Goal: Information Seeking & Learning: Check status

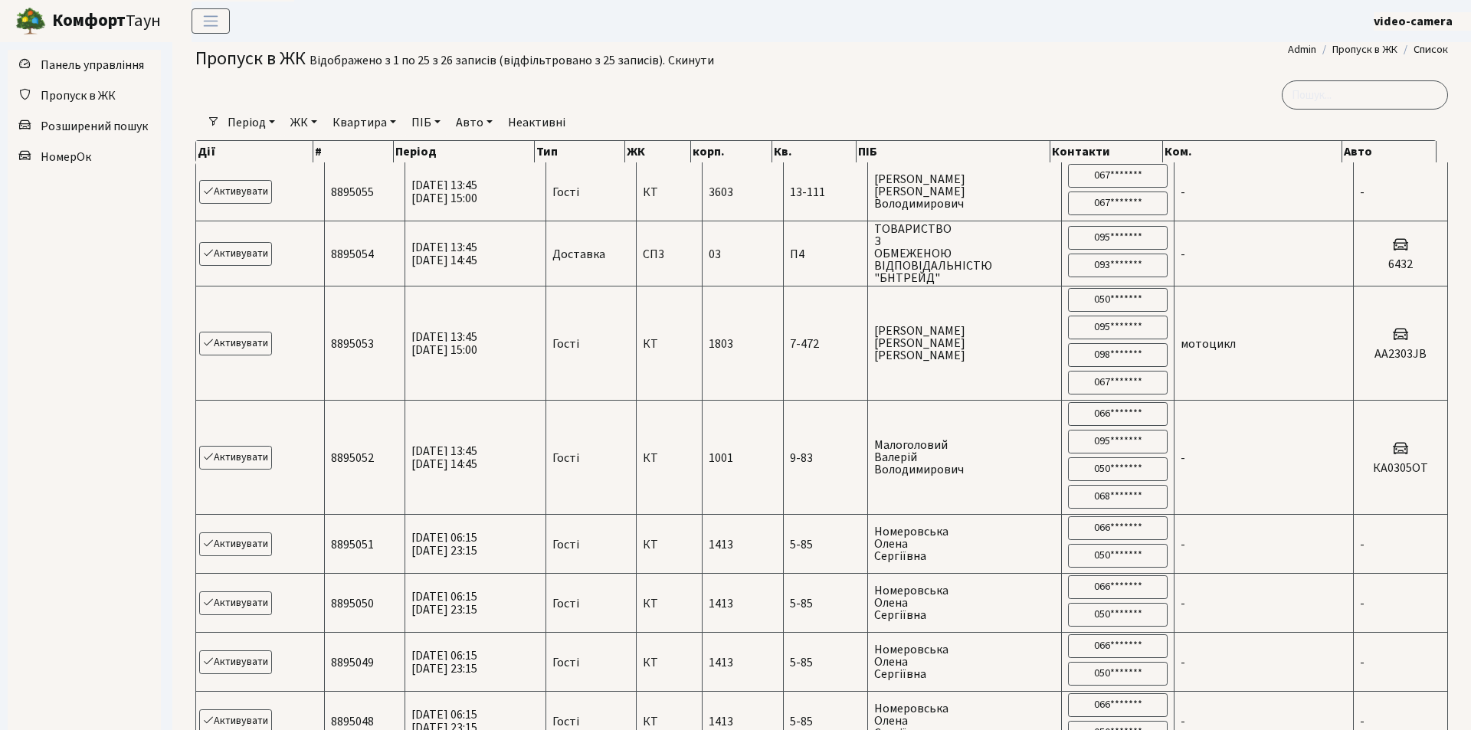
select select "25"
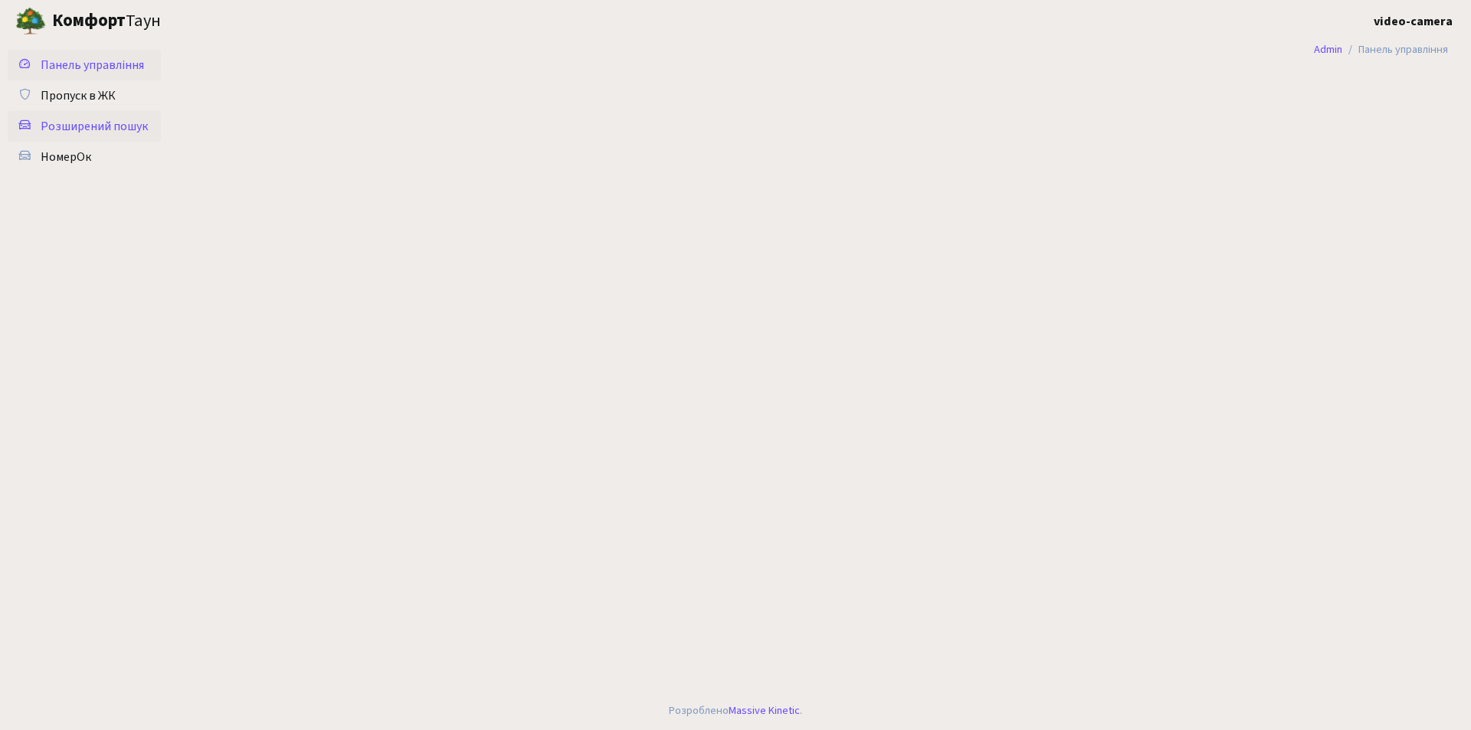
click at [139, 123] on span "Розширений пошук" at bounding box center [94, 126] width 107 height 17
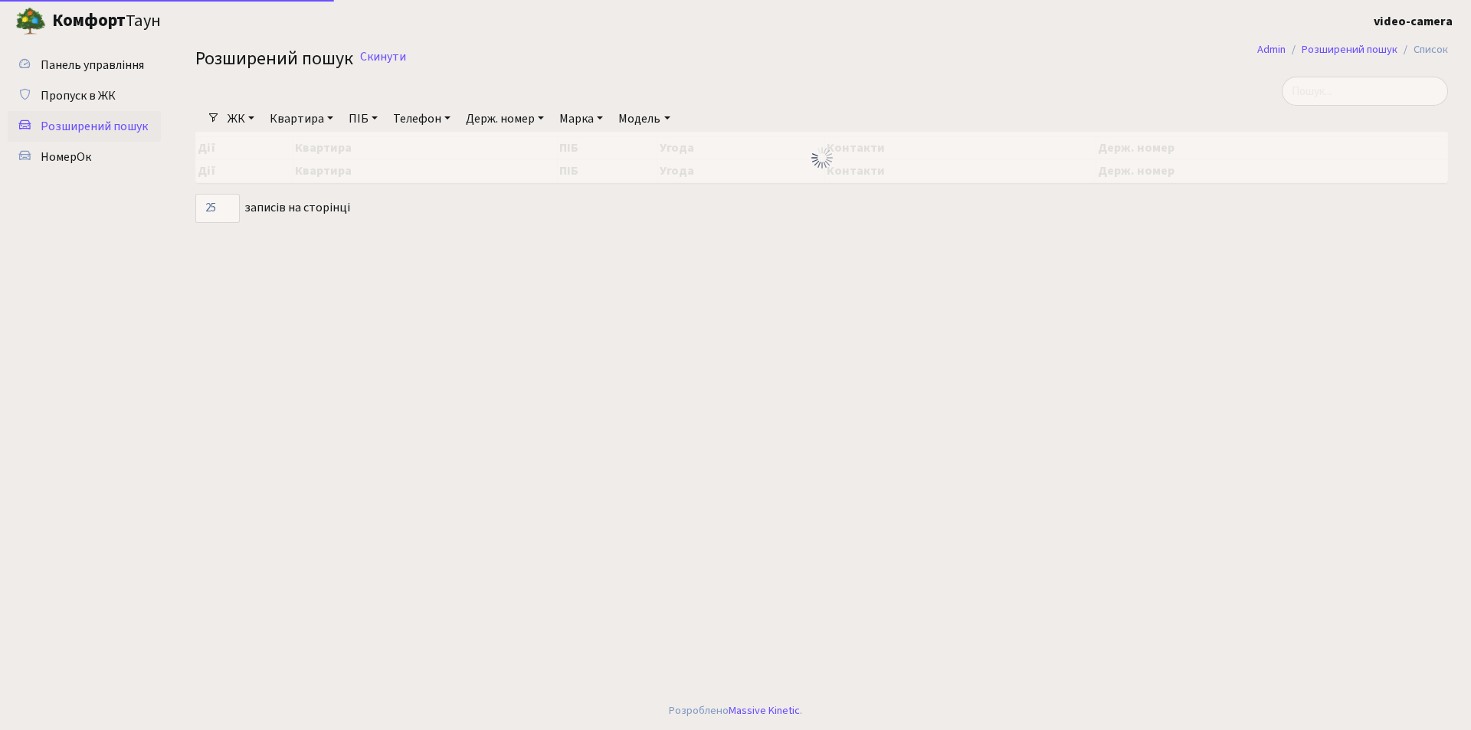
select select "25"
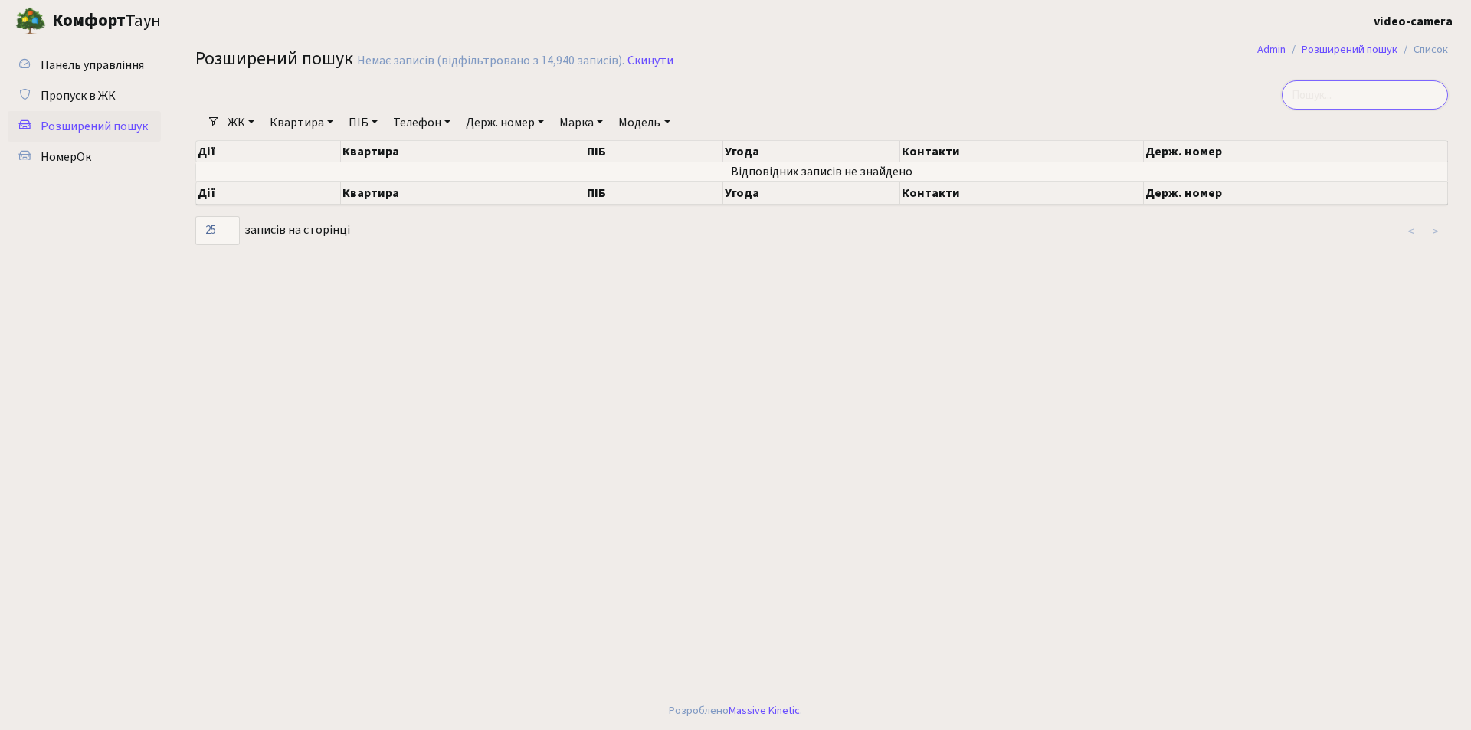
click at [1355, 90] on input "search" at bounding box center [1365, 94] width 166 height 29
type input "КА8000АТ"
click at [72, 96] on span "Пропуск в ЖК" at bounding box center [78, 95] width 75 height 17
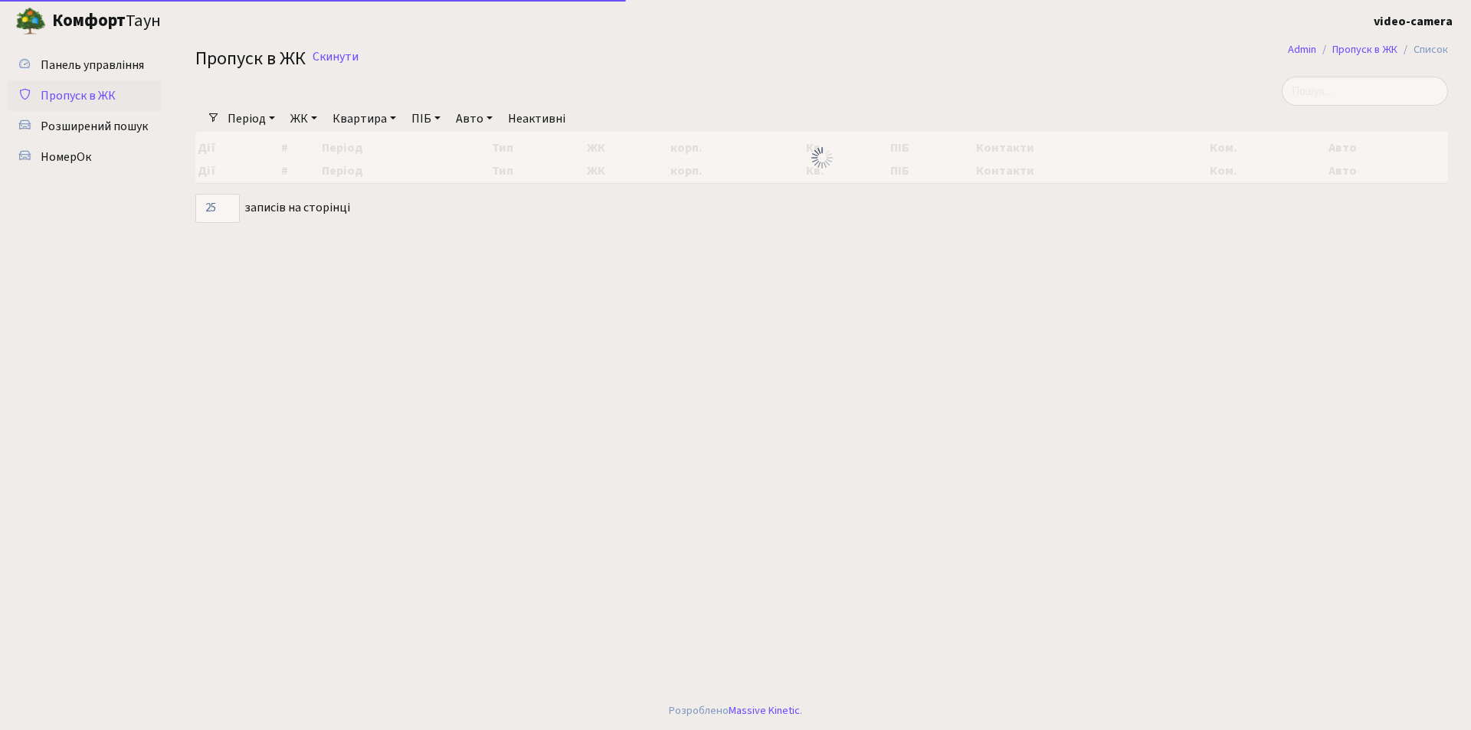
select select "25"
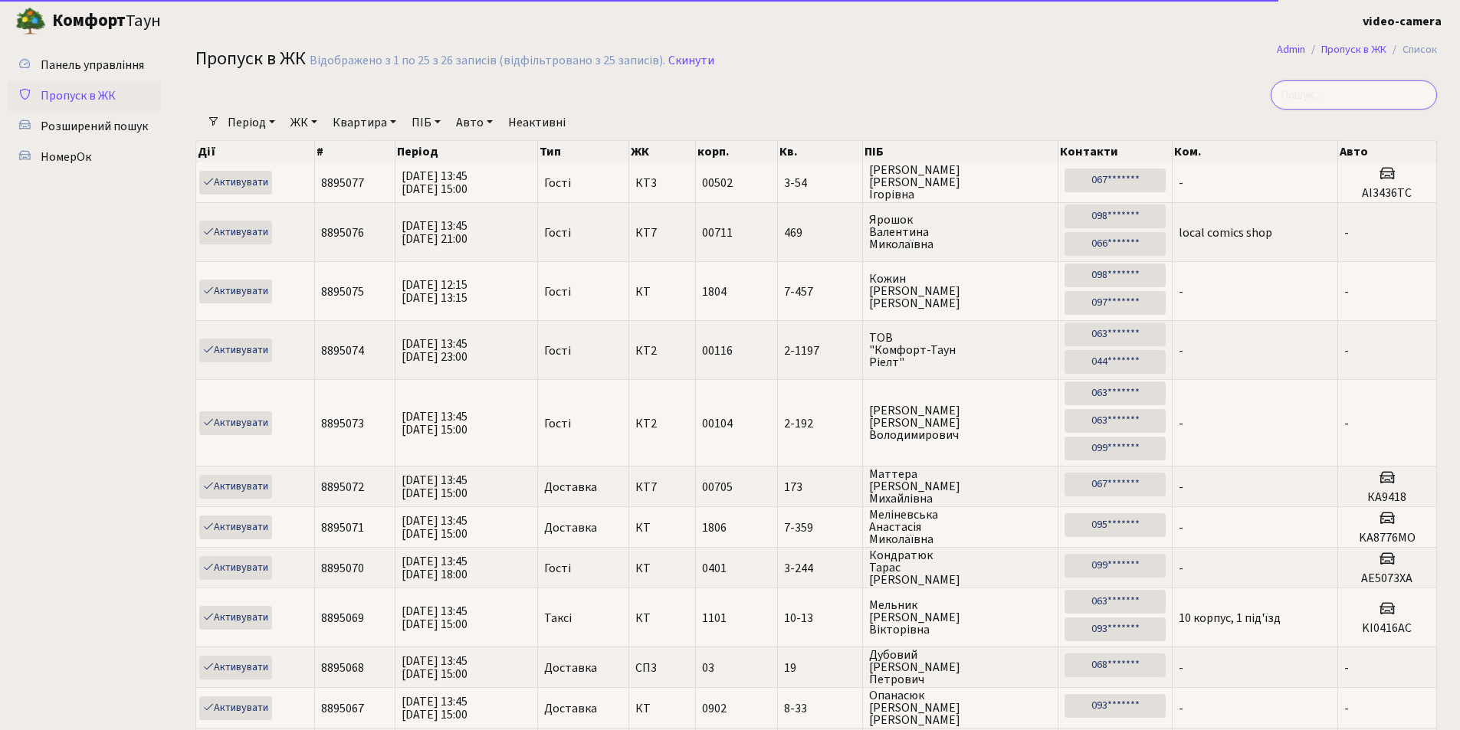
click at [1321, 87] on input "search" at bounding box center [1354, 94] width 166 height 29
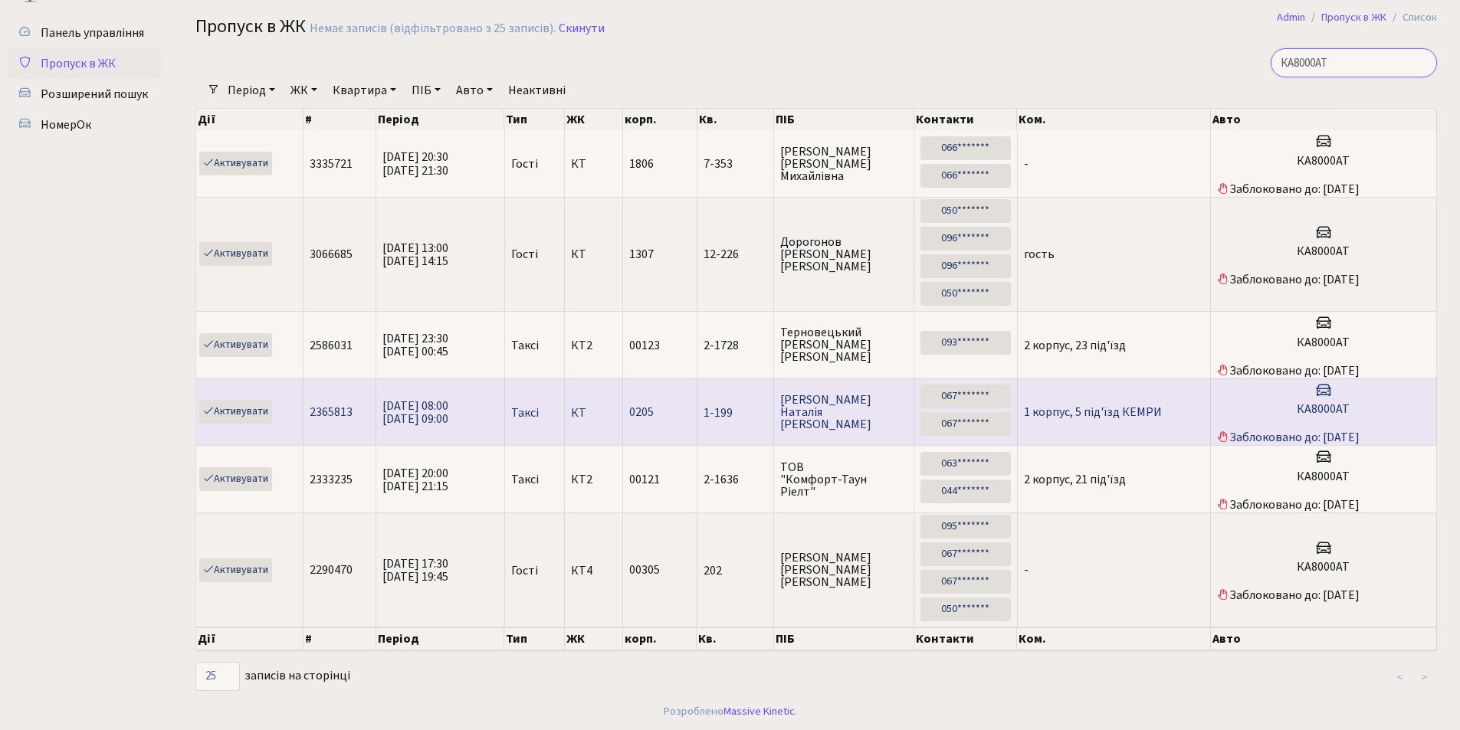
scroll to position [33, 0]
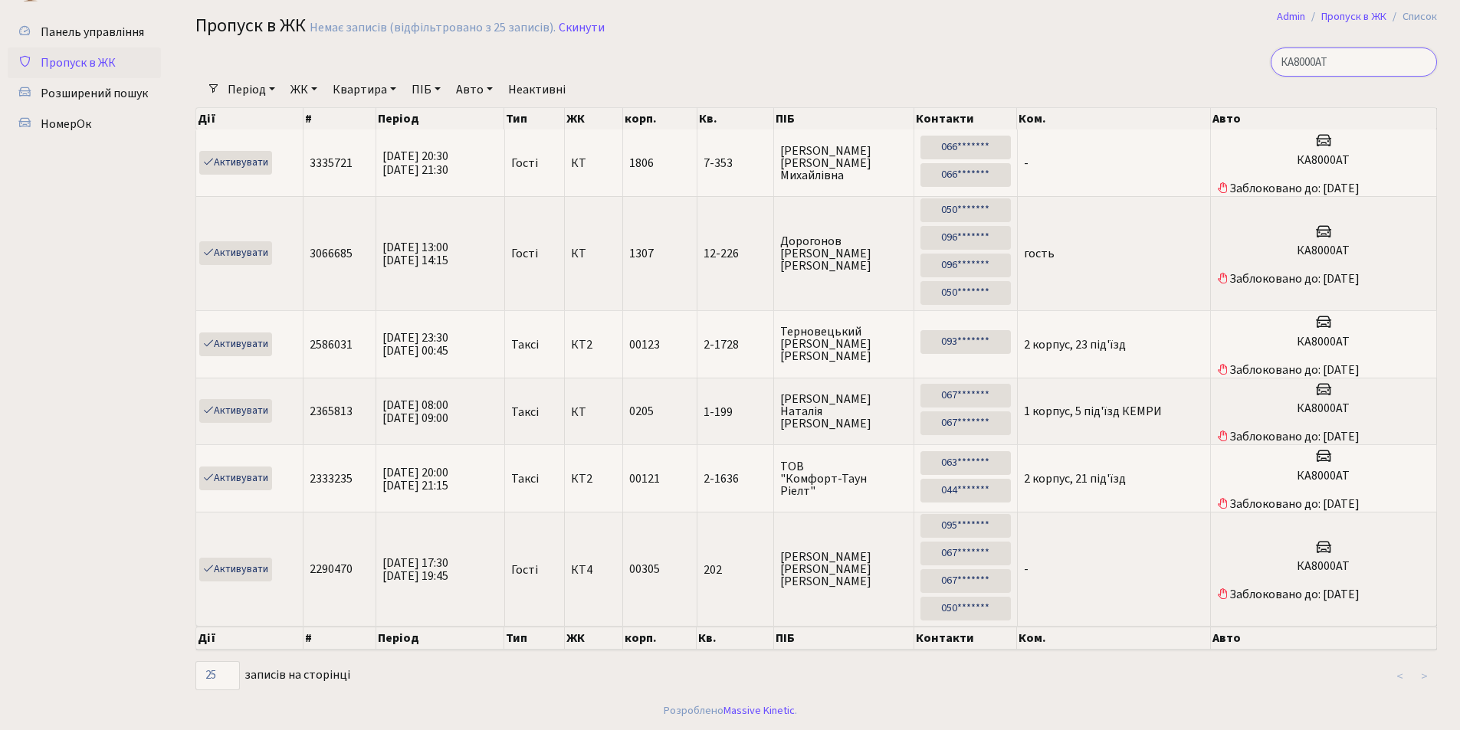
type input "КА8000АТ"
click at [1425, 677] on li ">" at bounding box center [1424, 677] width 25 height 28
click at [286, 675] on label "10 25 50 100 250 500 1,000 записів на сторінці" at bounding box center [272, 675] width 155 height 29
click at [240, 675] on select "10 25 50 100 250 500 1,000" at bounding box center [217, 675] width 44 height 29
click at [231, 683] on select "10 25 50 100 250 500 1,000" at bounding box center [217, 675] width 44 height 29
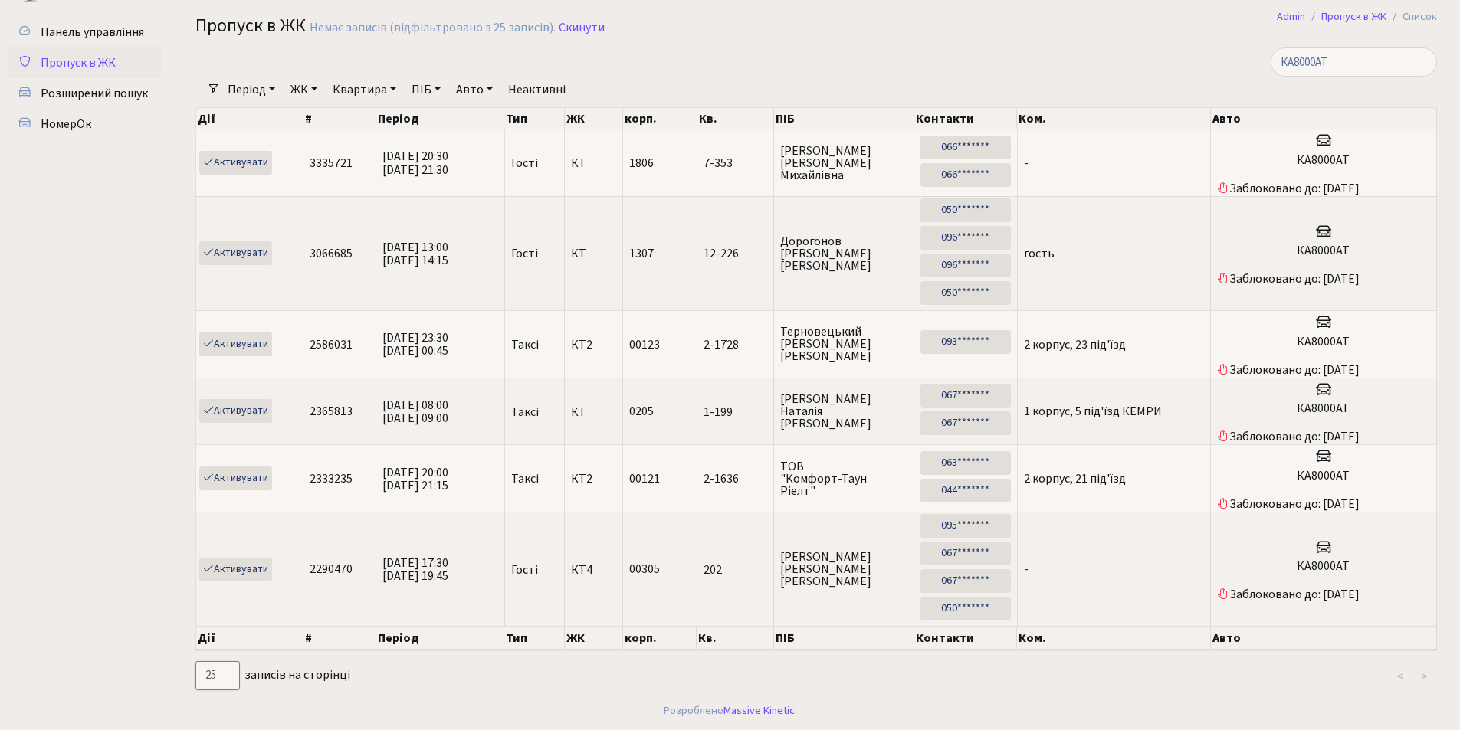
select select "50"
click at [195, 661] on select "10 25 50 100 250 500 1,000" at bounding box center [217, 675] width 44 height 29
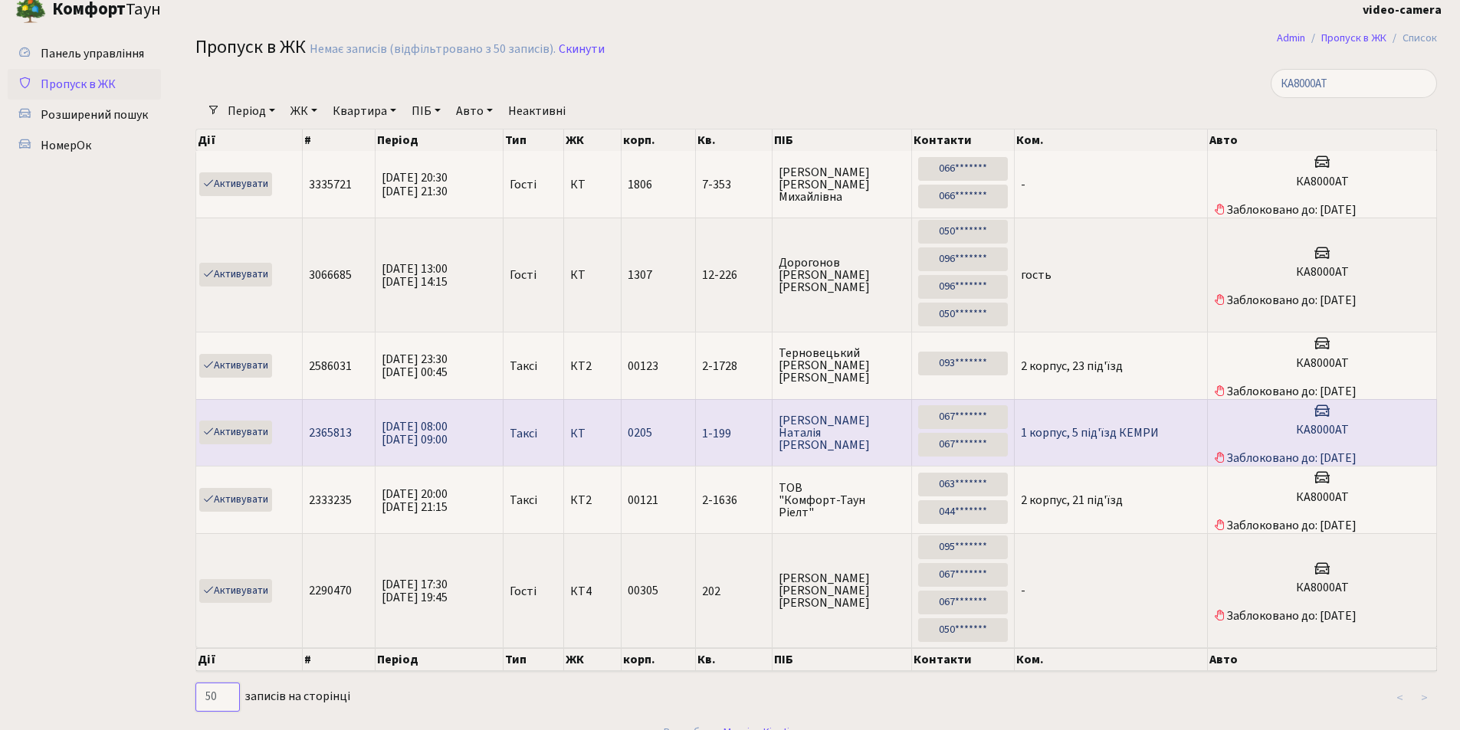
scroll to position [0, 0]
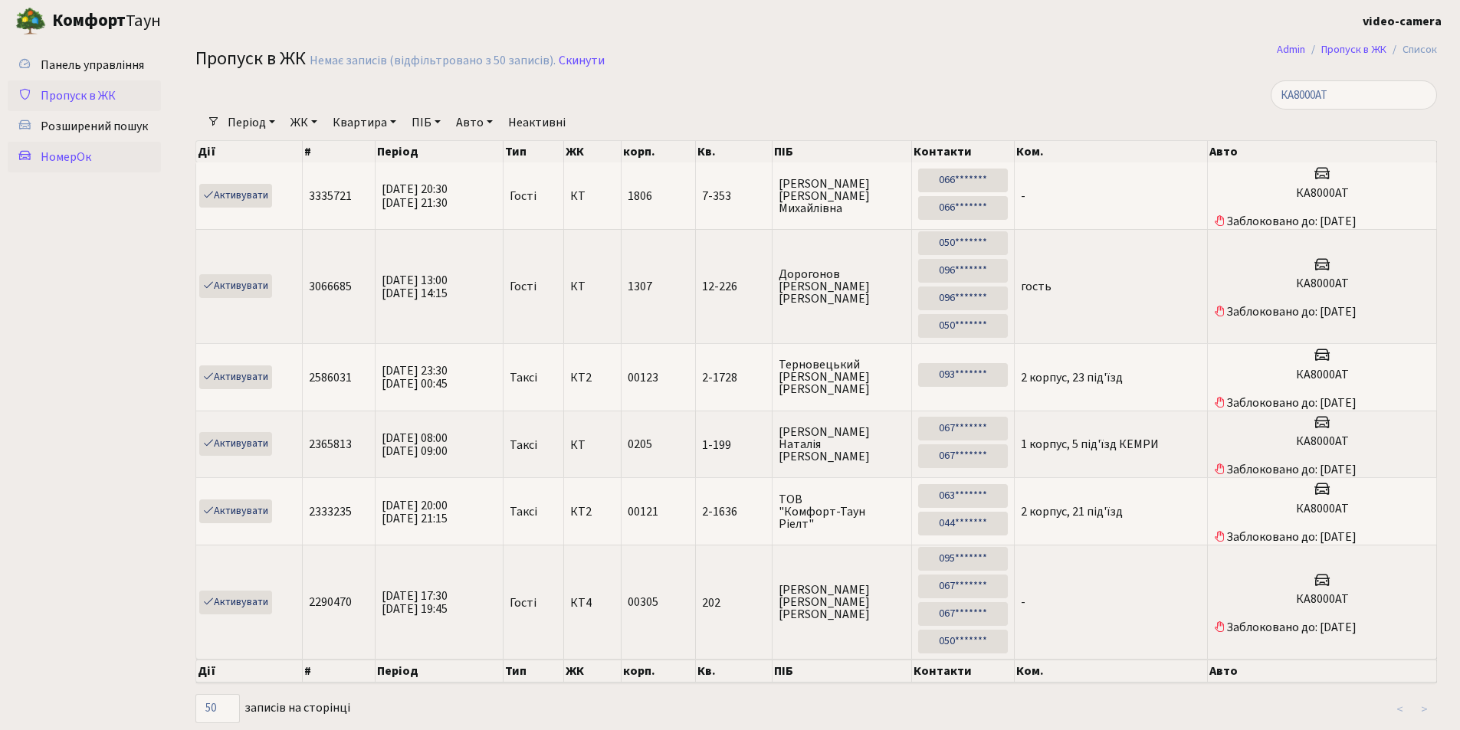
click at [48, 158] on span "НомерОк" at bounding box center [66, 157] width 51 height 17
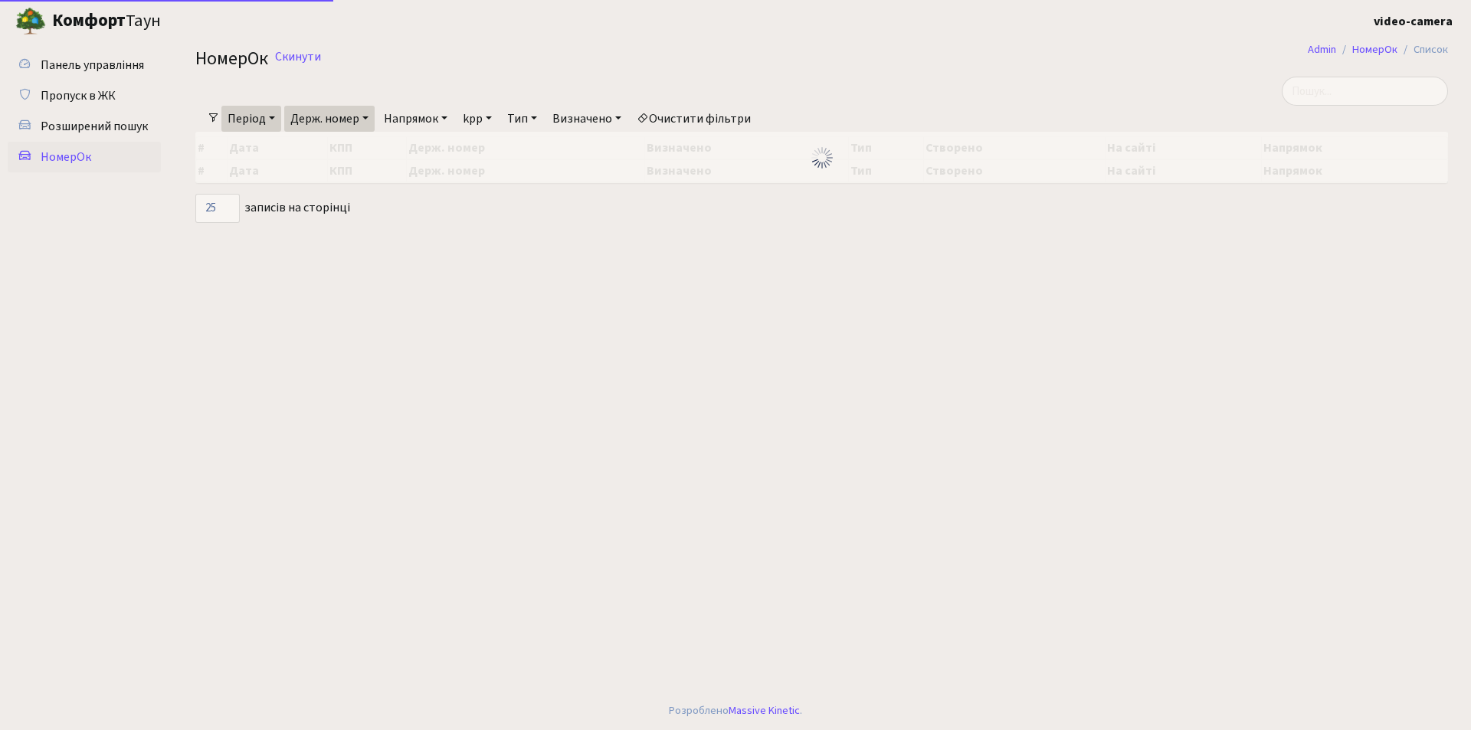
select select "25"
click at [1320, 91] on input "search" at bounding box center [1365, 91] width 166 height 29
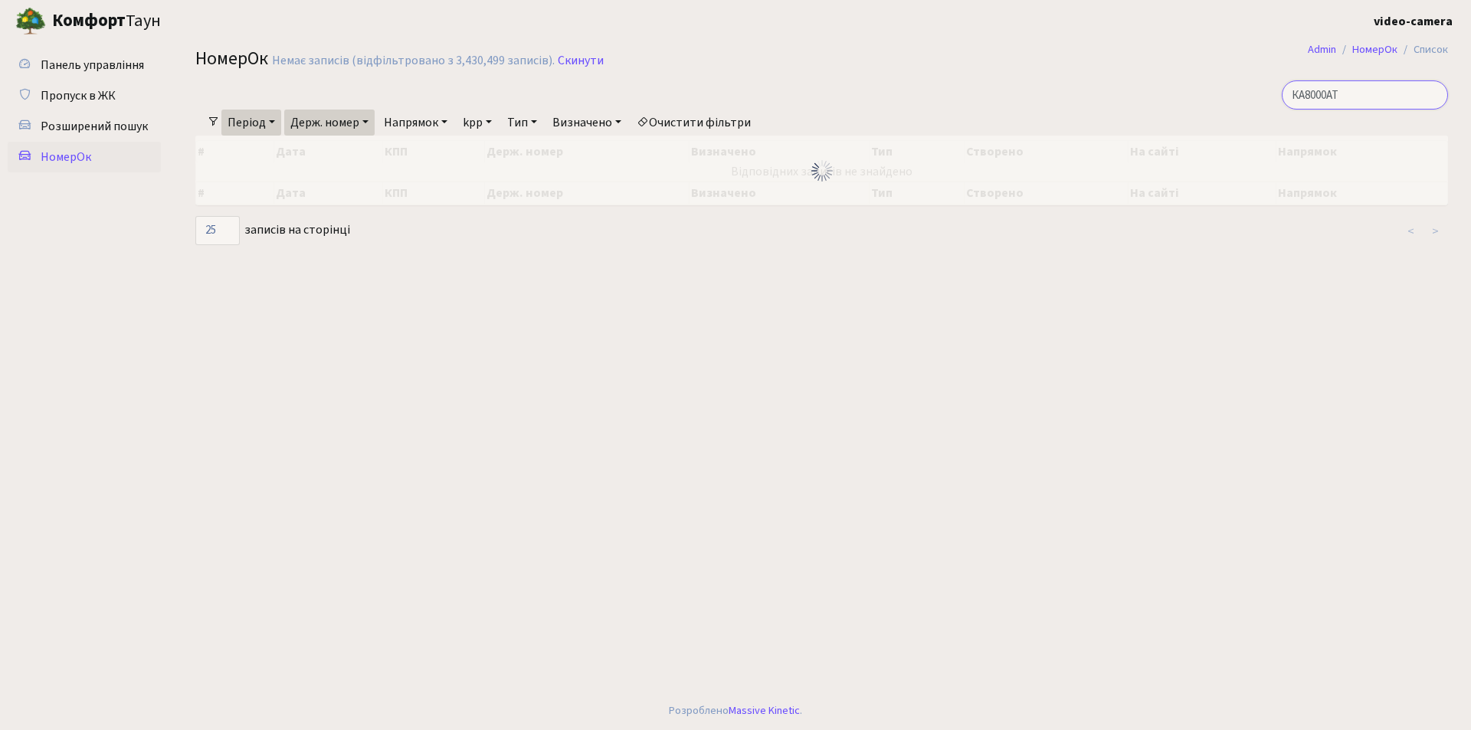
type input "КА8000АТ"
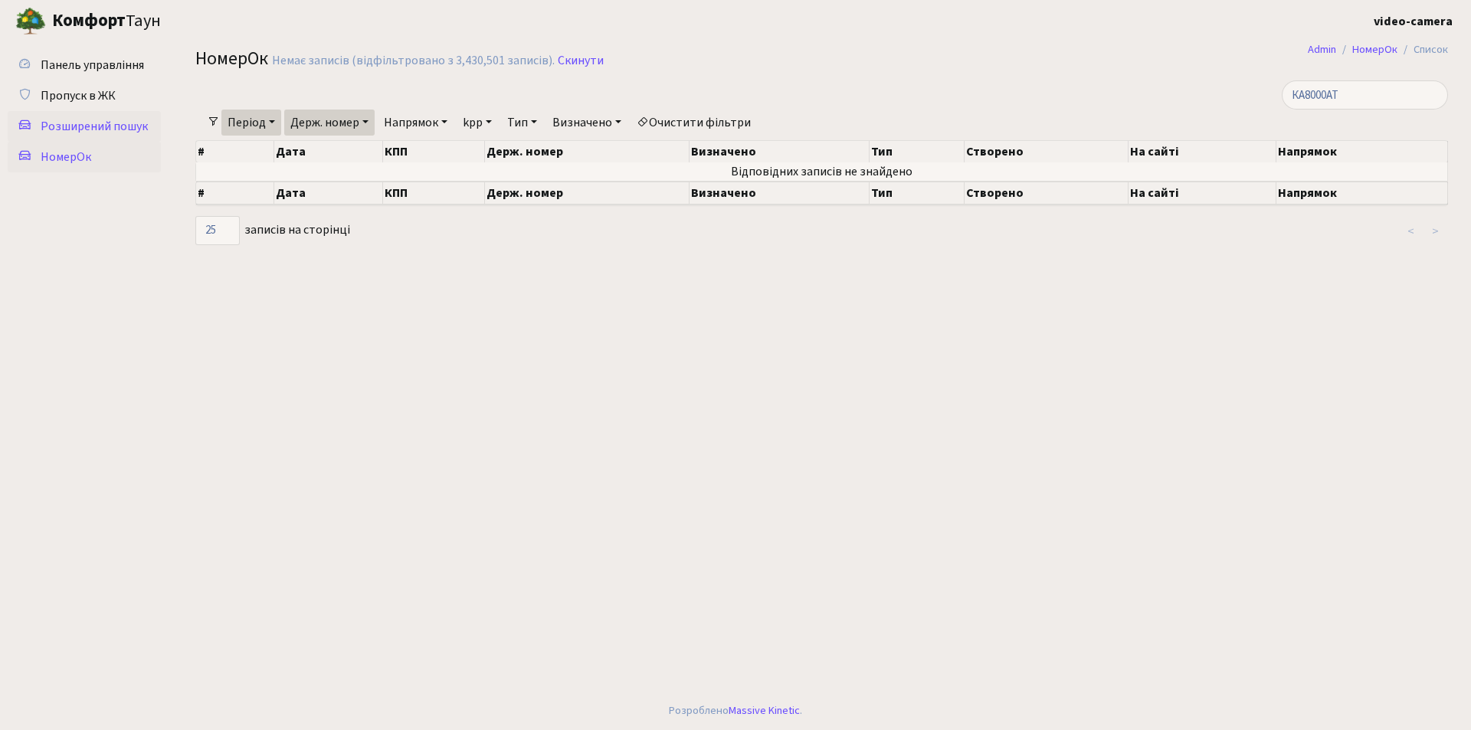
click at [104, 124] on span "Розширений пошук" at bounding box center [94, 126] width 107 height 17
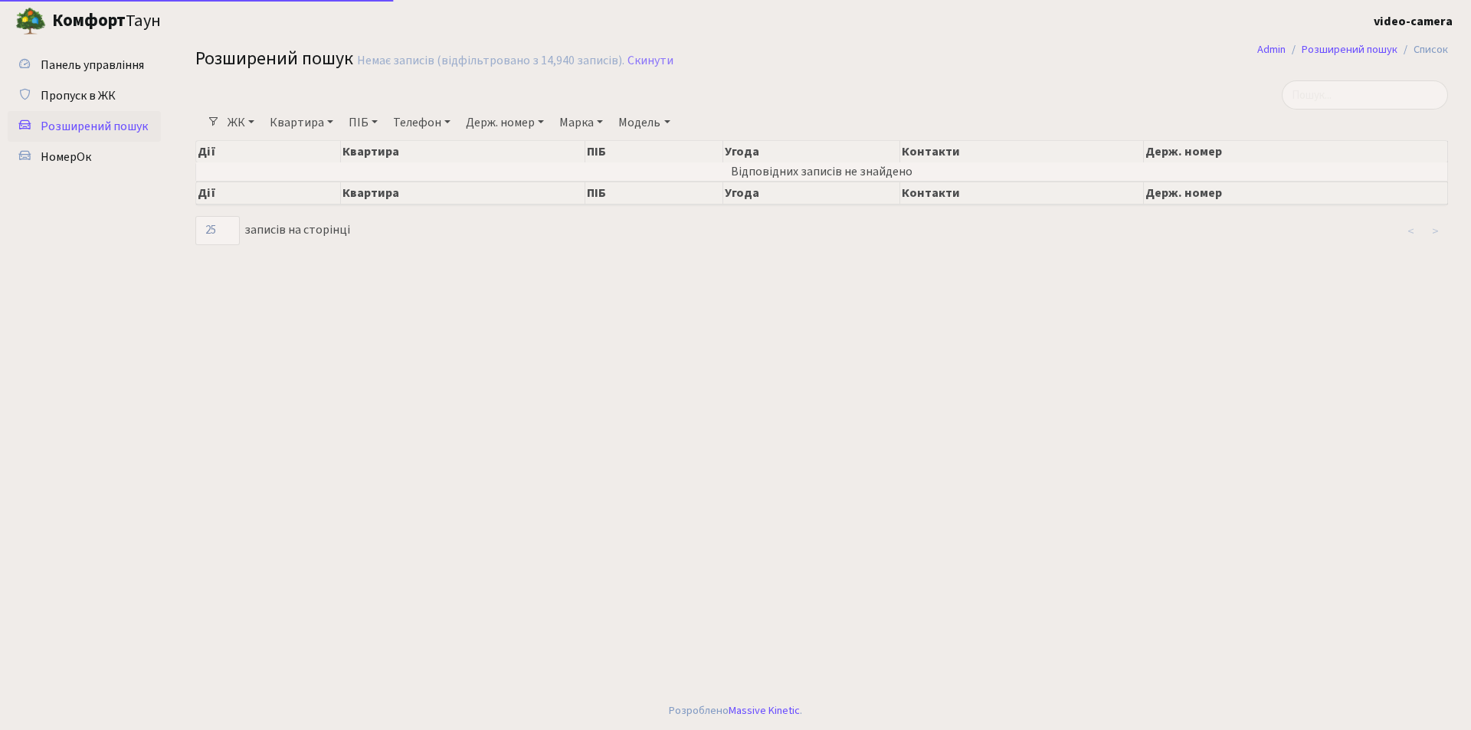
select select "25"
click at [531, 120] on link "Держ. номер" at bounding box center [505, 123] width 90 height 26
click at [519, 149] on input "text" at bounding box center [506, 152] width 90 height 29
type input "8000"
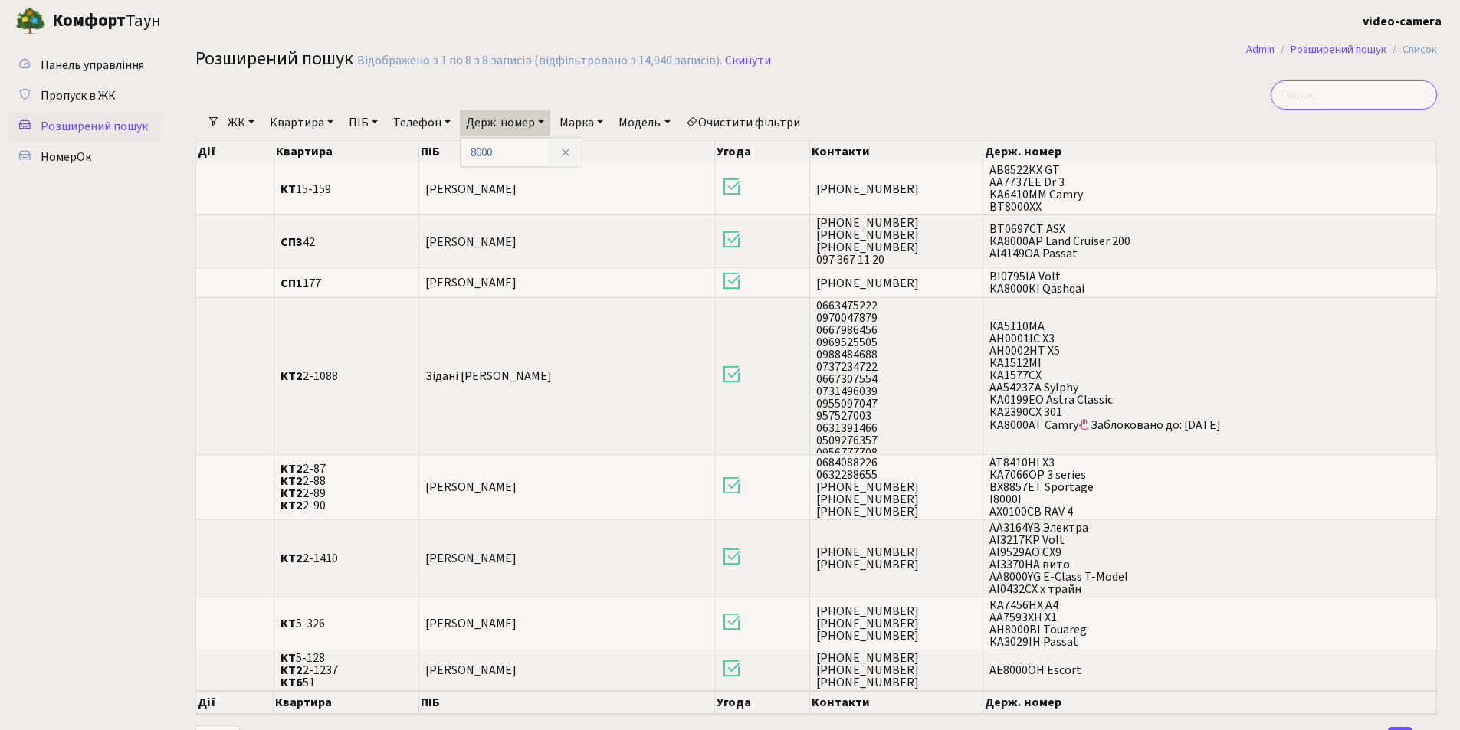
click at [1354, 87] on input "search" at bounding box center [1354, 94] width 166 height 29
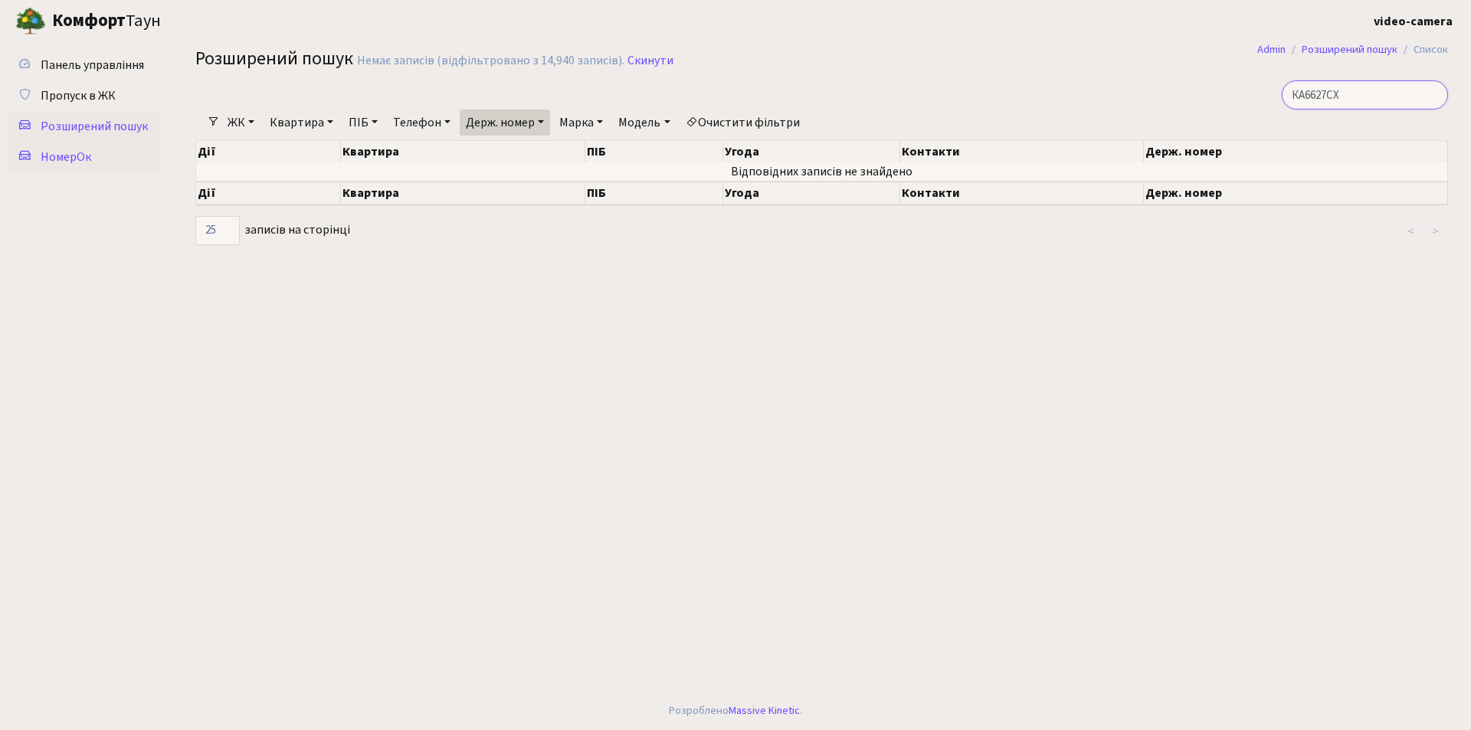
type input "КА6627СХ"
click at [116, 153] on link "НомерОк" at bounding box center [84, 157] width 153 height 31
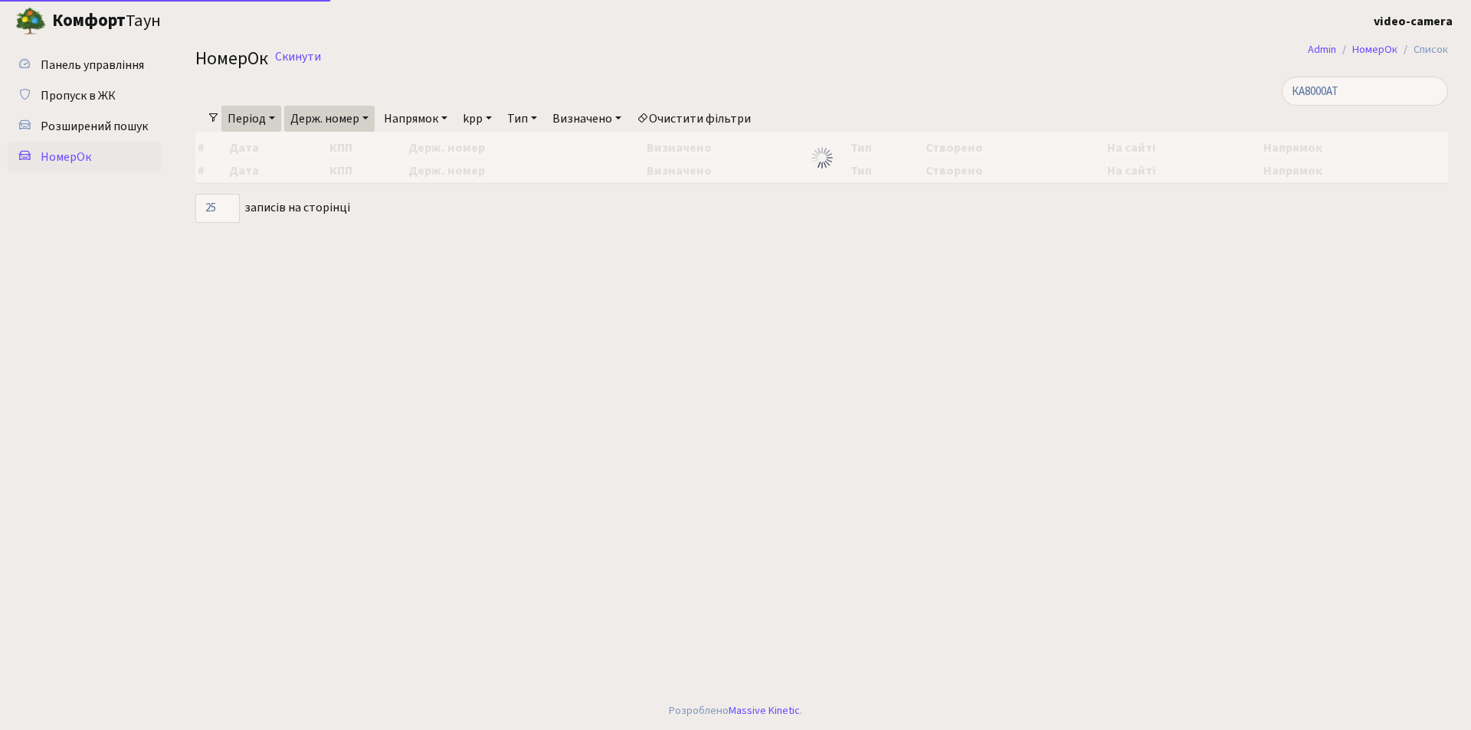
select select "25"
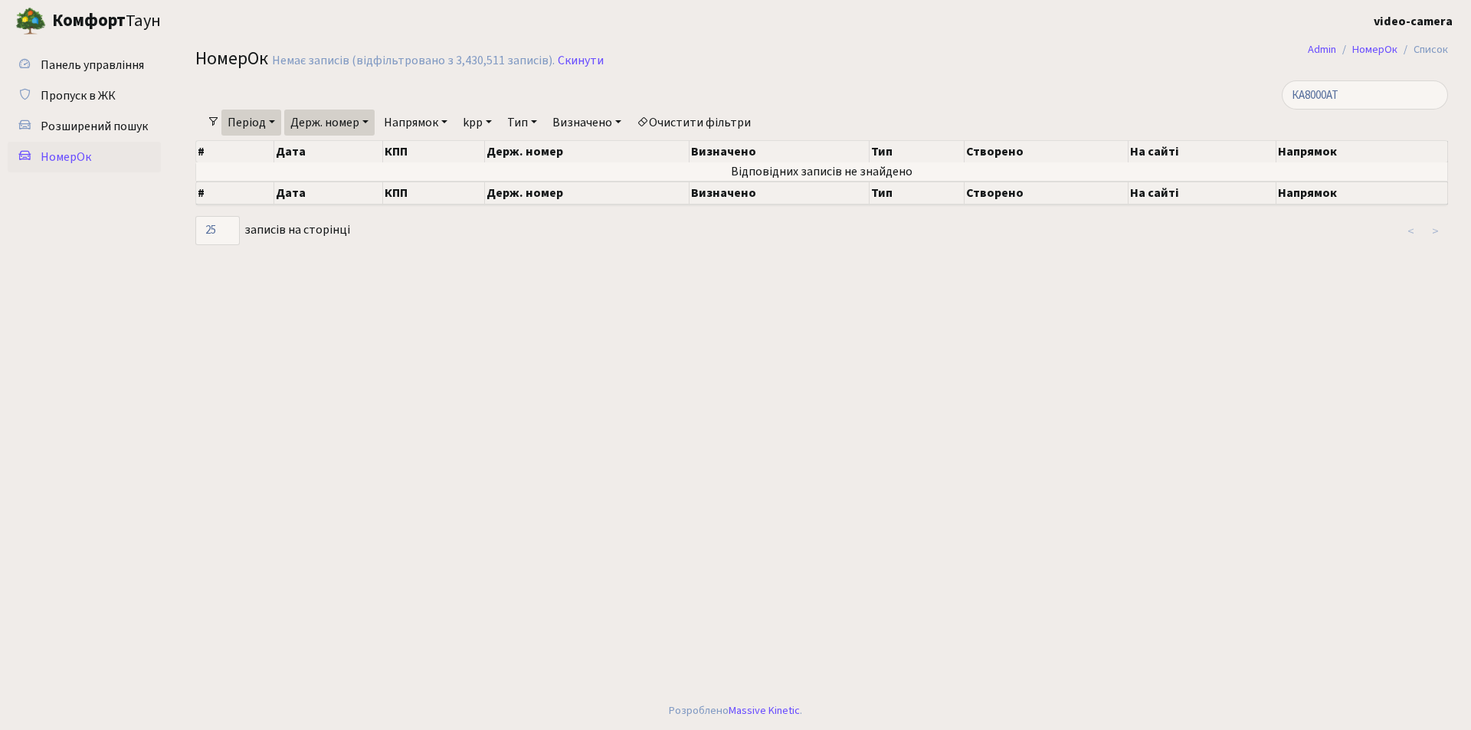
click at [353, 122] on link "Держ. номер" at bounding box center [329, 123] width 90 height 26
drag, startPoint x: 341, startPoint y: 145, endPoint x: 283, endPoint y: 150, distance: 58.5
click at [283, 150] on div "КА8000АТ Фільтри Період [DATE] - [DATE] Держ. номер 0171 Напрямок - В'їзд [GEOG…" at bounding box center [822, 163] width 1276 height 166
click at [356, 128] on link "Держ. номер" at bounding box center [329, 123] width 90 height 26
click at [344, 143] on input "0171" at bounding box center [330, 152] width 90 height 29
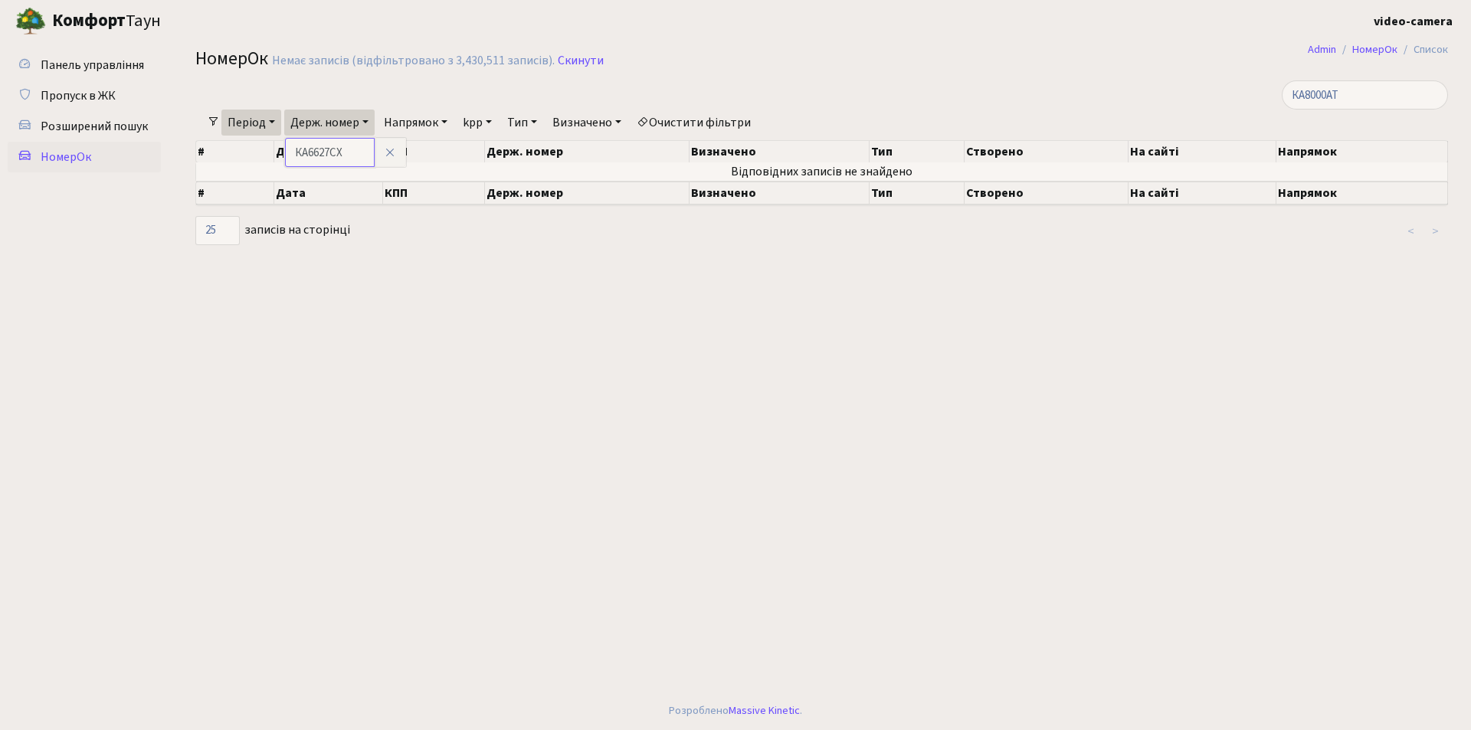
type input "КА6627СХ"
click at [105, 90] on span "Пропуск в ЖК" at bounding box center [78, 95] width 75 height 17
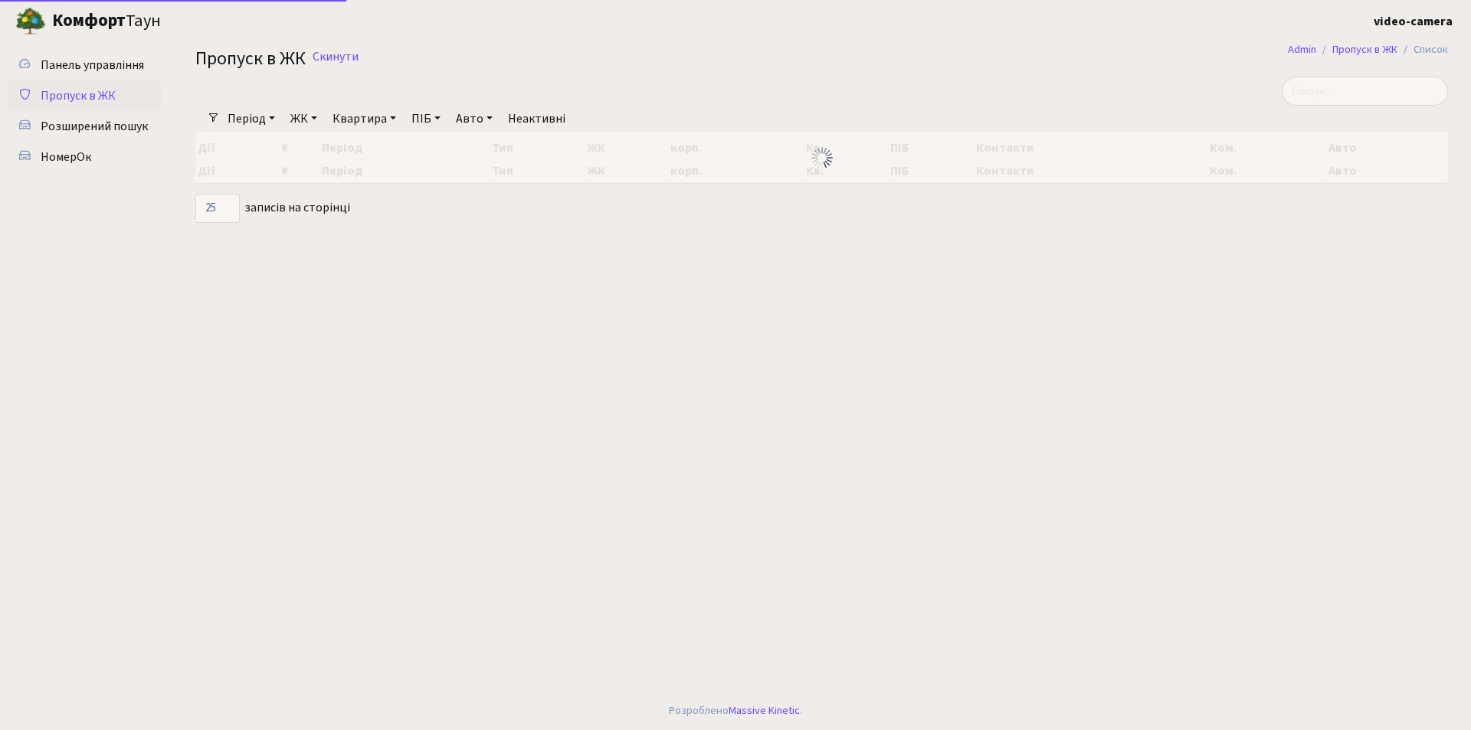
select select "25"
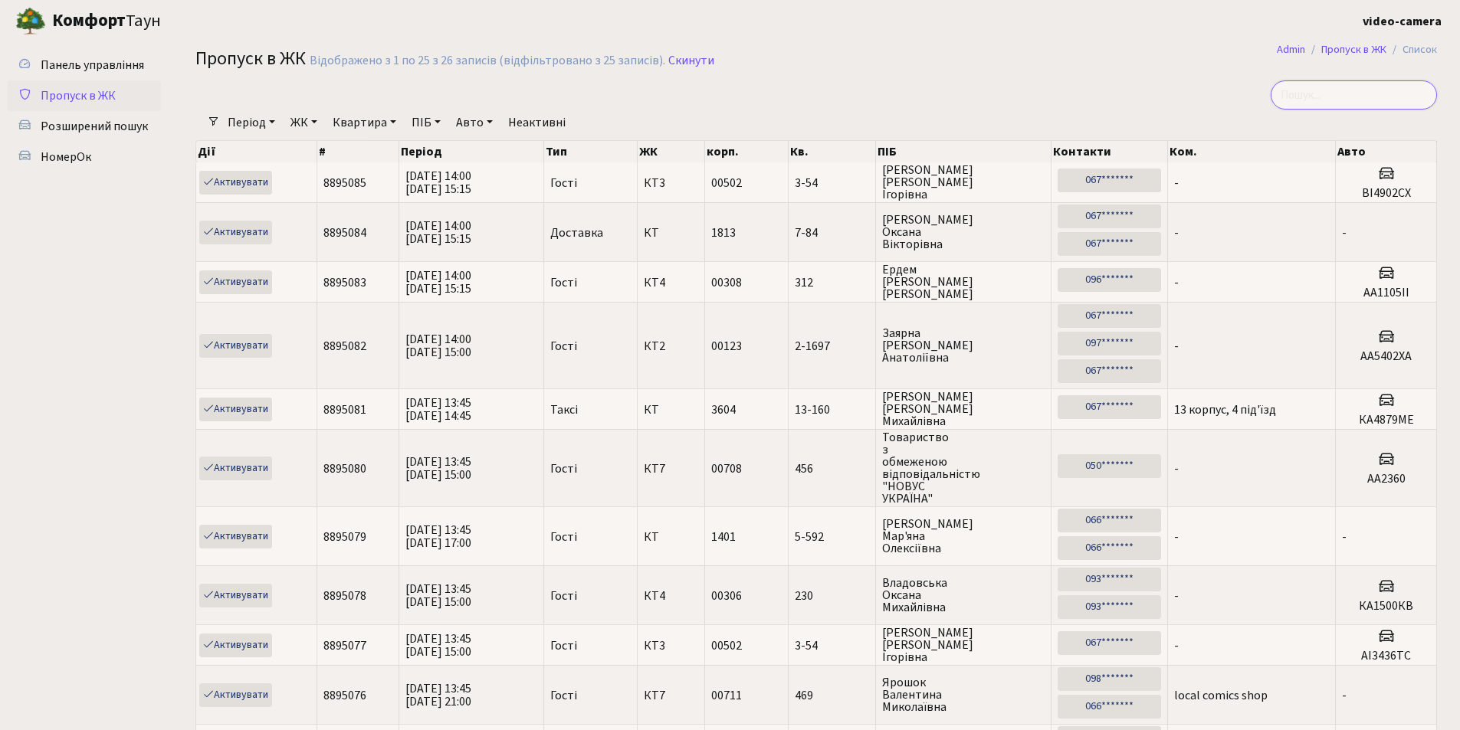
click at [1353, 97] on input "search" at bounding box center [1354, 94] width 166 height 29
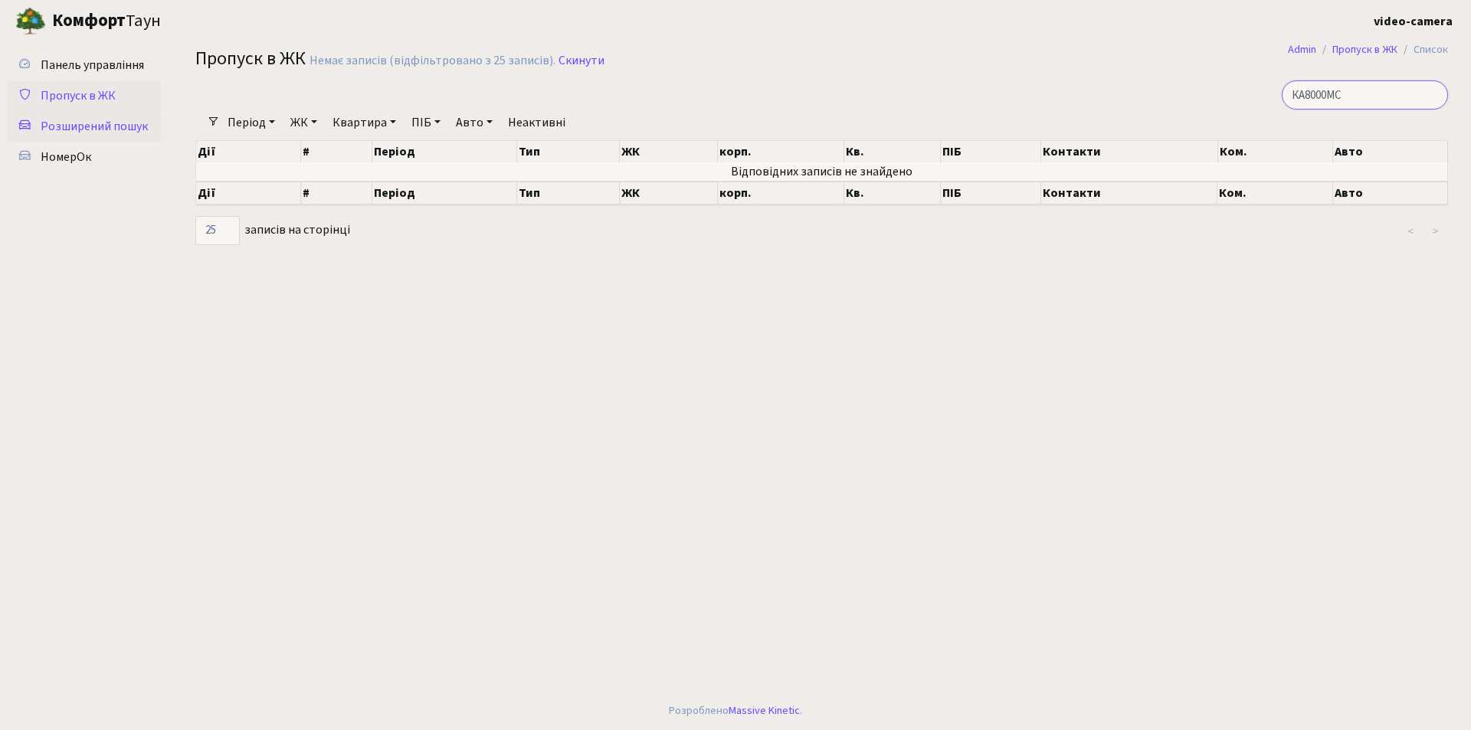
type input "КА8000МС"
click at [93, 132] on span "Розширений пошук" at bounding box center [94, 126] width 107 height 17
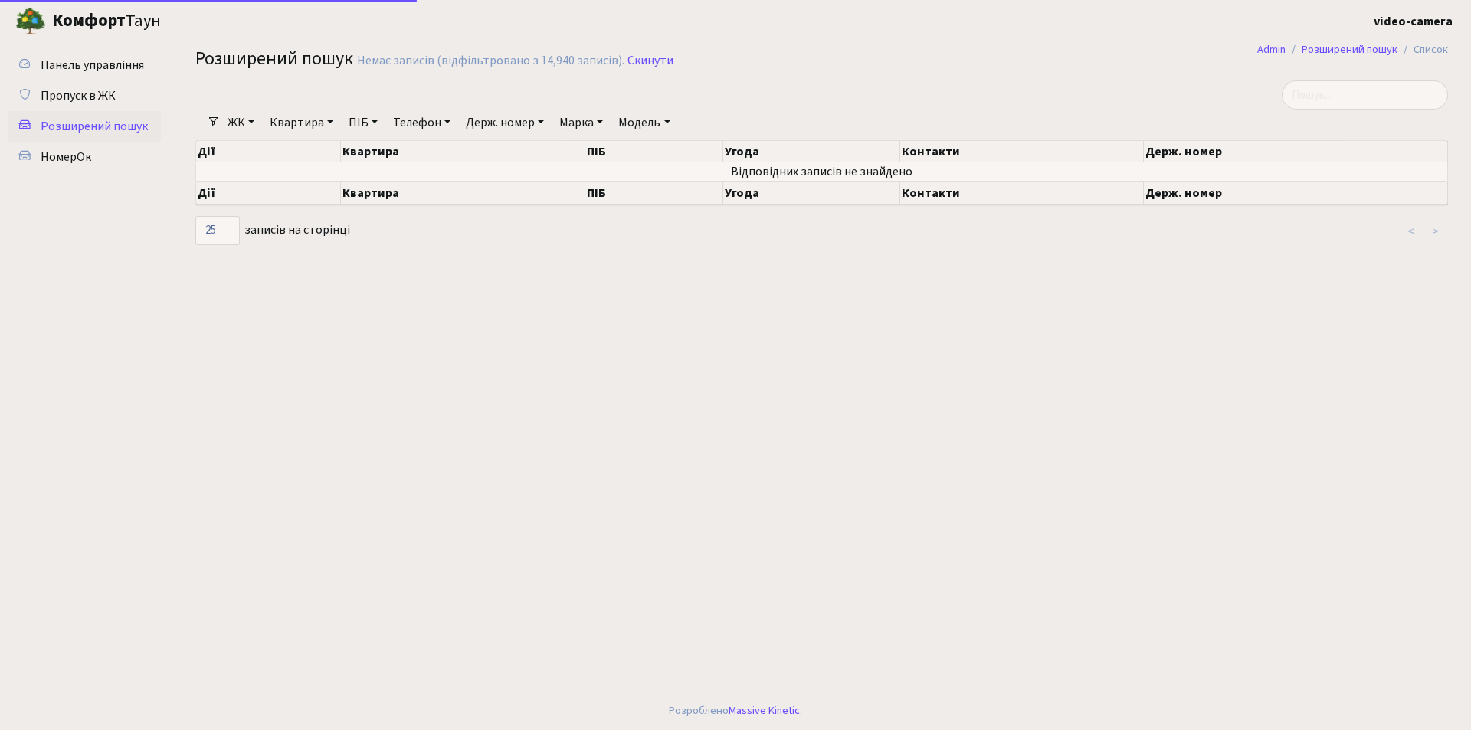
select select "25"
click at [1343, 107] on input "search" at bounding box center [1365, 94] width 166 height 29
type input "KA8000MC"
click at [92, 148] on link "НомерОк" at bounding box center [84, 157] width 153 height 31
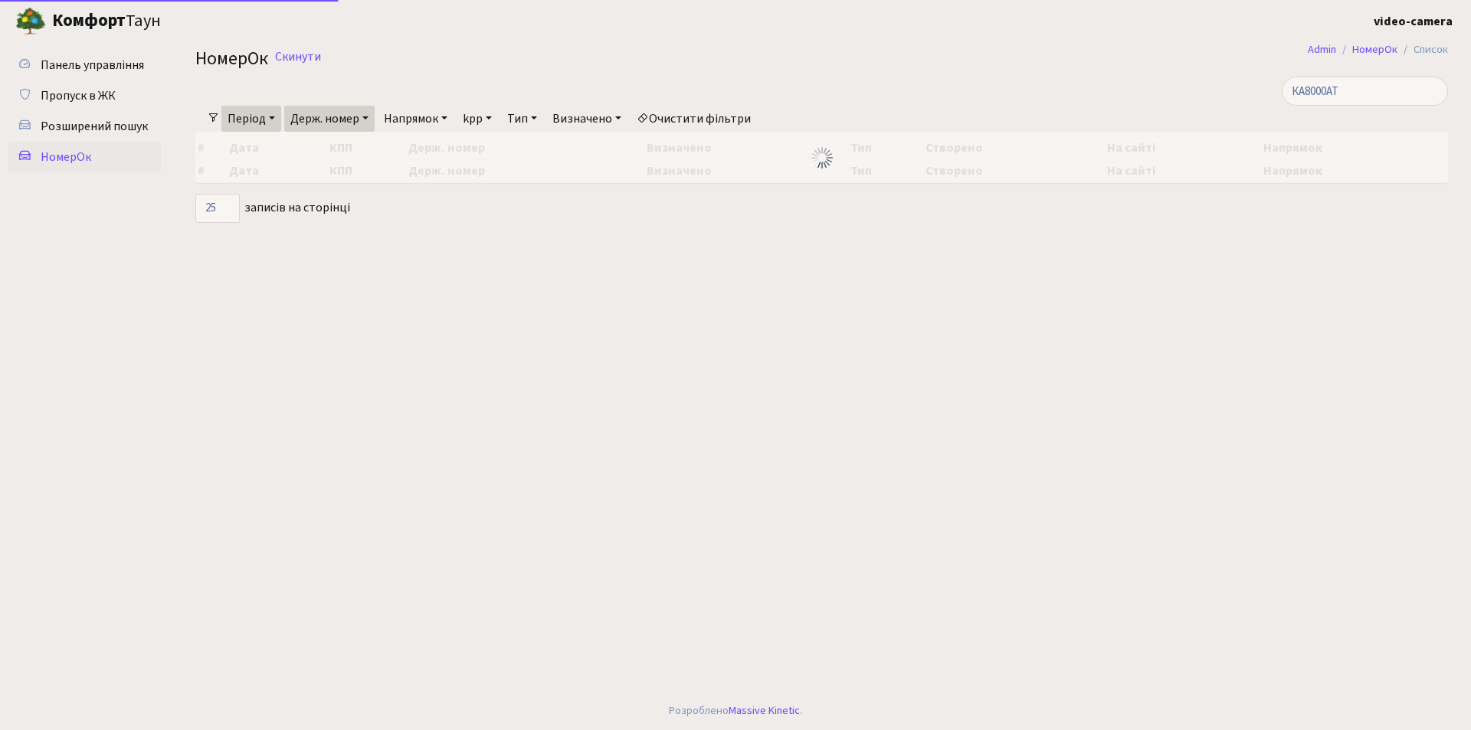
select select "25"
click at [1345, 91] on input "КА8000АТ" at bounding box center [1365, 91] width 166 height 29
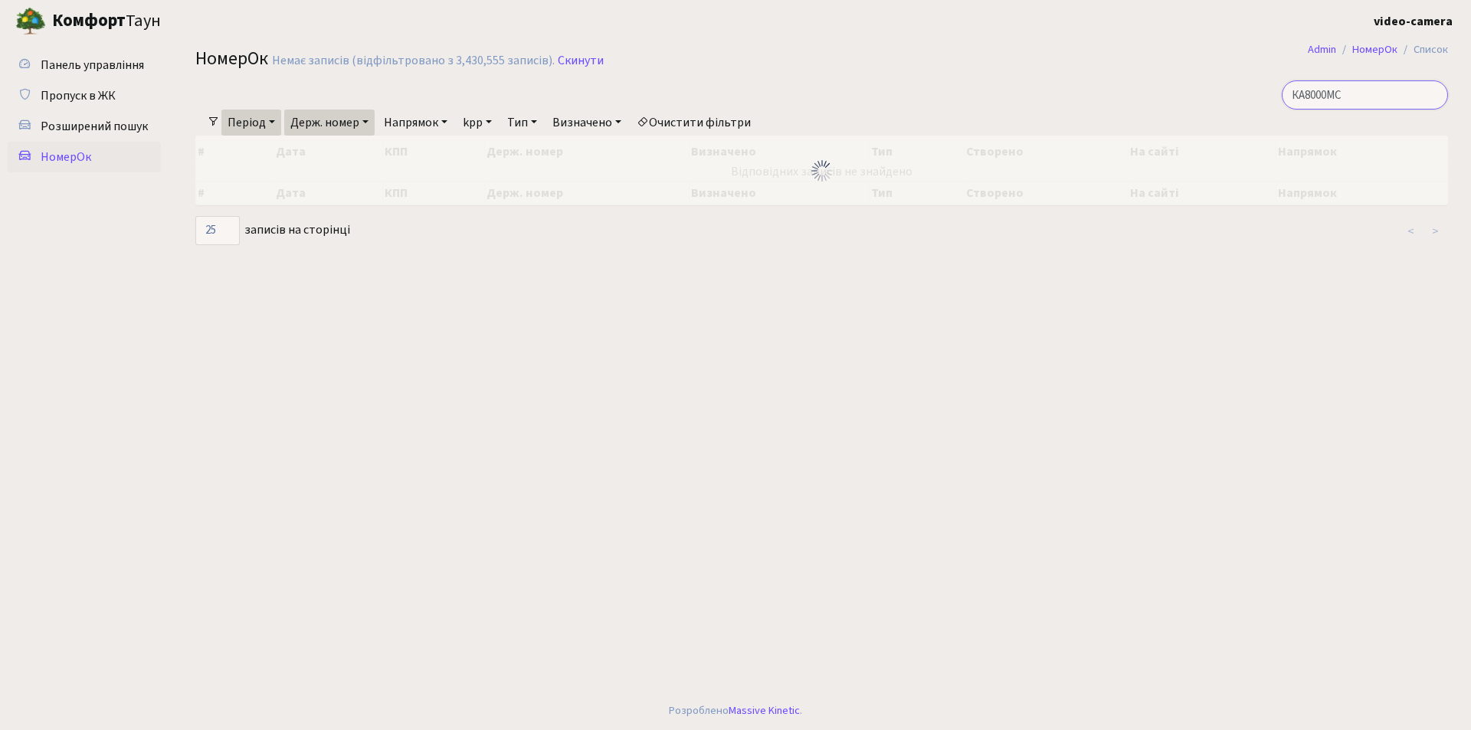
type input "КА8000MC"
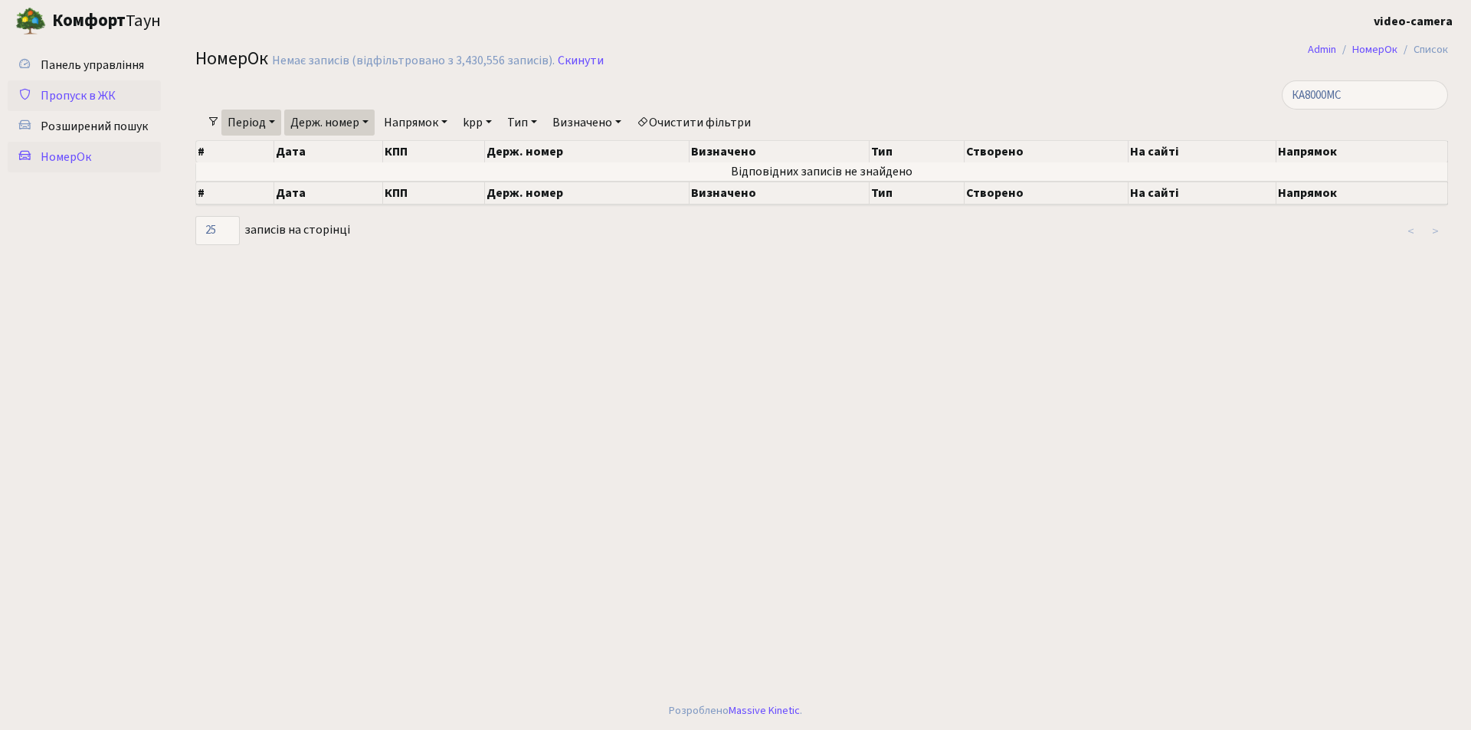
click at [87, 100] on span "Пропуск в ЖК" at bounding box center [78, 95] width 75 height 17
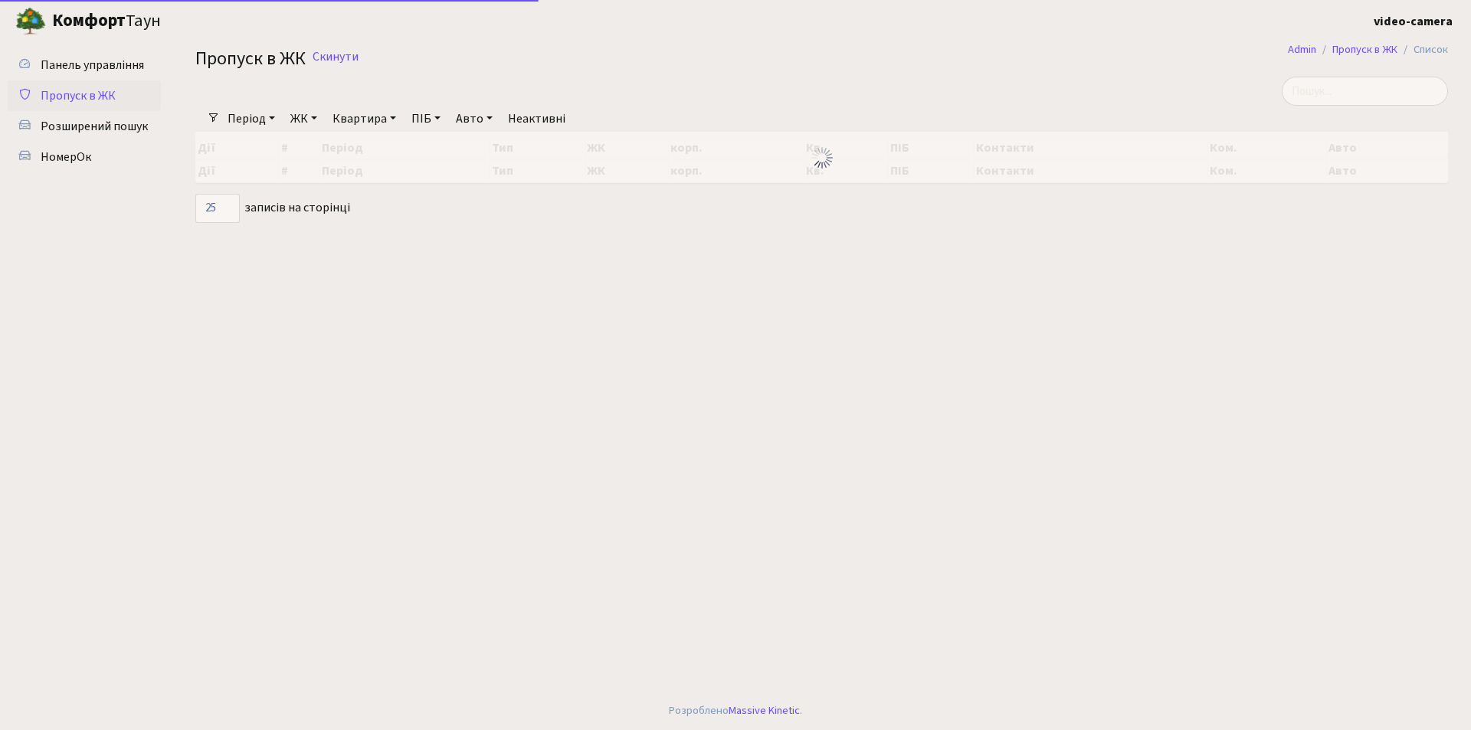
select select "25"
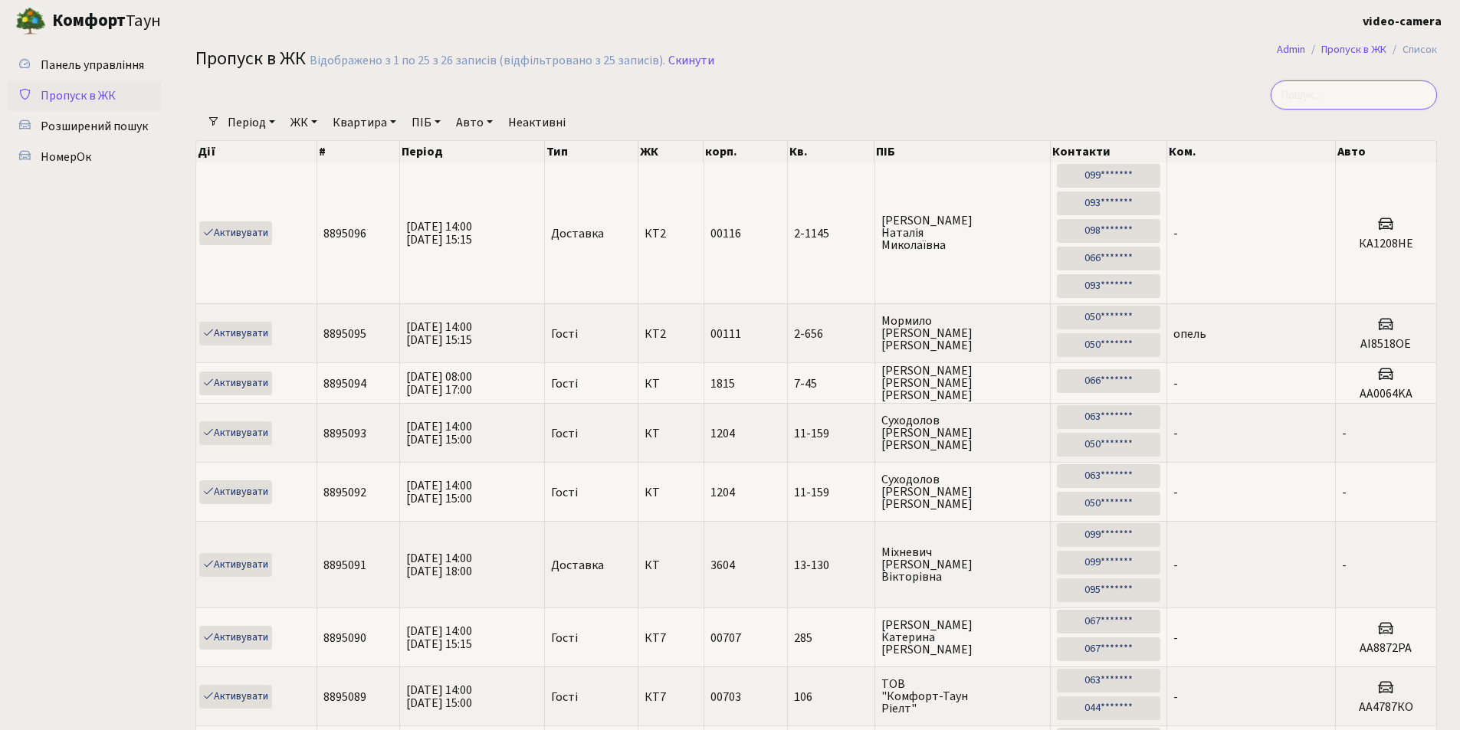
click at [1346, 95] on input "search" at bounding box center [1354, 94] width 166 height 29
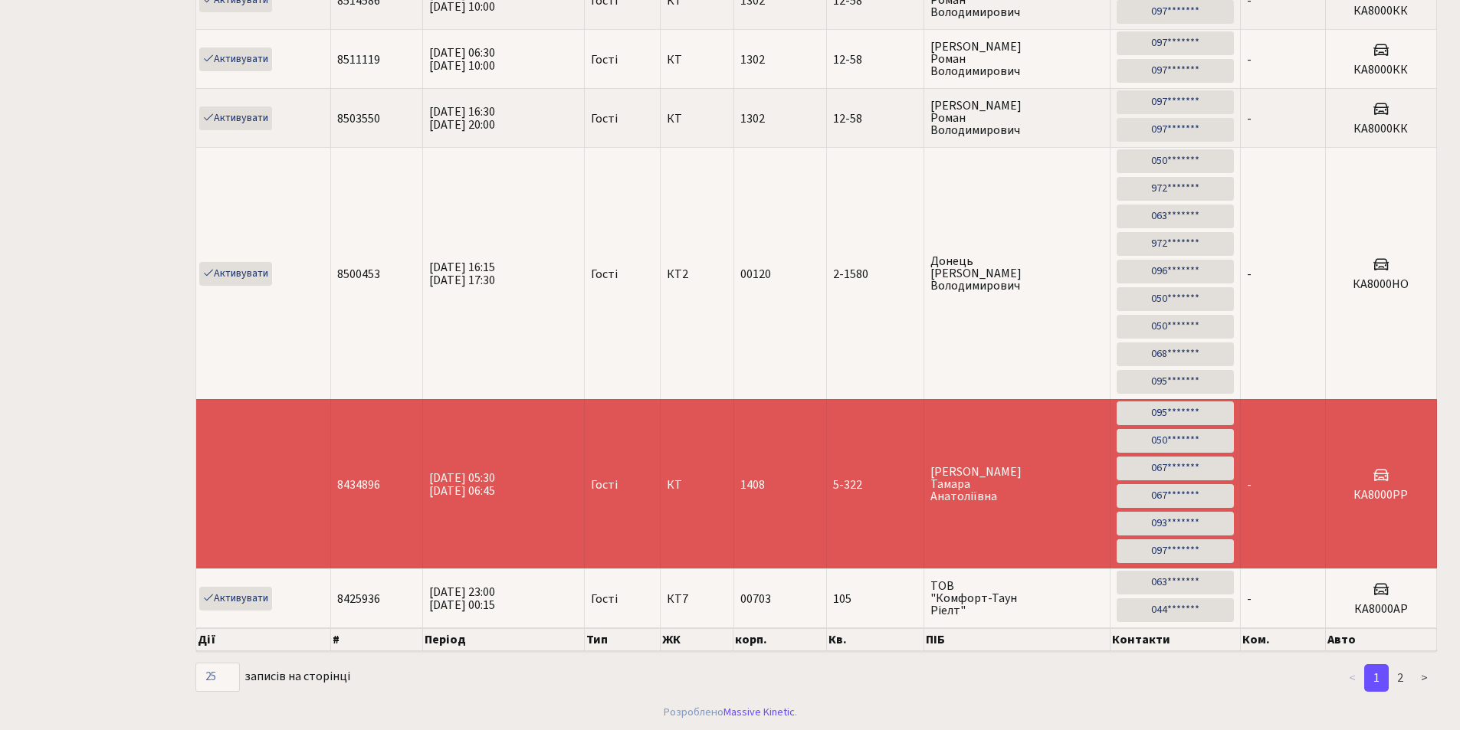
scroll to position [1866, 0]
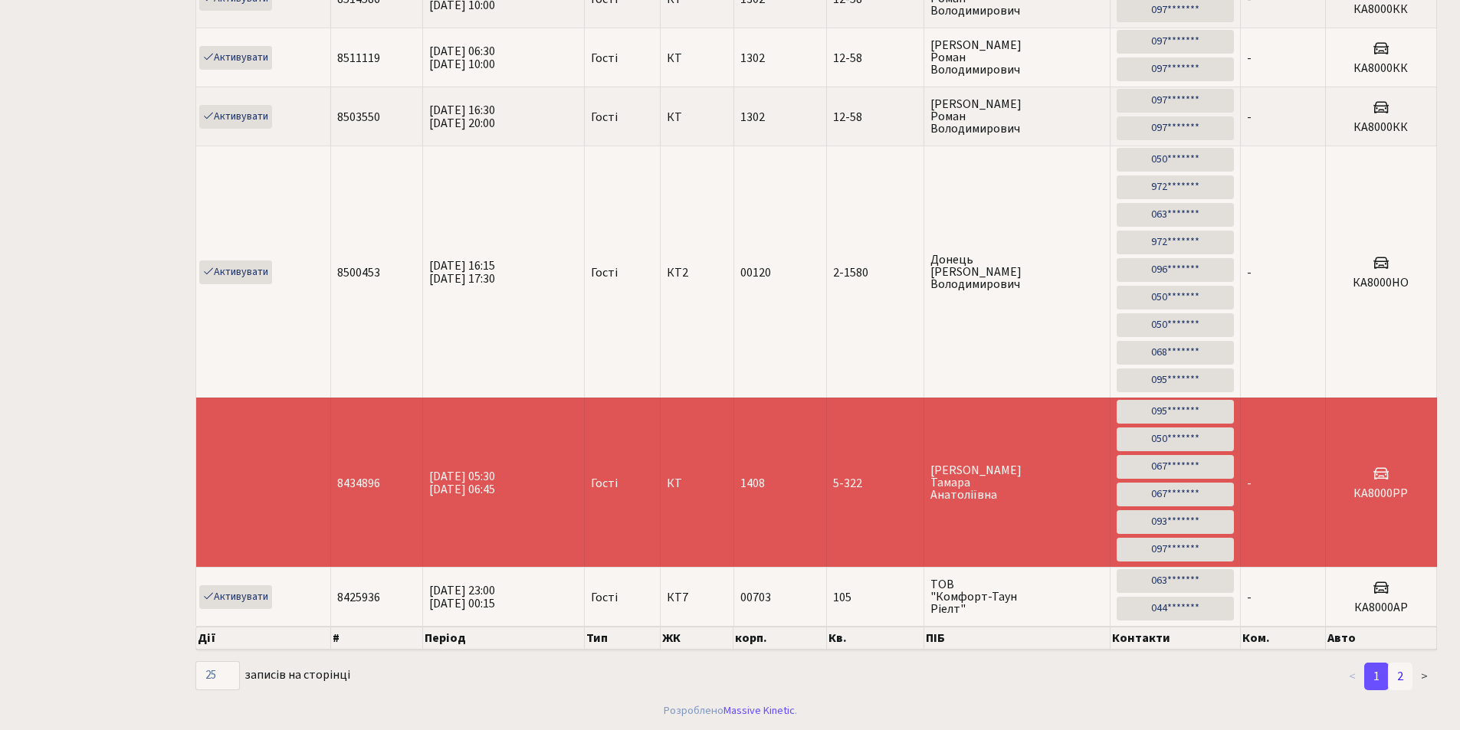
click at [1405, 677] on link "2" at bounding box center [1400, 677] width 25 height 28
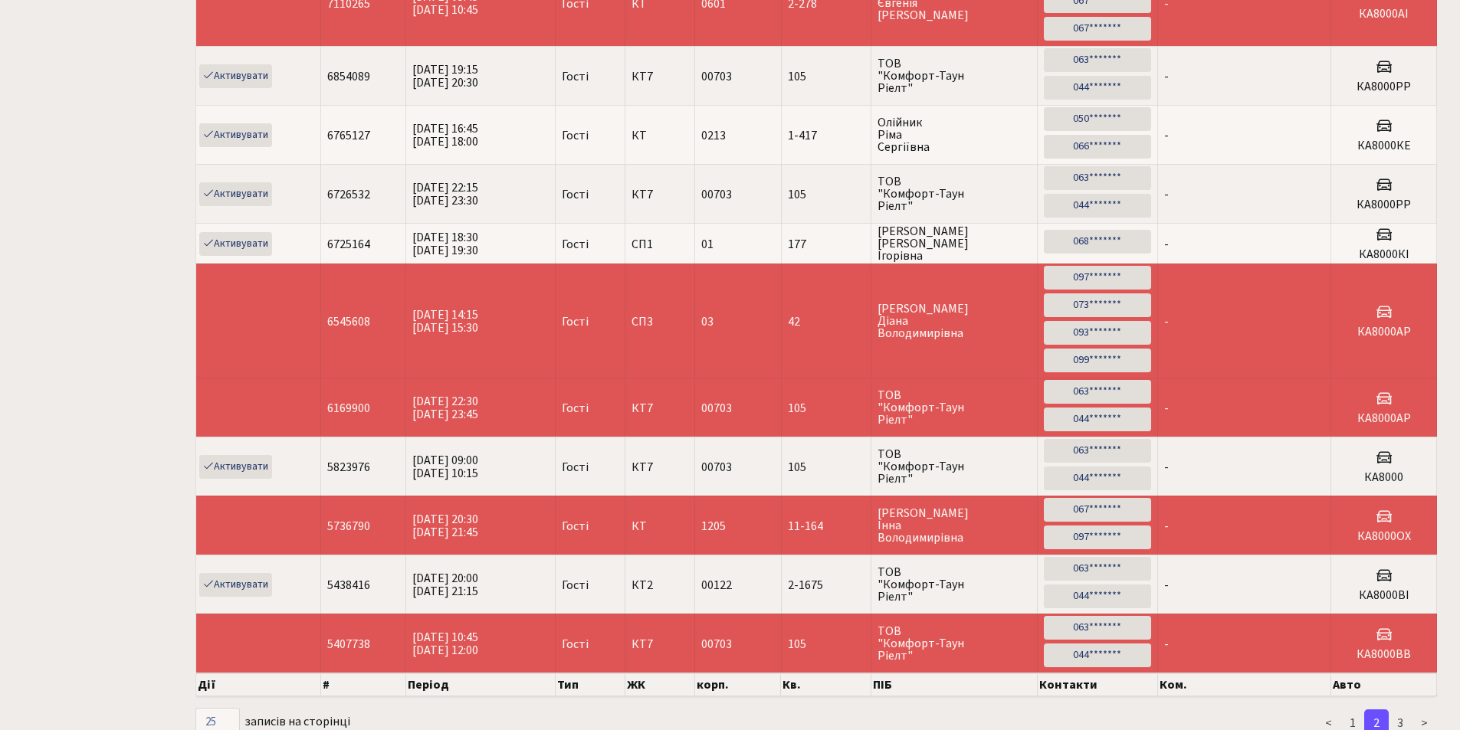
scroll to position [2326, 0]
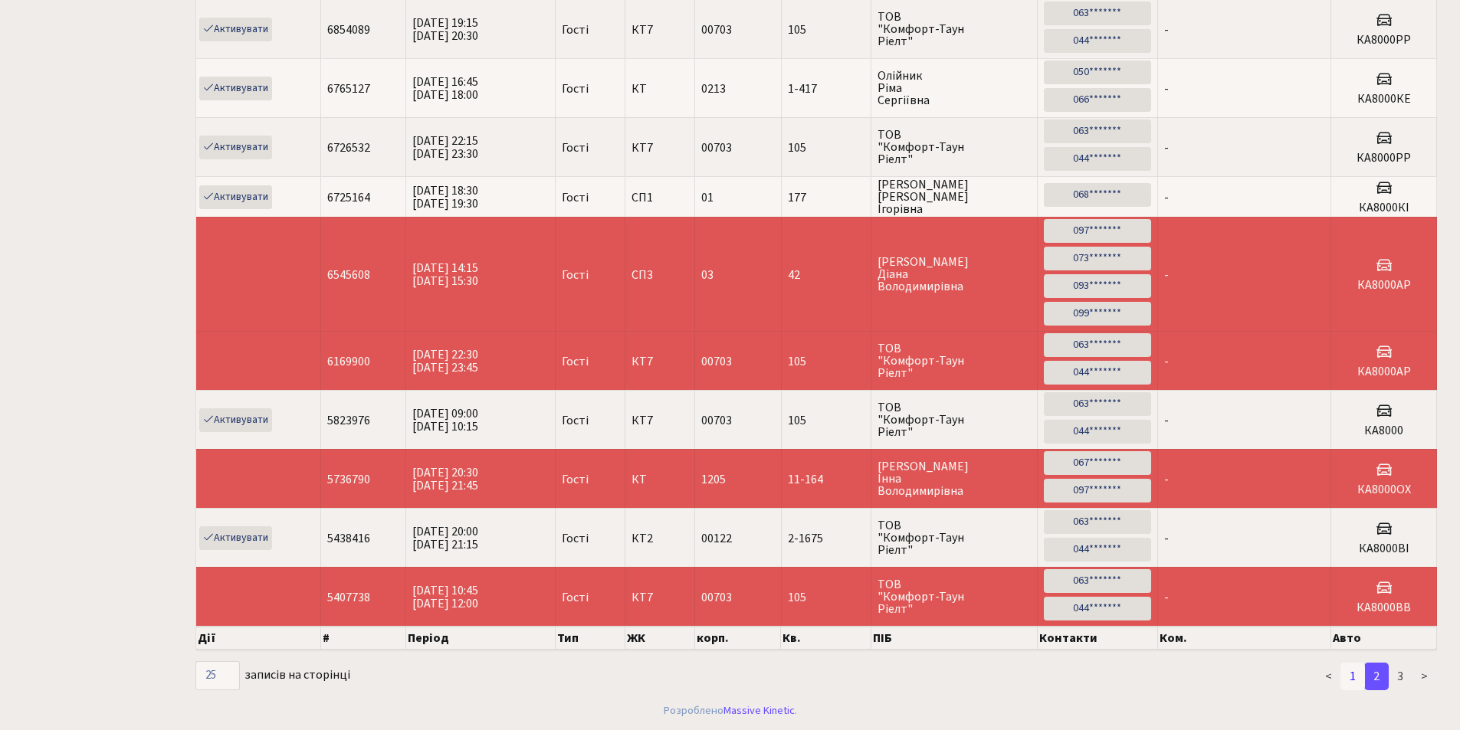
click at [1349, 669] on link "1" at bounding box center [1352, 677] width 25 height 28
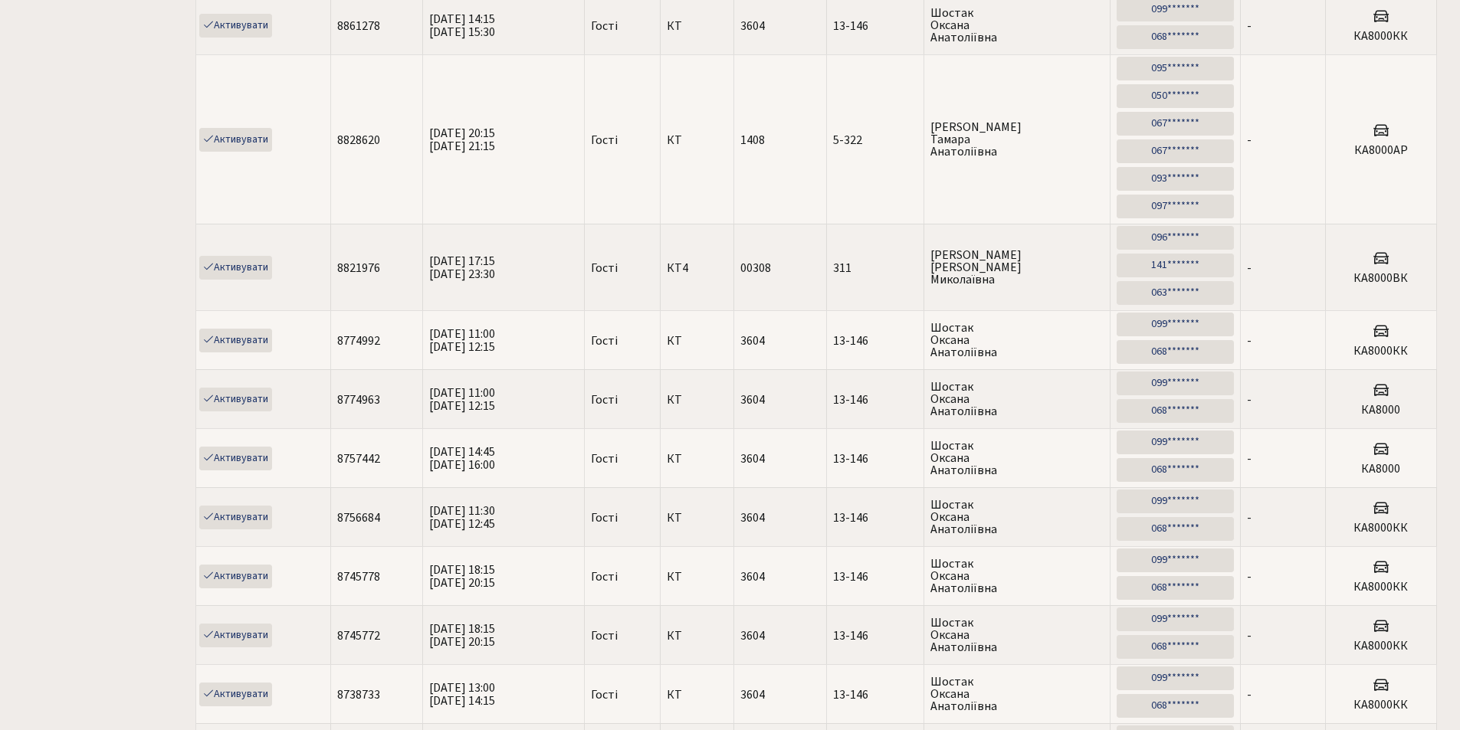
scroll to position [0, 0]
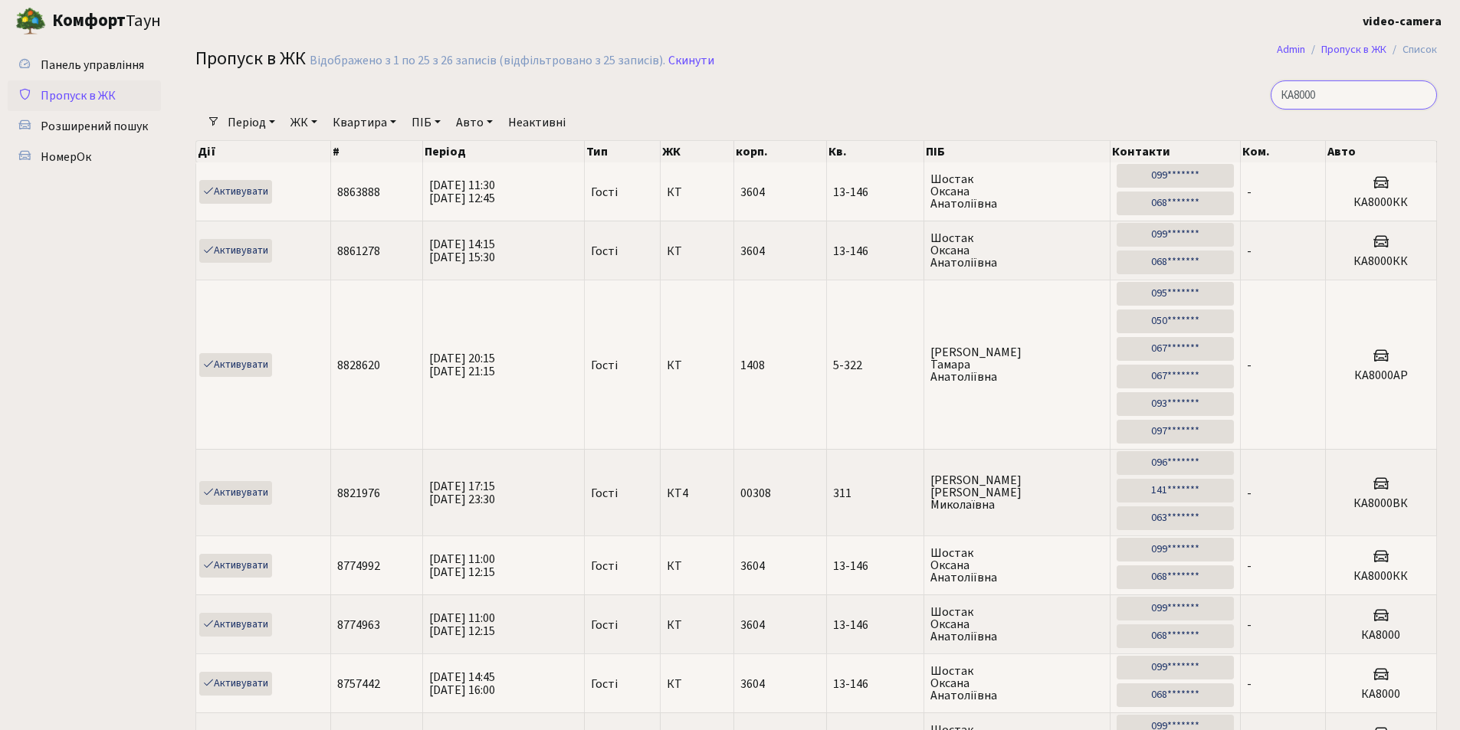
drag, startPoint x: 1369, startPoint y: 93, endPoint x: 1147, endPoint y: 77, distance: 222.0
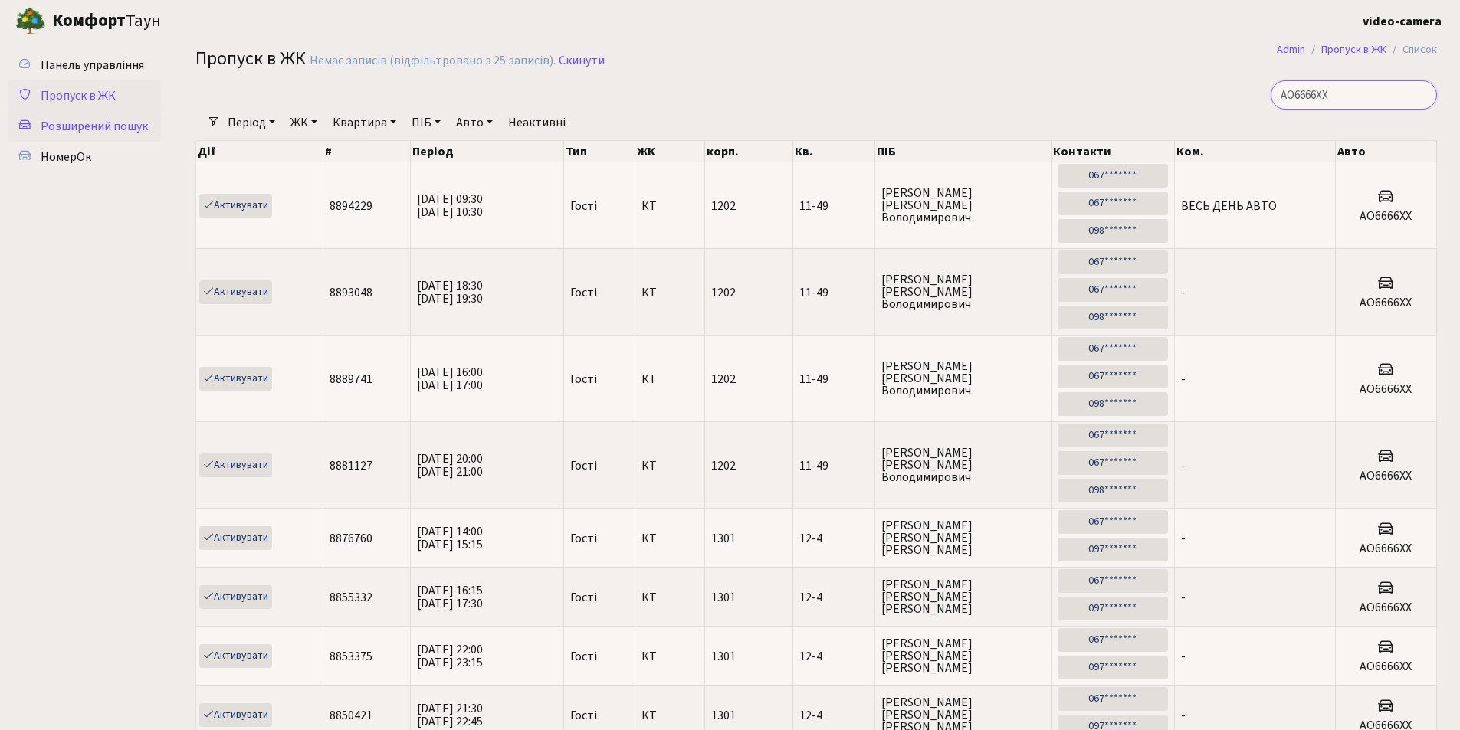
type input "АО6666ХХ"
click at [116, 117] on link "Розширений пошук" at bounding box center [84, 126] width 153 height 31
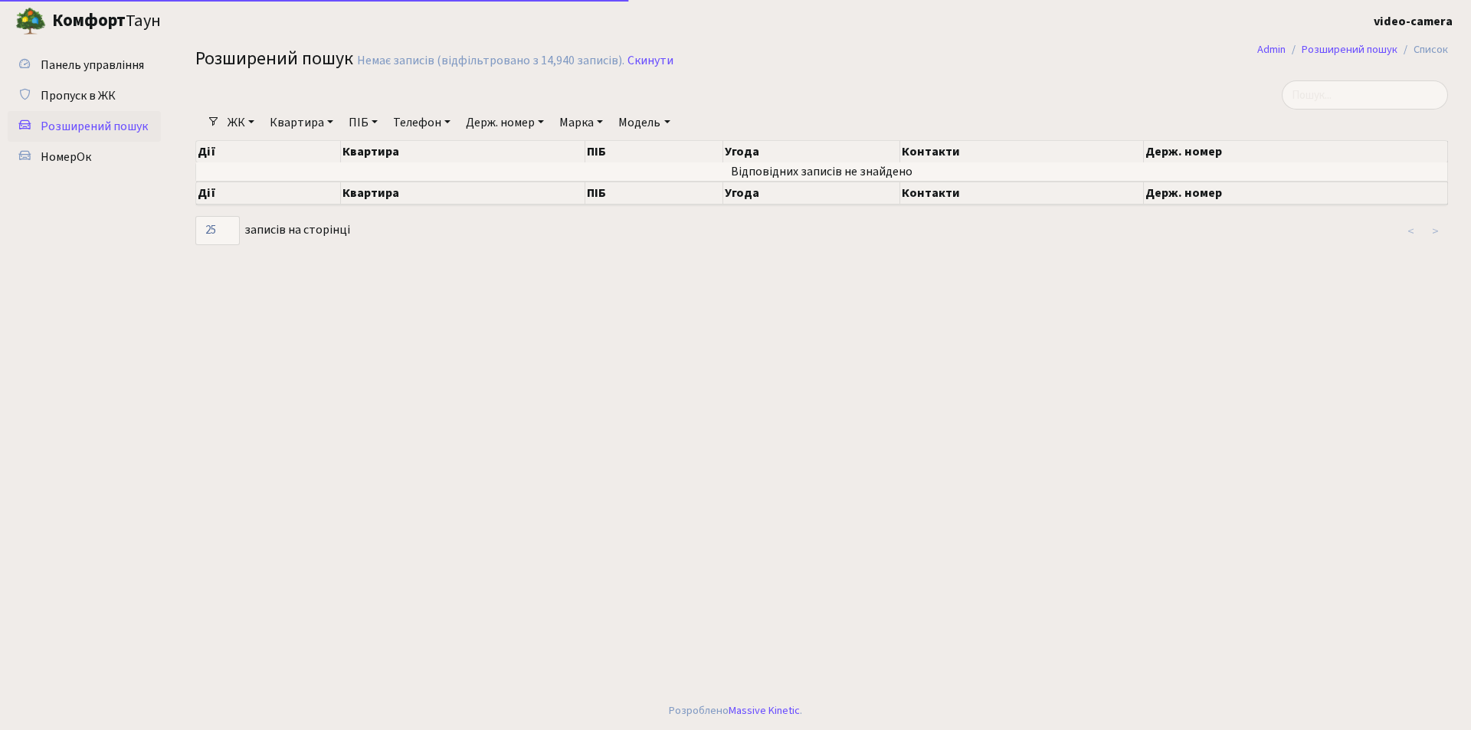
select select "25"
click at [1327, 105] on input "search" at bounding box center [1365, 94] width 166 height 29
type input "[PERSON_NAME]"
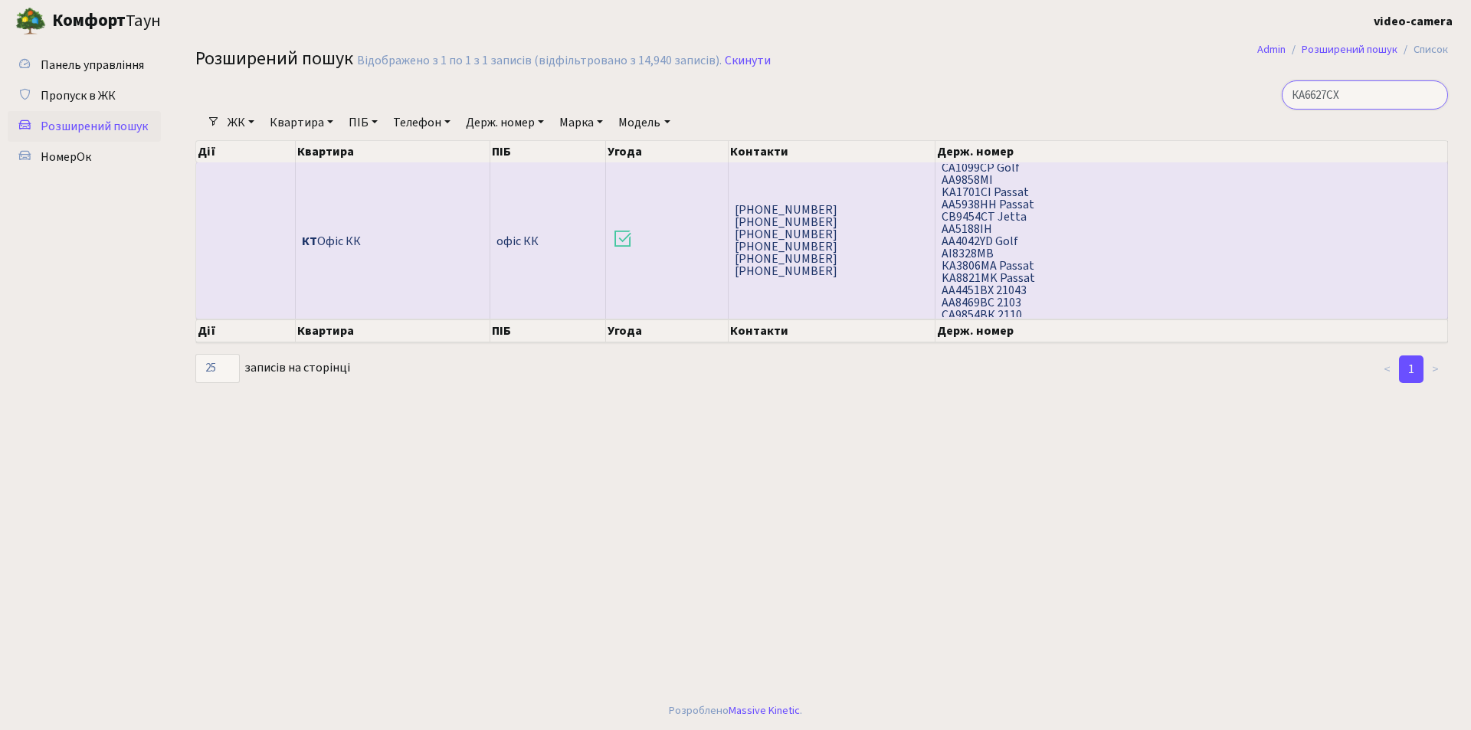
scroll to position [1848, 0]
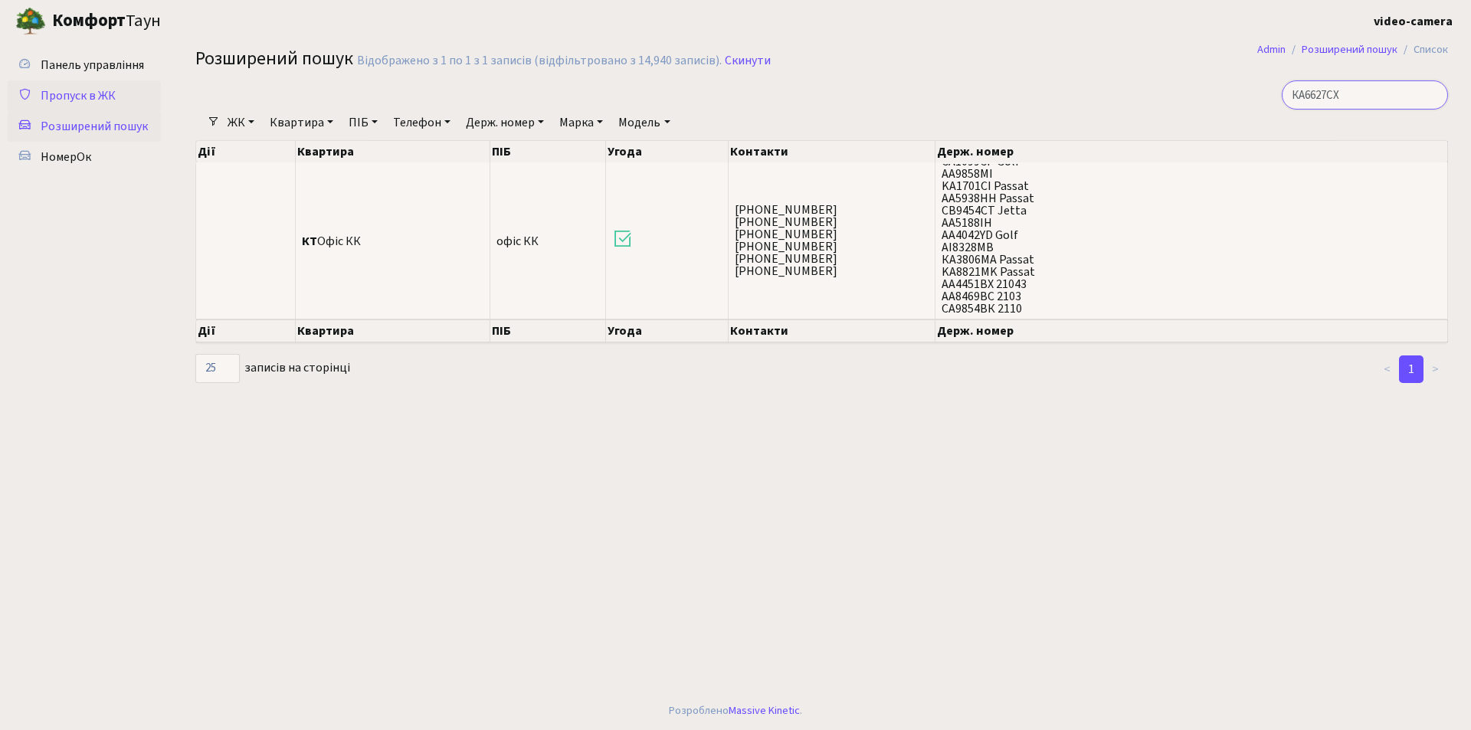
type input "КА6627СХ"
click at [103, 103] on span "Пропуск в ЖК" at bounding box center [78, 95] width 75 height 17
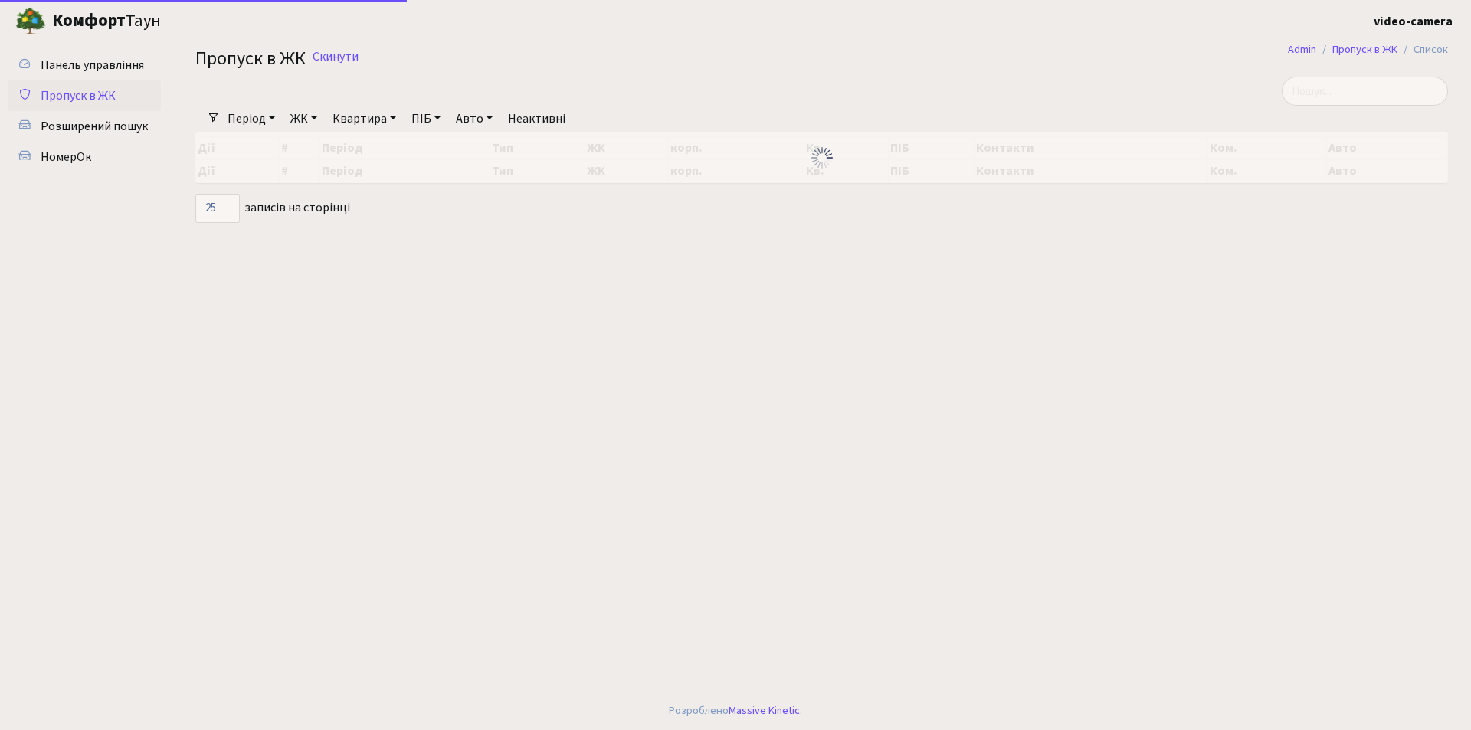
select select "25"
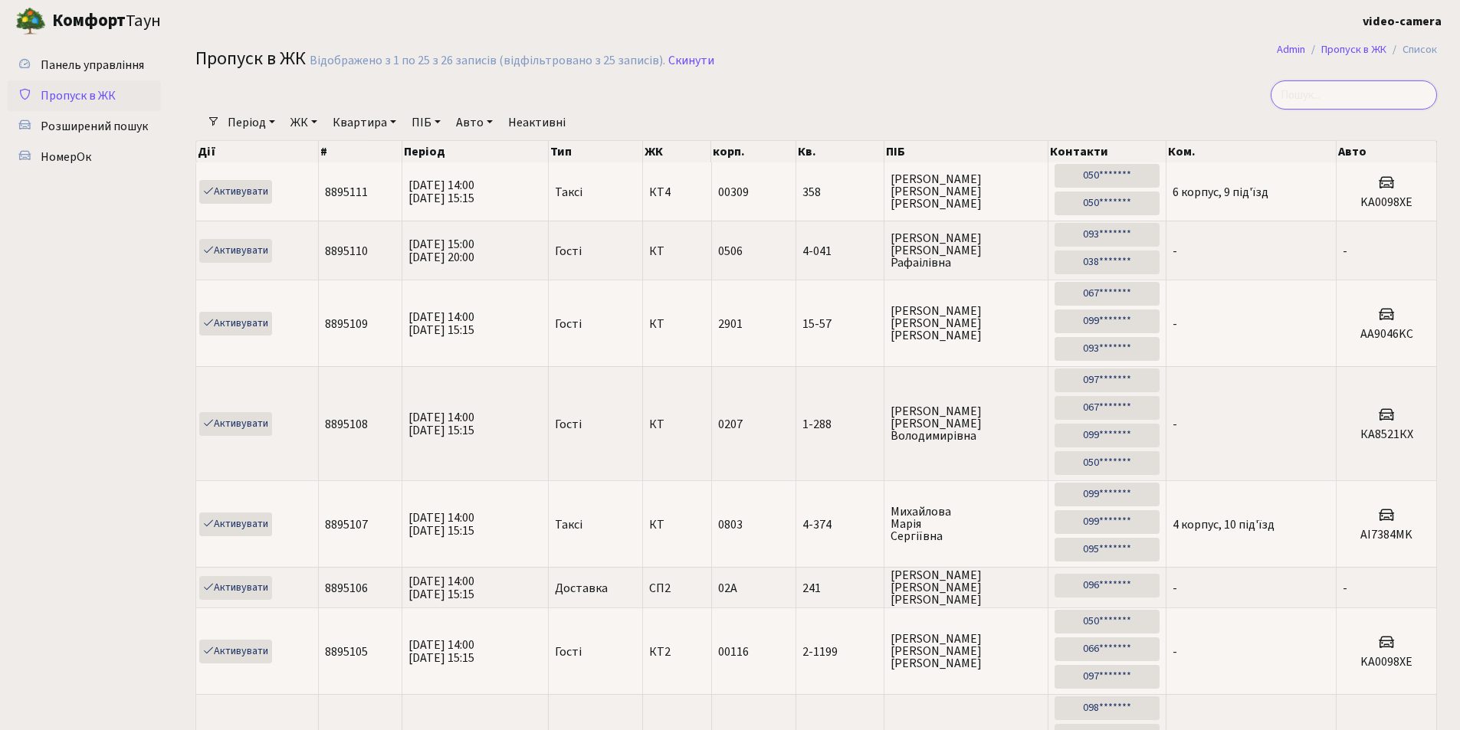
click at [1319, 87] on input "search" at bounding box center [1354, 94] width 166 height 29
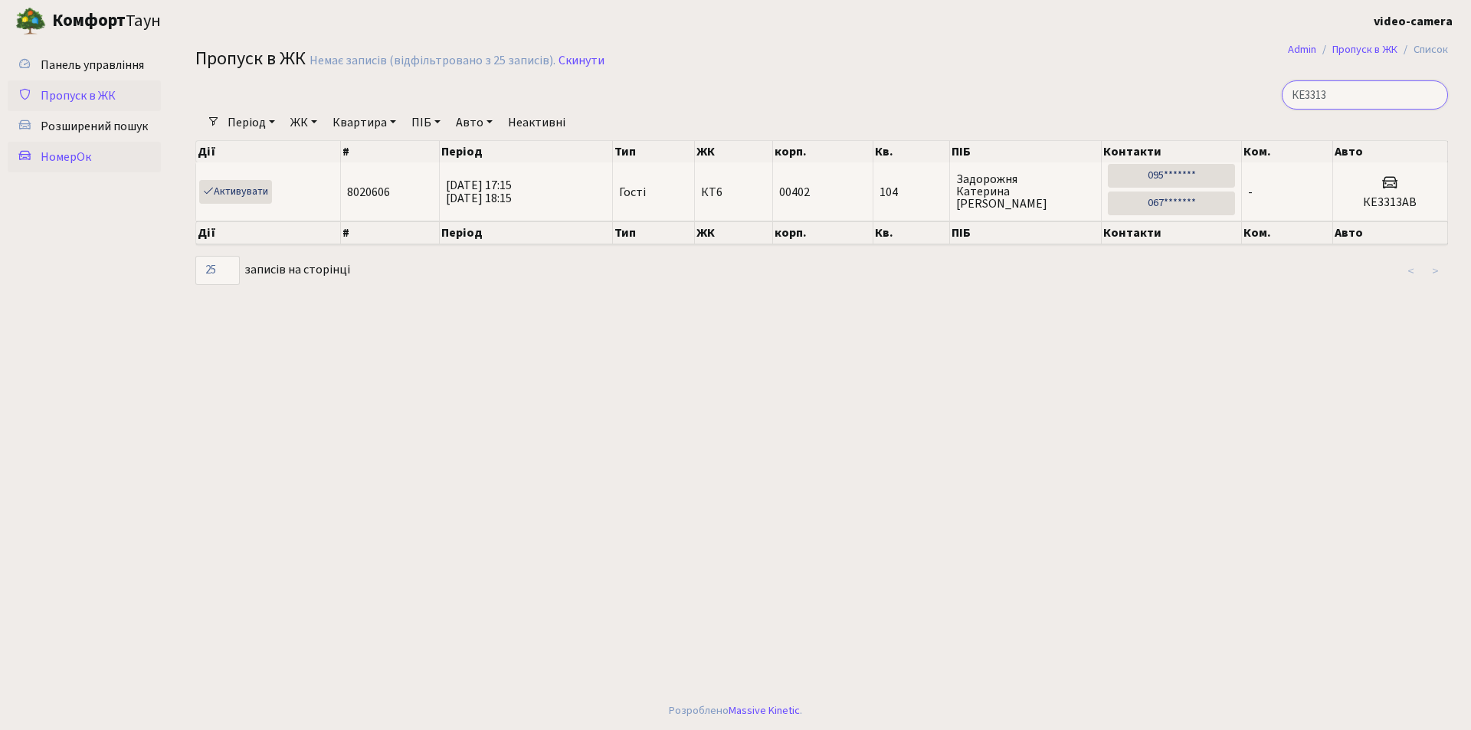
type input "КЕ3313"
click at [66, 156] on span "НомерОк" at bounding box center [66, 157] width 51 height 17
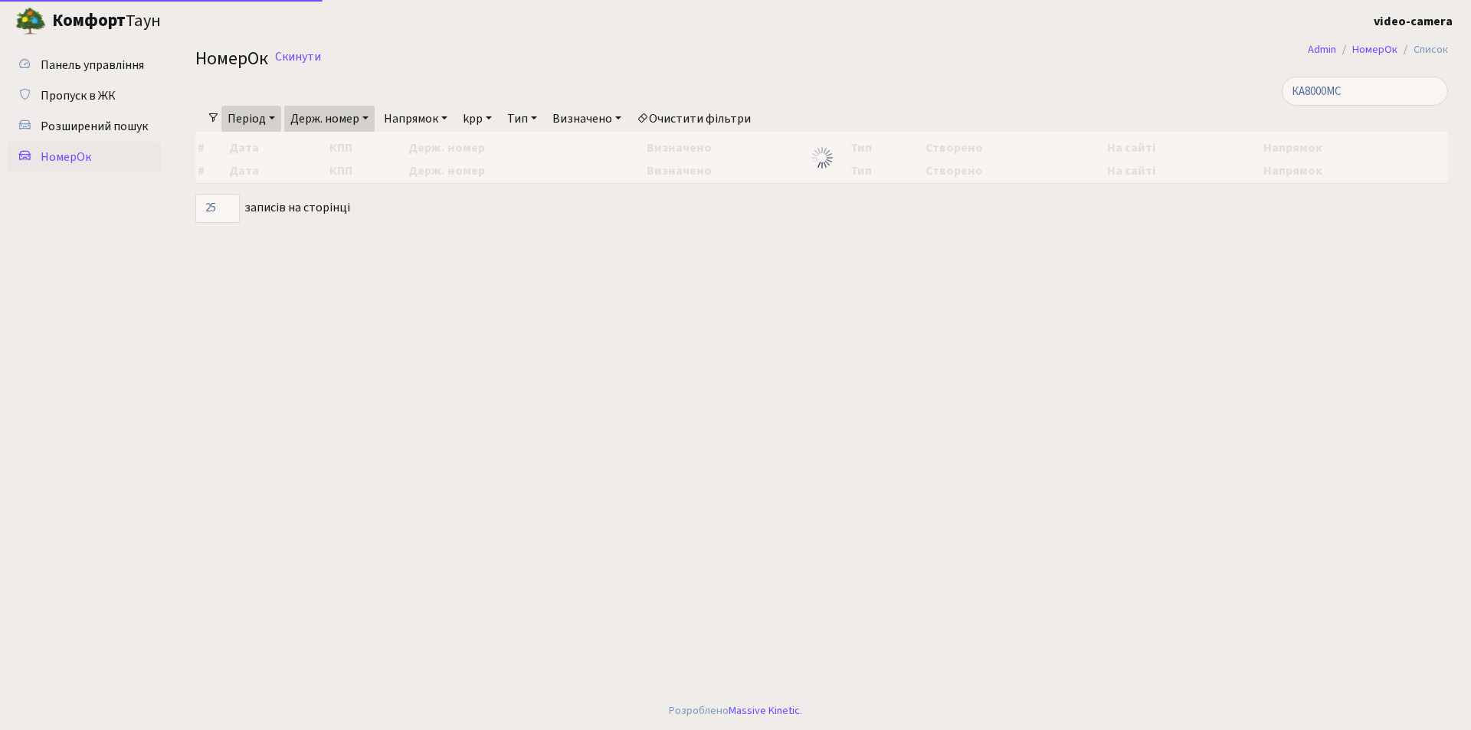
select select "25"
click at [372, 117] on link "Держ. номер" at bounding box center [329, 119] width 90 height 26
drag, startPoint x: 356, startPoint y: 149, endPoint x: 244, endPoint y: 139, distance: 113.0
click at [244, 139] on div "КА8000MC Фільтри Період [DATE] - [DATE] Держ. номер КА6627СХ Напрямок - В'їзд […" at bounding box center [822, 150] width 1276 height 146
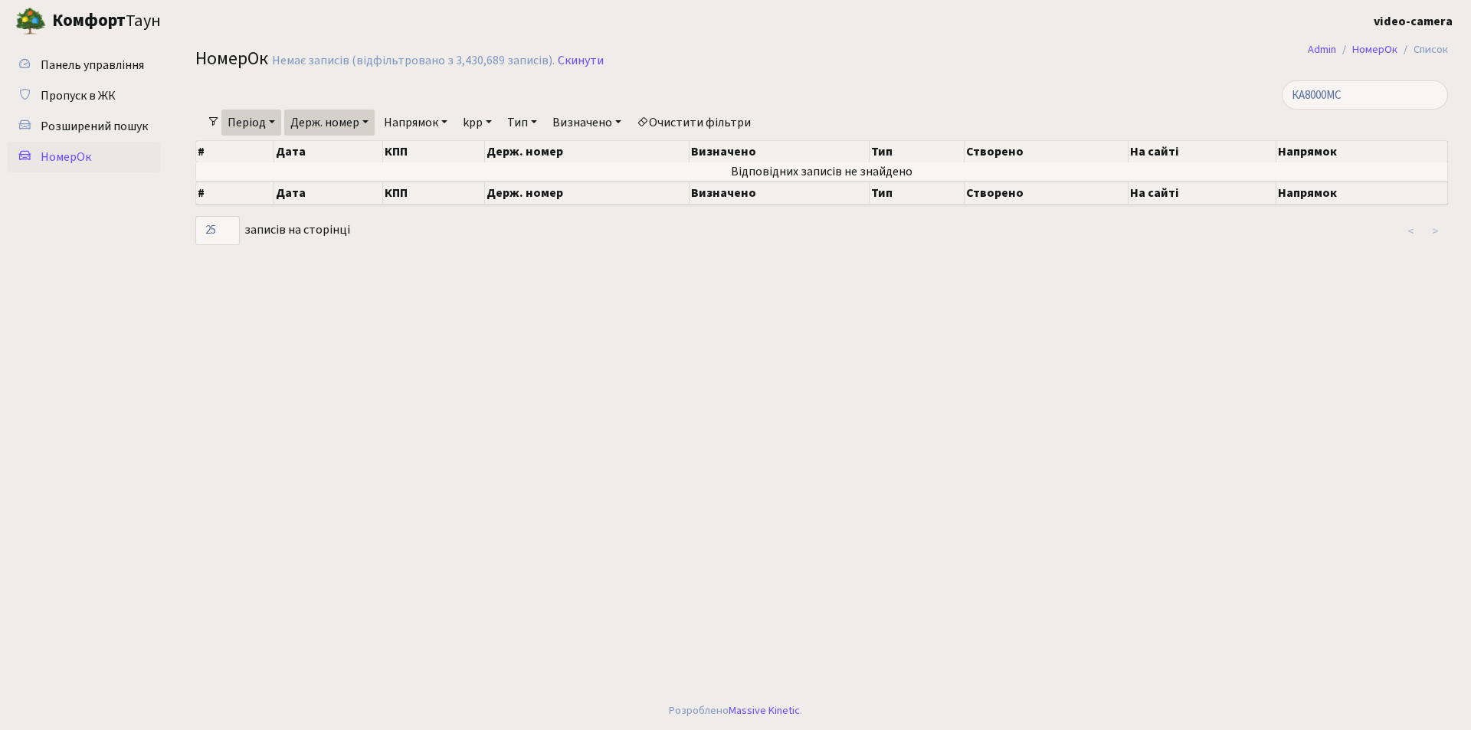
click at [253, 126] on link "Період" at bounding box center [251, 123] width 60 height 26
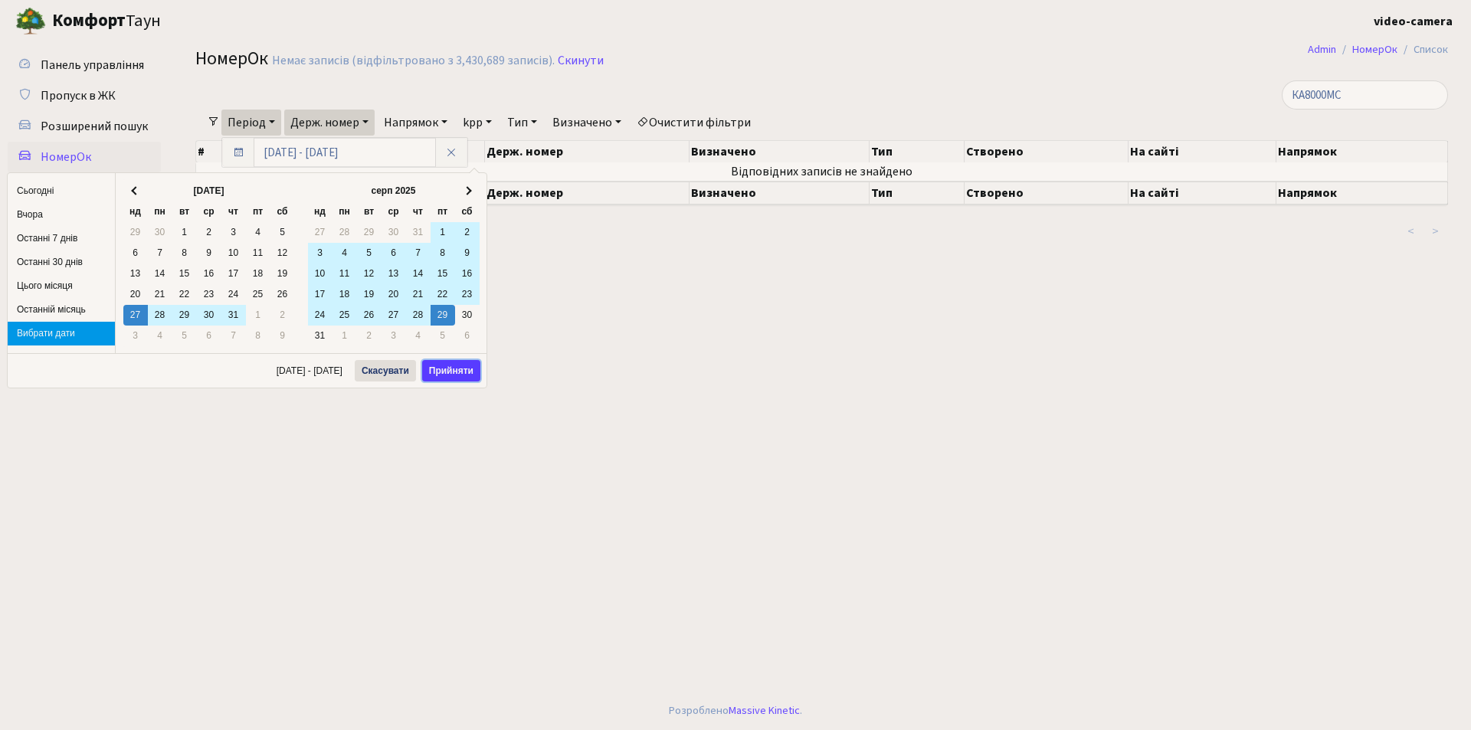
click at [442, 370] on button "Прийняти" at bounding box center [451, 370] width 58 height 21
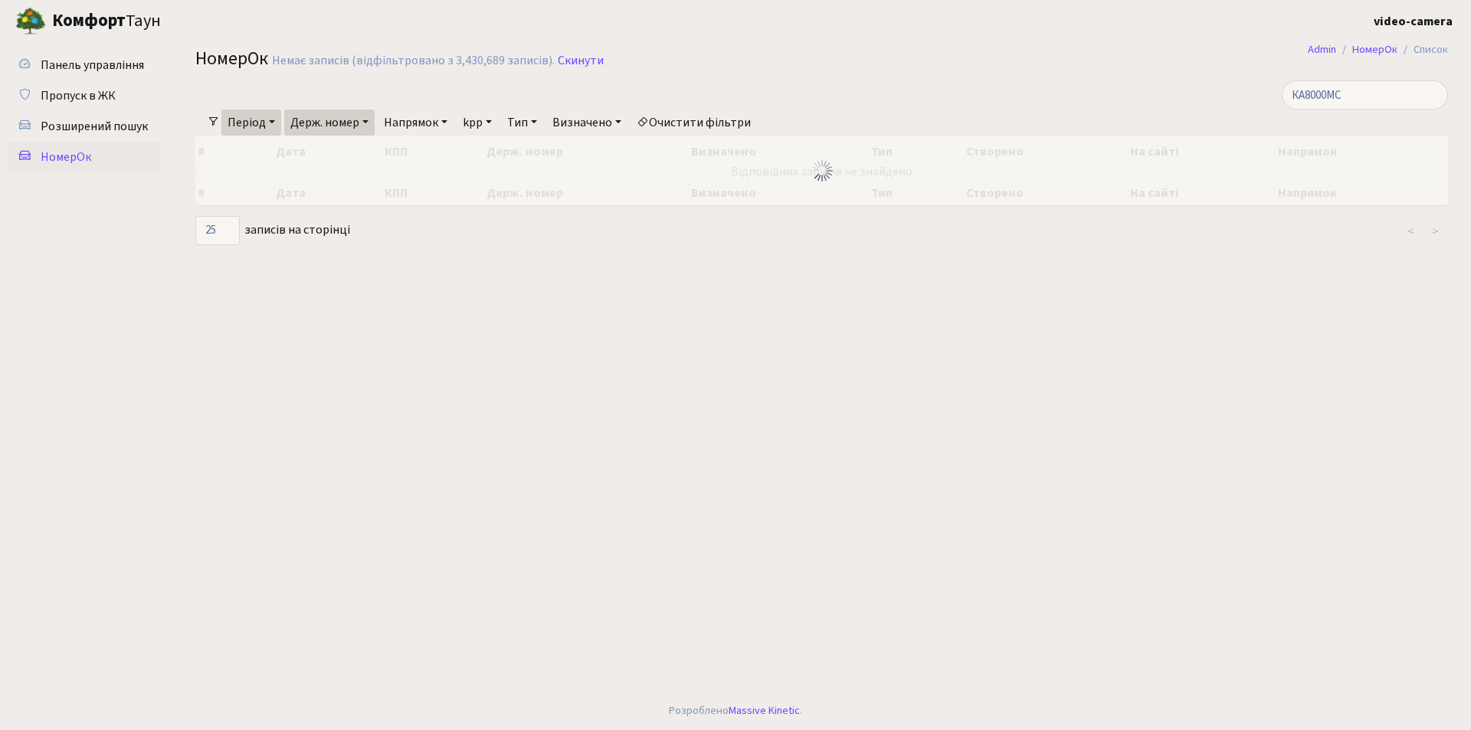
click at [339, 126] on link "Держ. номер" at bounding box center [329, 123] width 90 height 26
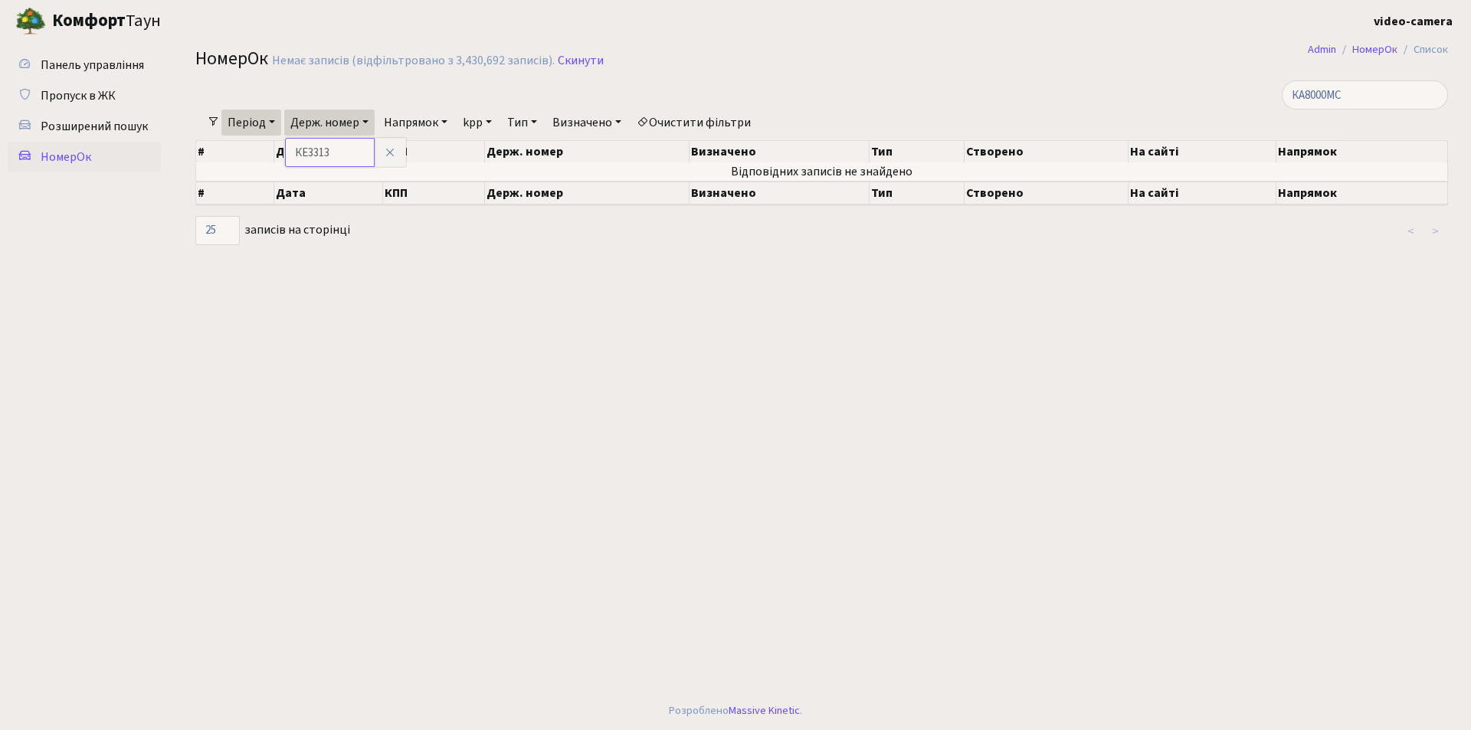
type input "КЕ3313"
click at [111, 126] on span "Розширений пошук" at bounding box center [94, 126] width 107 height 17
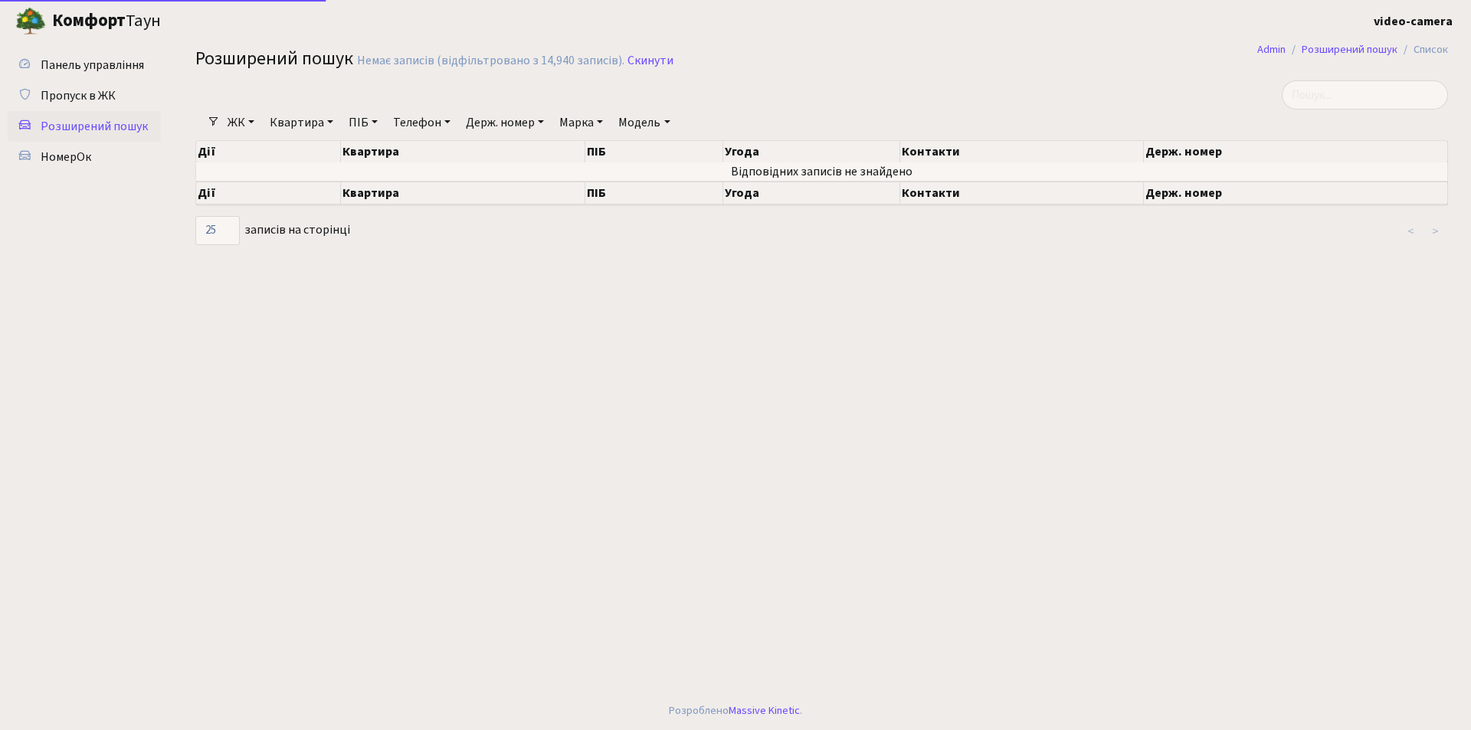
select select "25"
click at [1313, 97] on input "search" at bounding box center [1365, 94] width 166 height 29
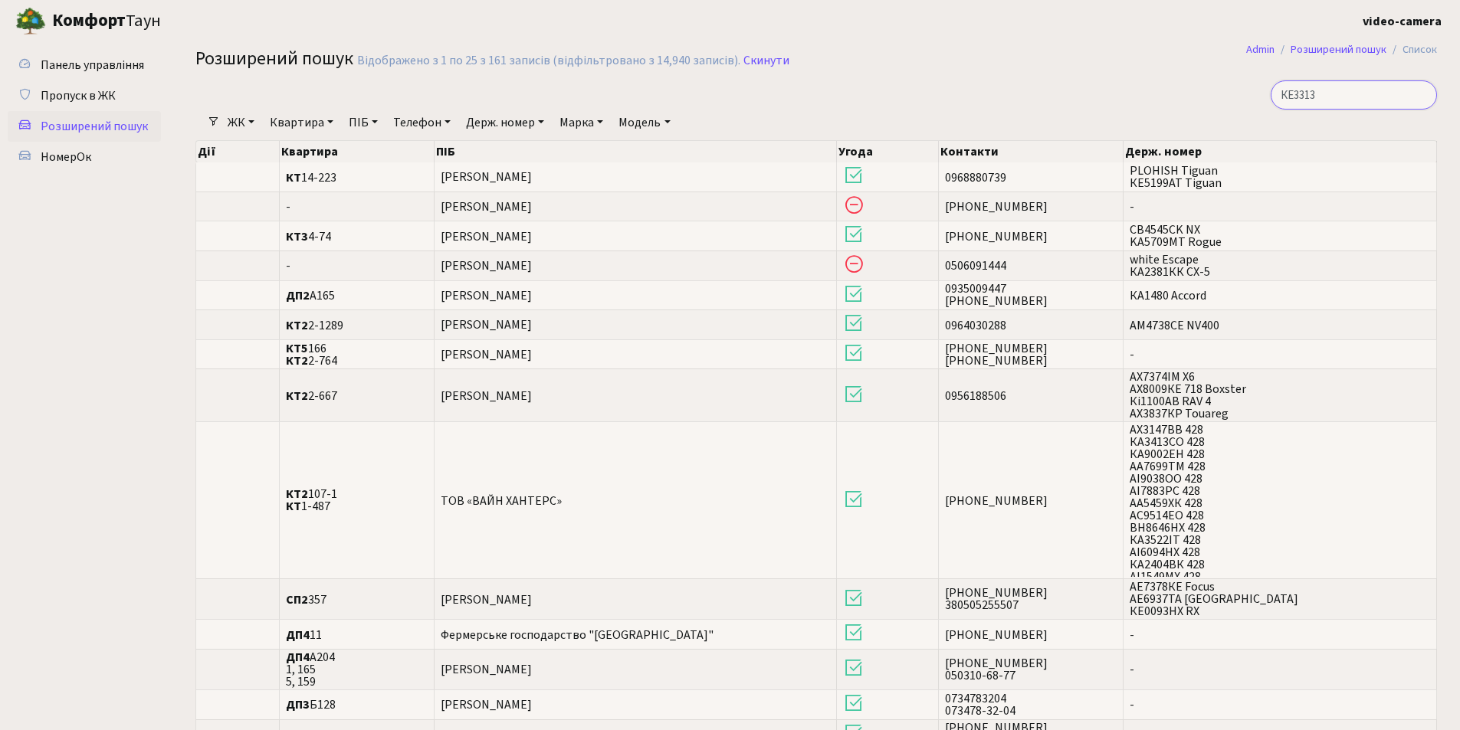
type input "КЕ3313"
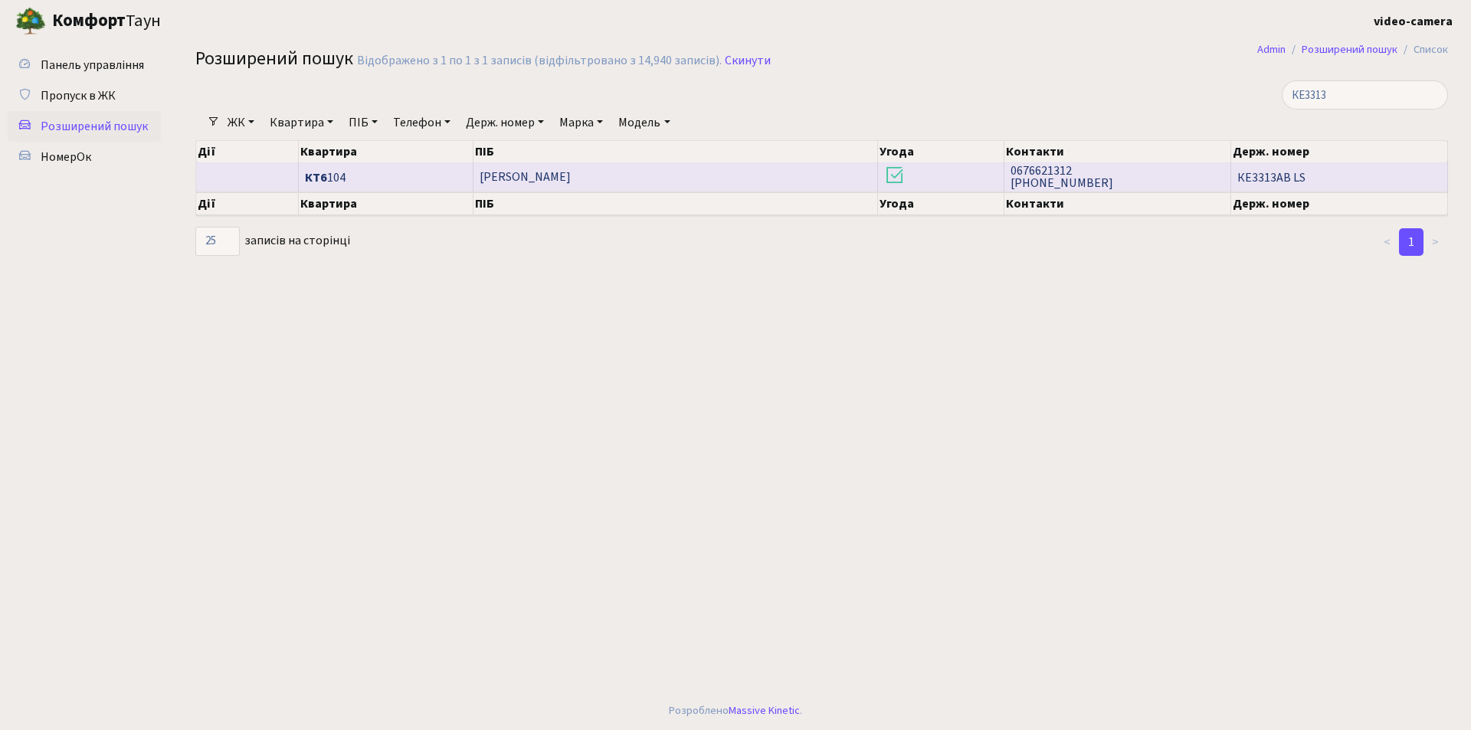
drag, startPoint x: 1288, startPoint y: 179, endPoint x: 1243, endPoint y: 179, distance: 45.2
click at [1238, 179] on span "КЕ3313АВ LS" at bounding box center [1340, 178] width 204 height 12
copy span "КЕ3313АВ"
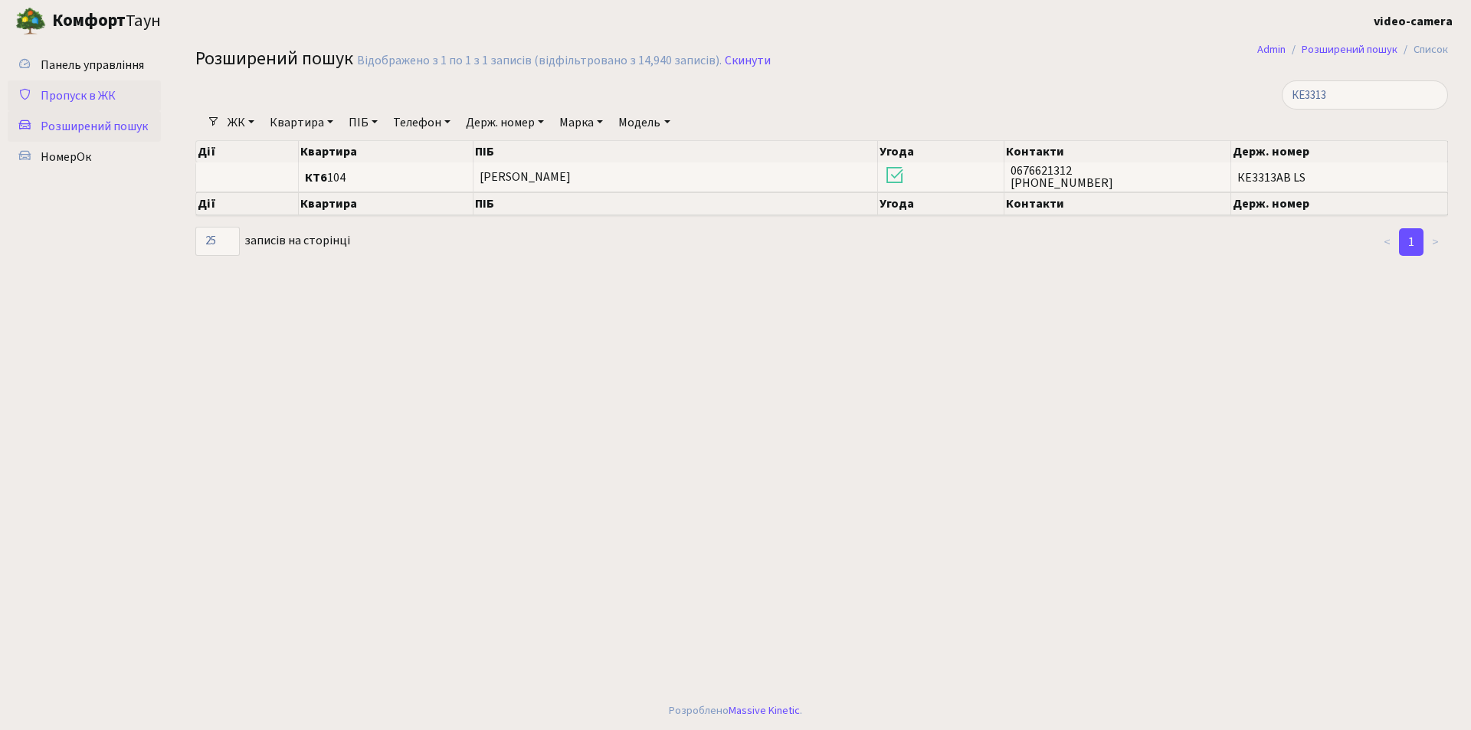
click at [98, 93] on span "Пропуск в ЖК" at bounding box center [78, 95] width 75 height 17
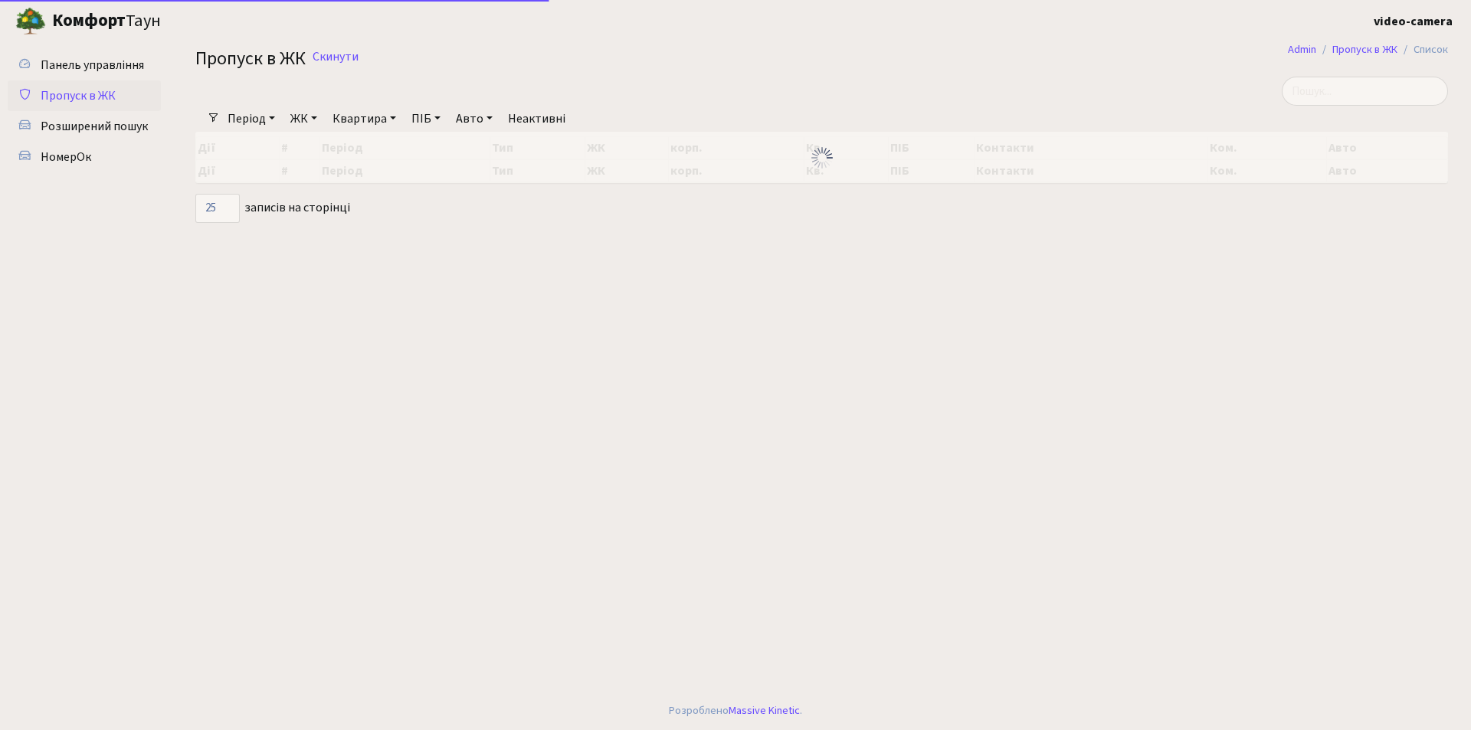
select select "25"
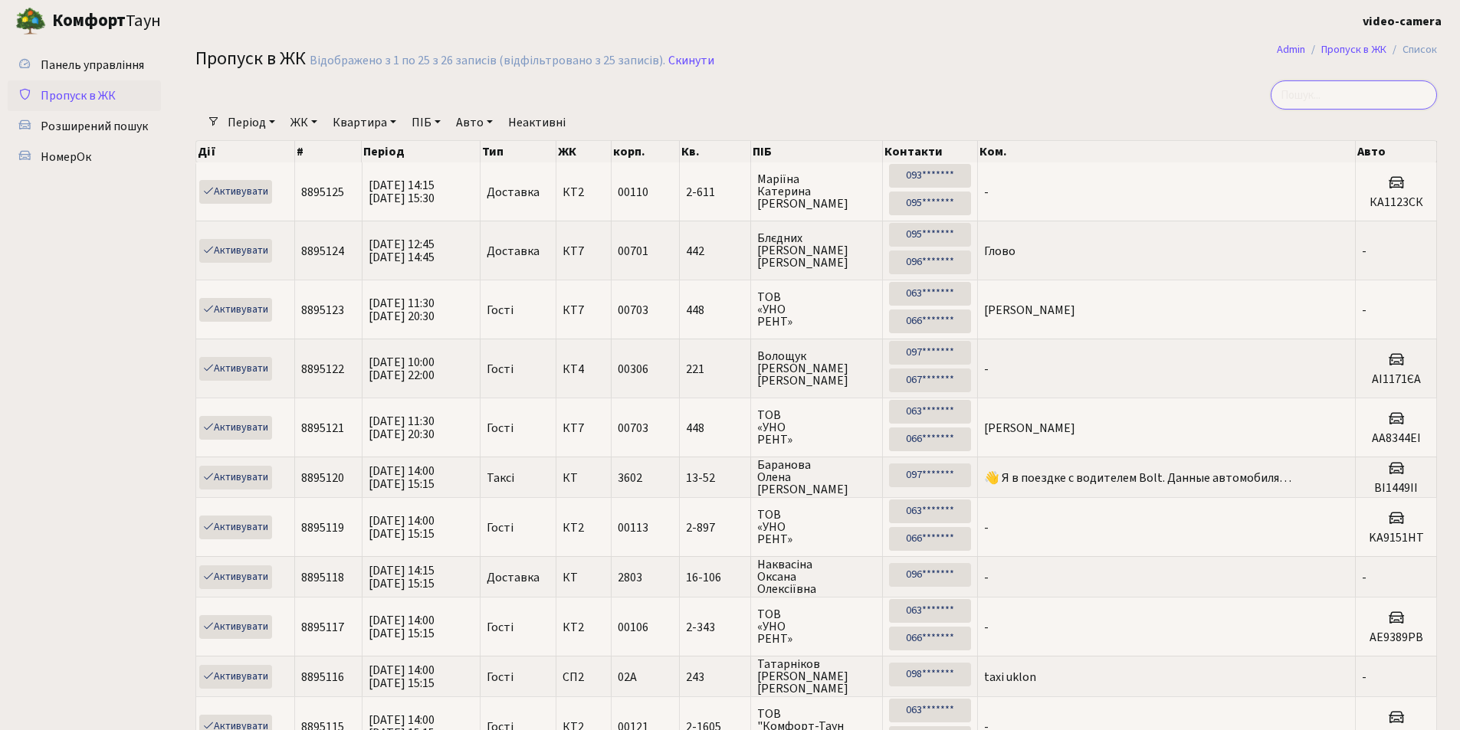
paste input "КЕ3313АВ"
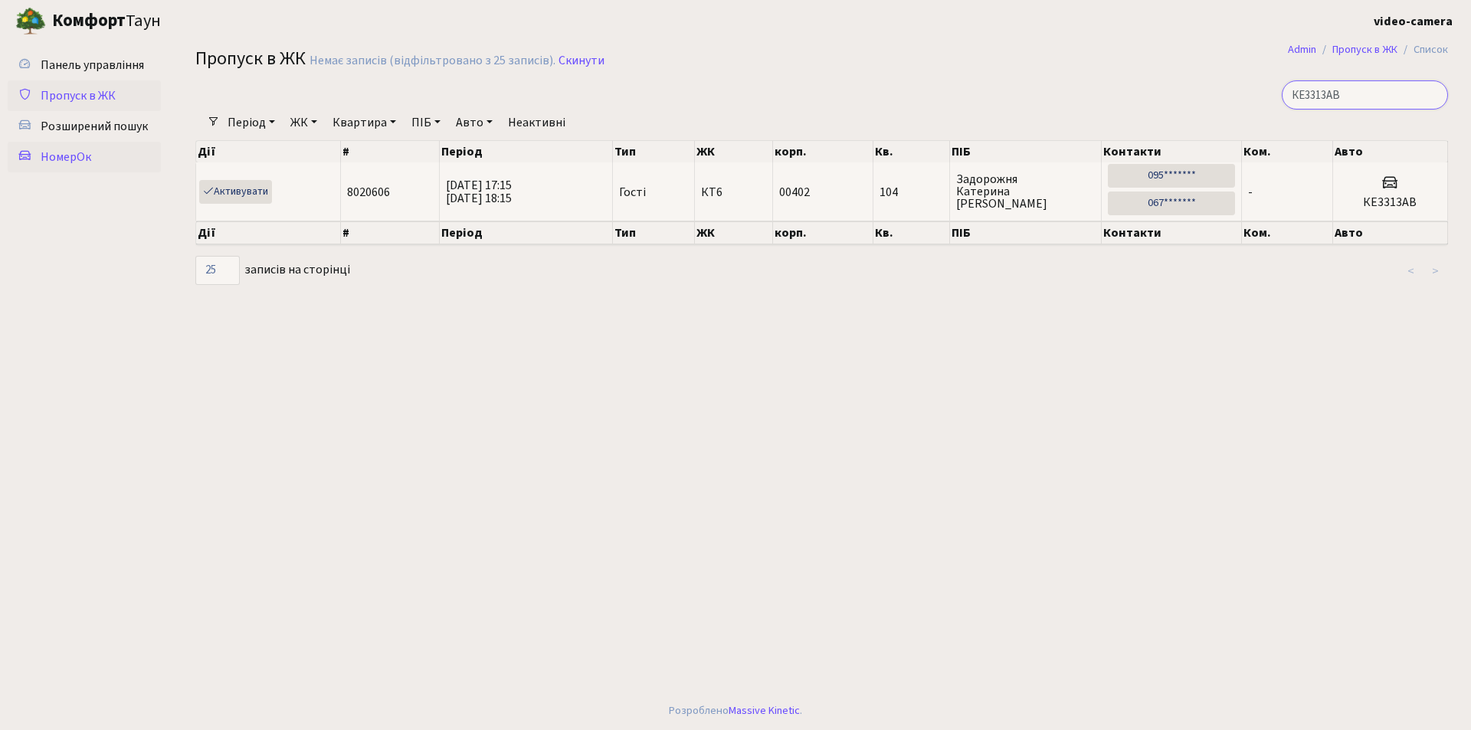
type input "КЕ3313АВ"
click at [67, 163] on span "НомерОк" at bounding box center [66, 157] width 51 height 17
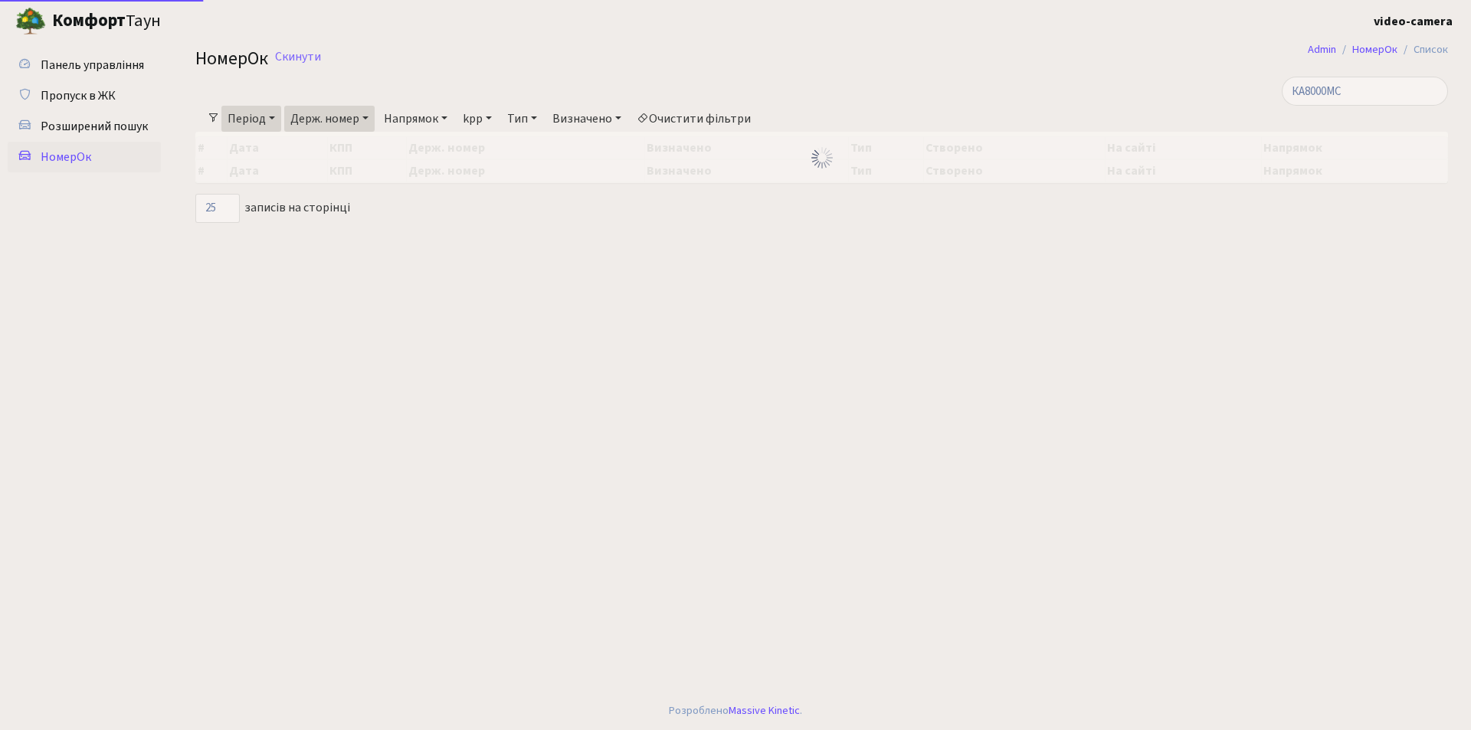
select select "25"
click at [278, 117] on link "Період" at bounding box center [251, 119] width 60 height 26
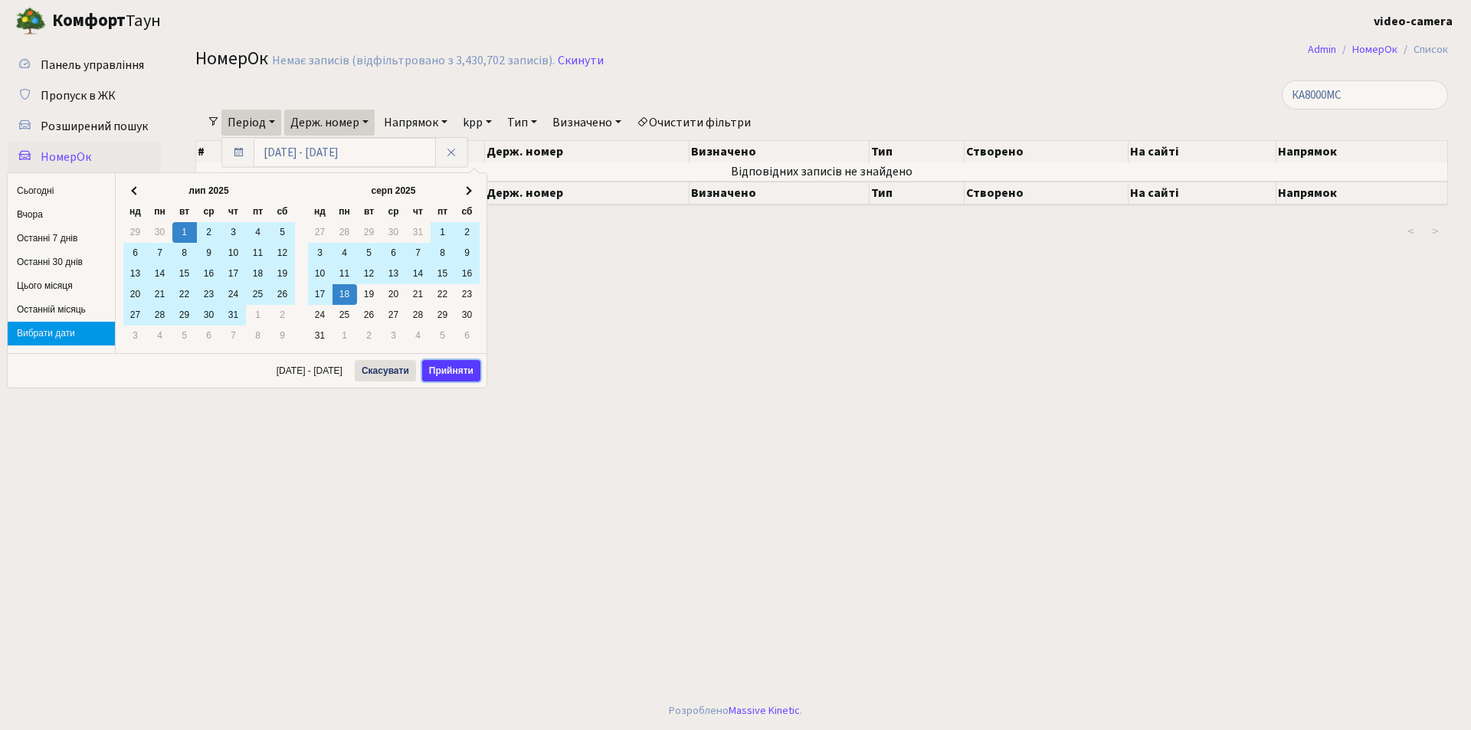
click at [454, 365] on button "Прийняти" at bounding box center [451, 370] width 58 height 21
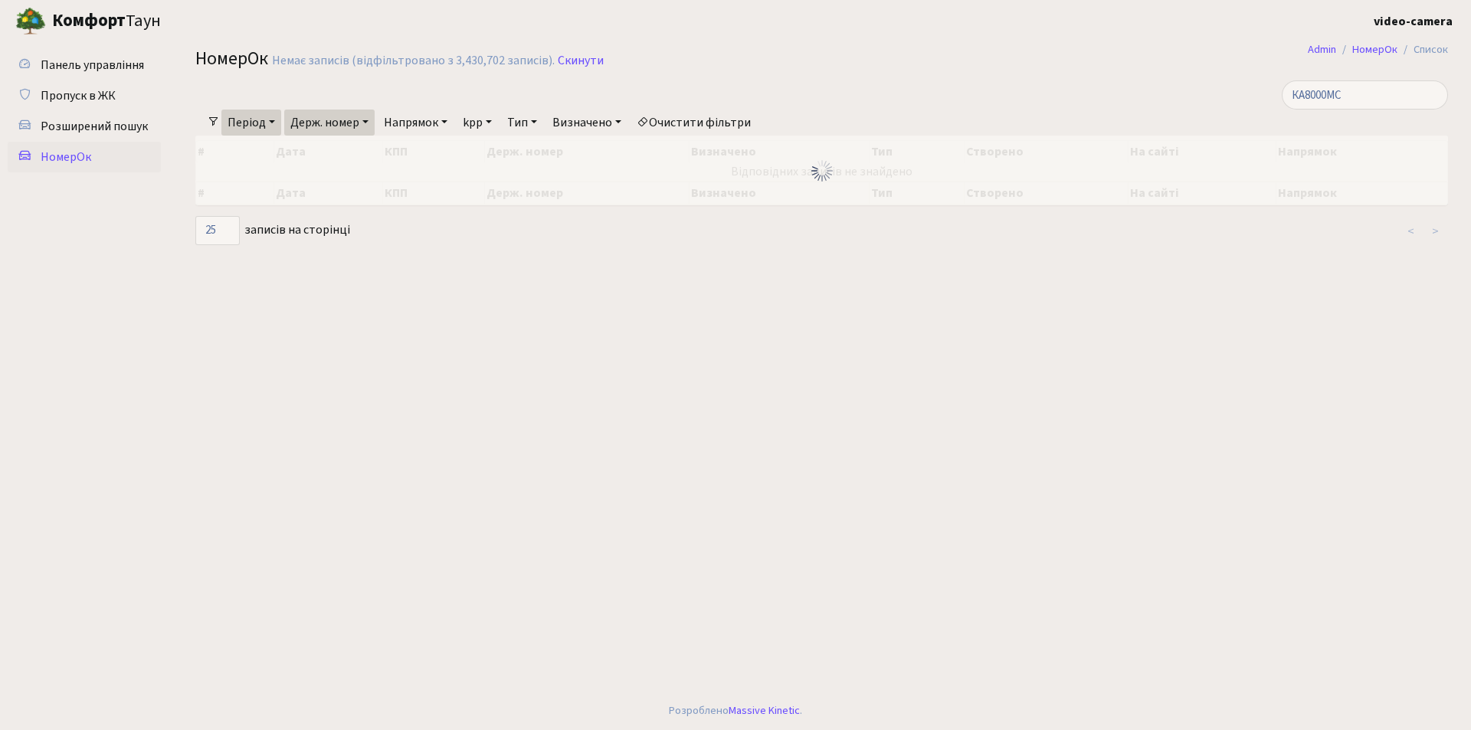
click at [373, 127] on link "Держ. номер" at bounding box center [329, 123] width 90 height 26
drag, startPoint x: 342, startPoint y: 159, endPoint x: 294, endPoint y: 149, distance: 48.4
click at [294, 149] on input "КЕ3313" at bounding box center [330, 152] width 90 height 29
paste input "АВ"
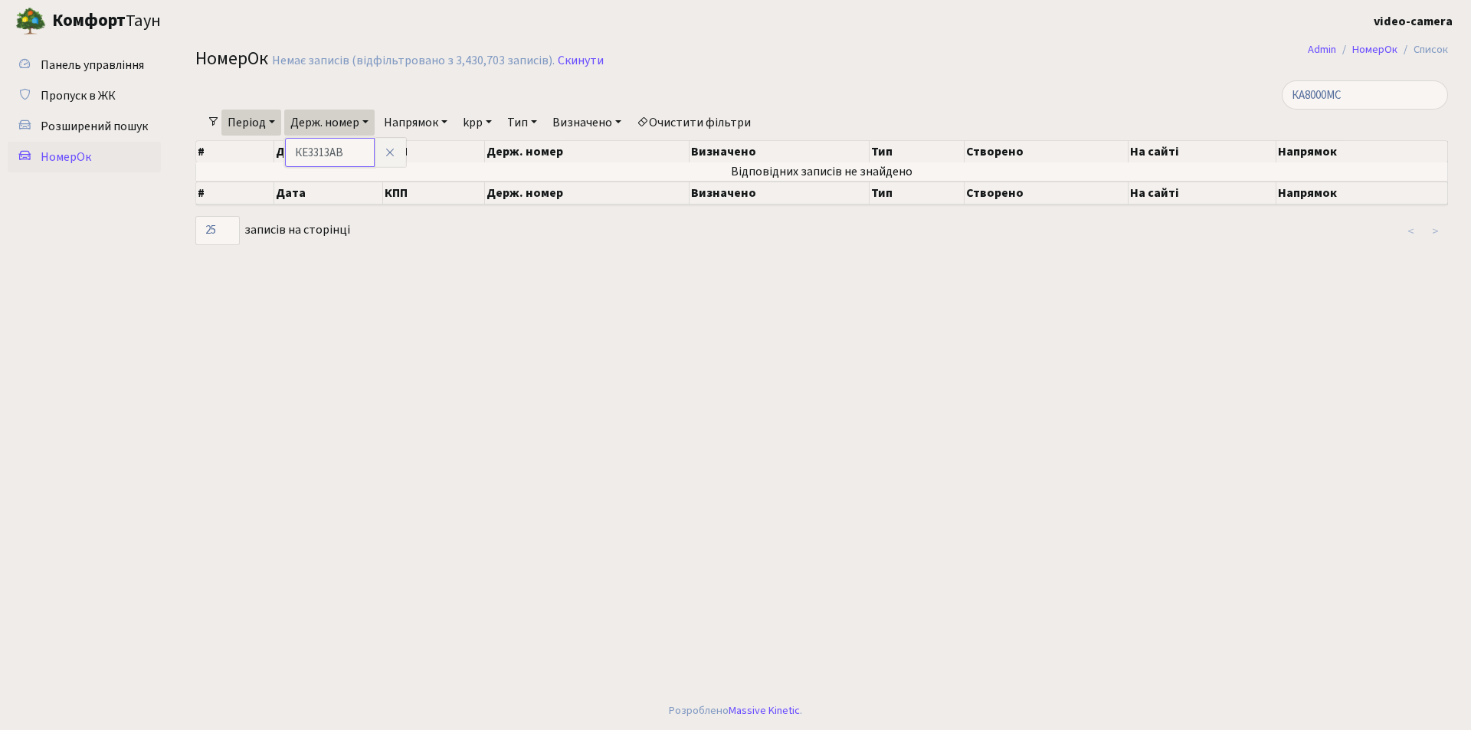
type input "КЕ3313АВ"
click at [87, 97] on span "Пропуск в ЖК" at bounding box center [78, 95] width 75 height 17
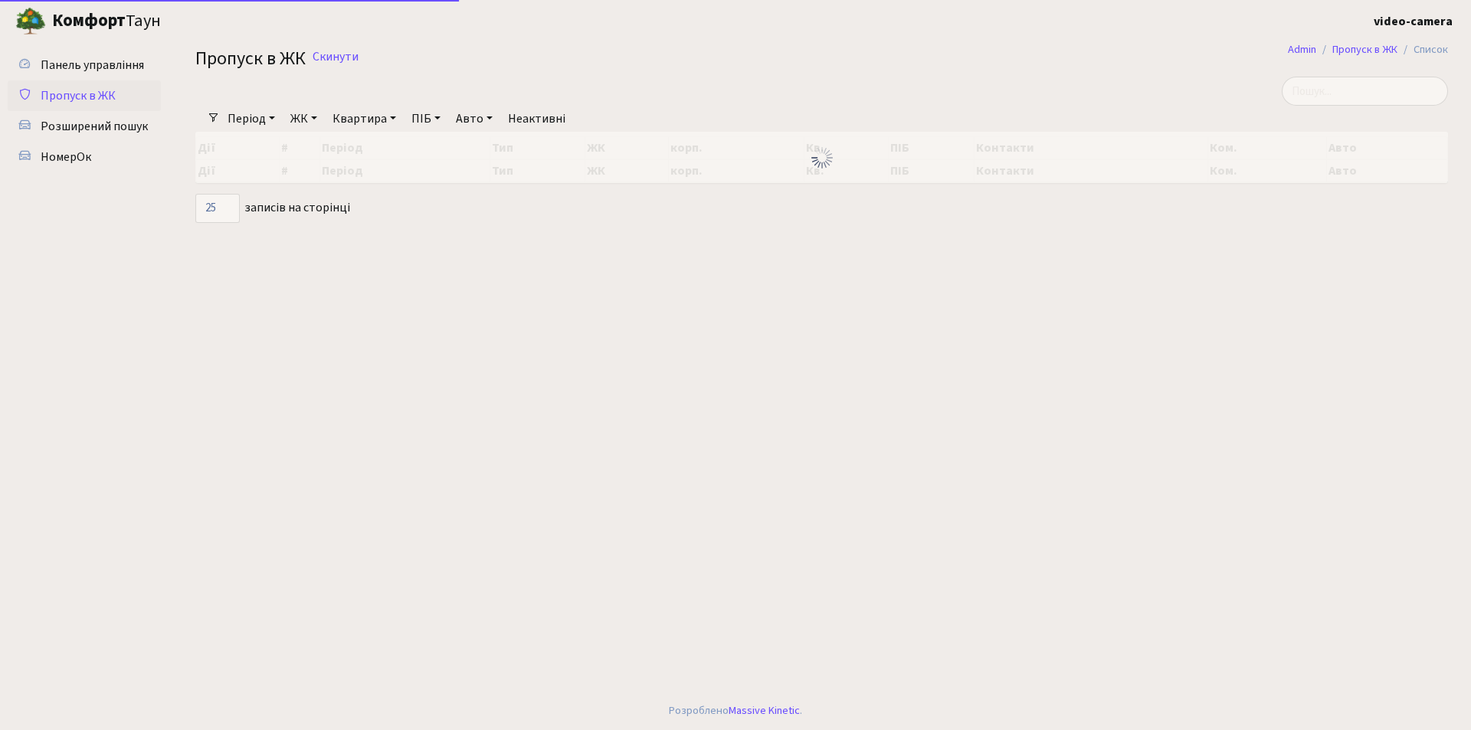
select select "25"
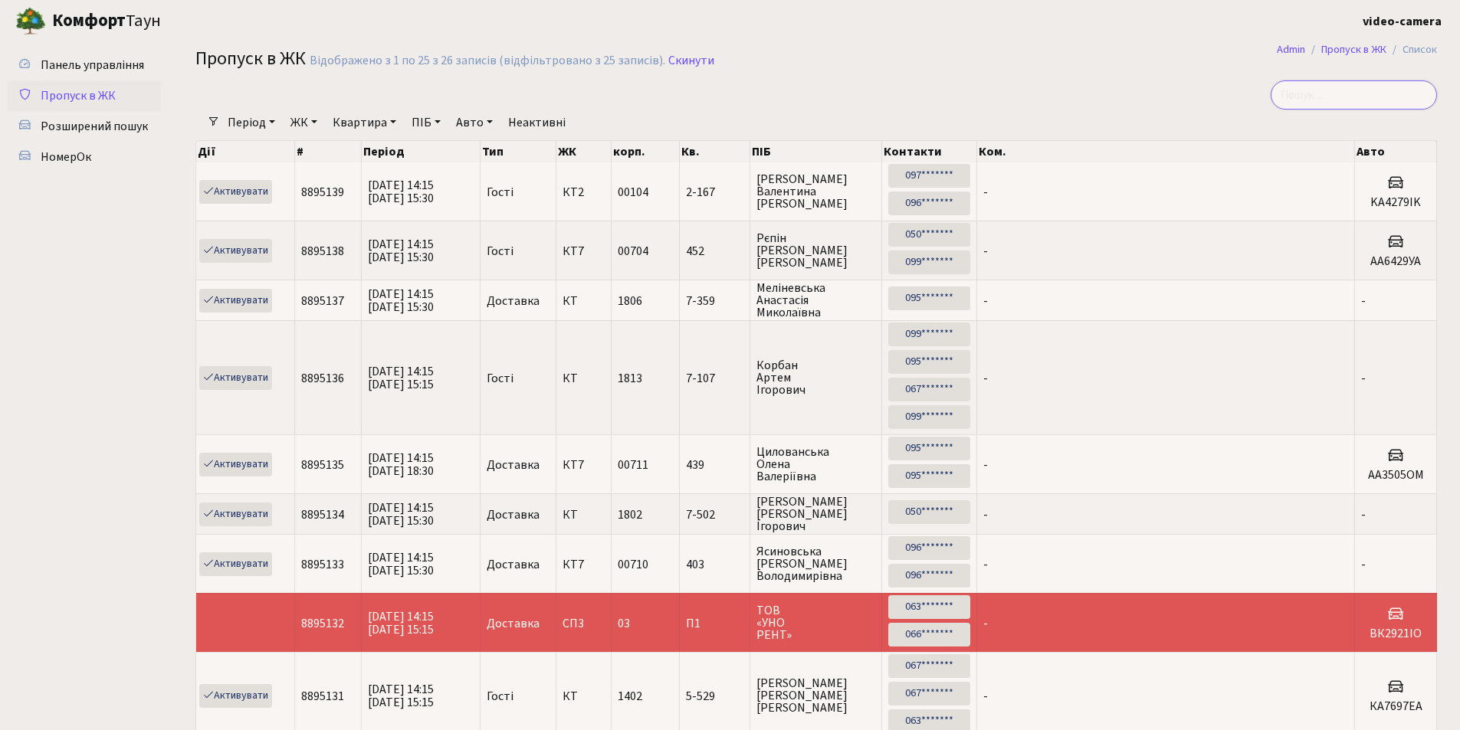
click at [1336, 86] on input "search" at bounding box center [1354, 94] width 166 height 29
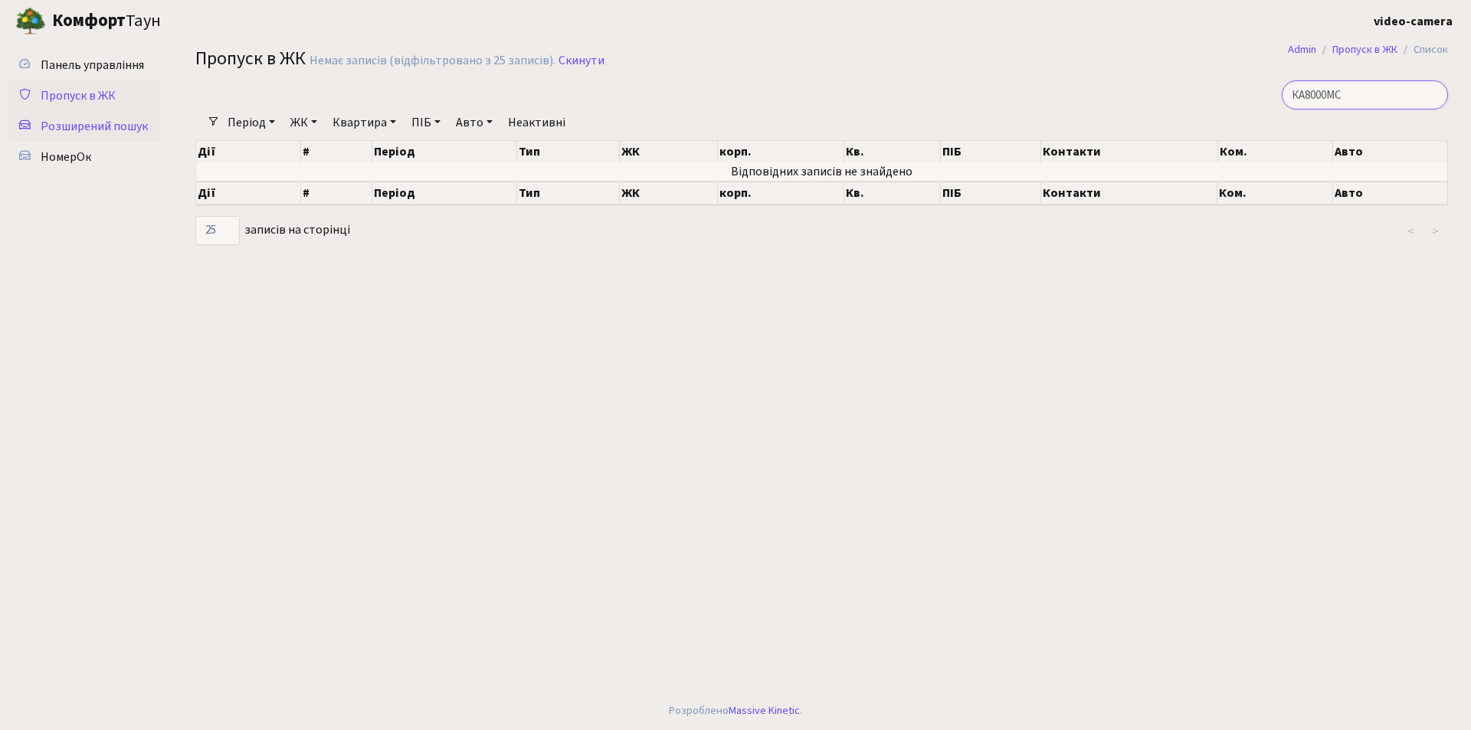
type input "КА8000МС"
click at [79, 130] on span "Розширений пошук" at bounding box center [94, 126] width 107 height 17
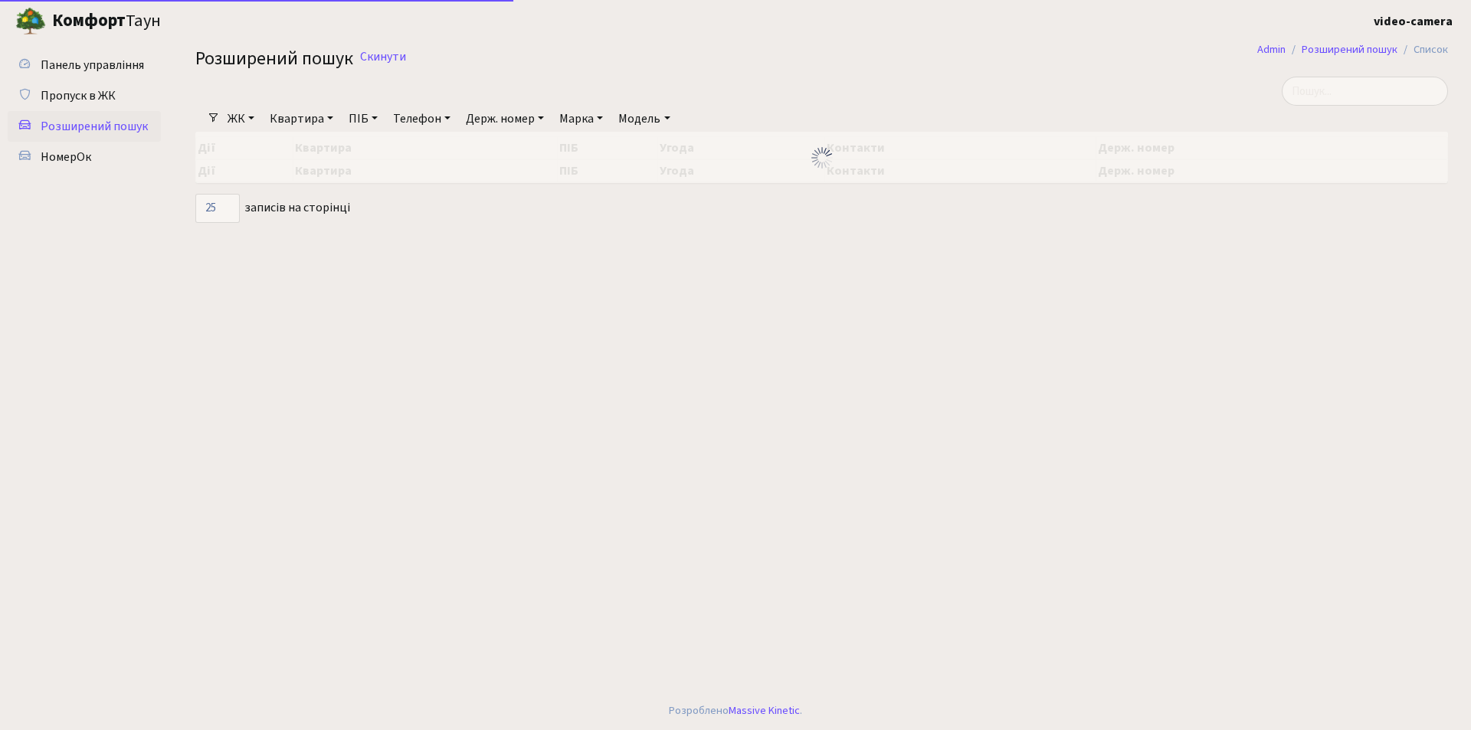
select select "25"
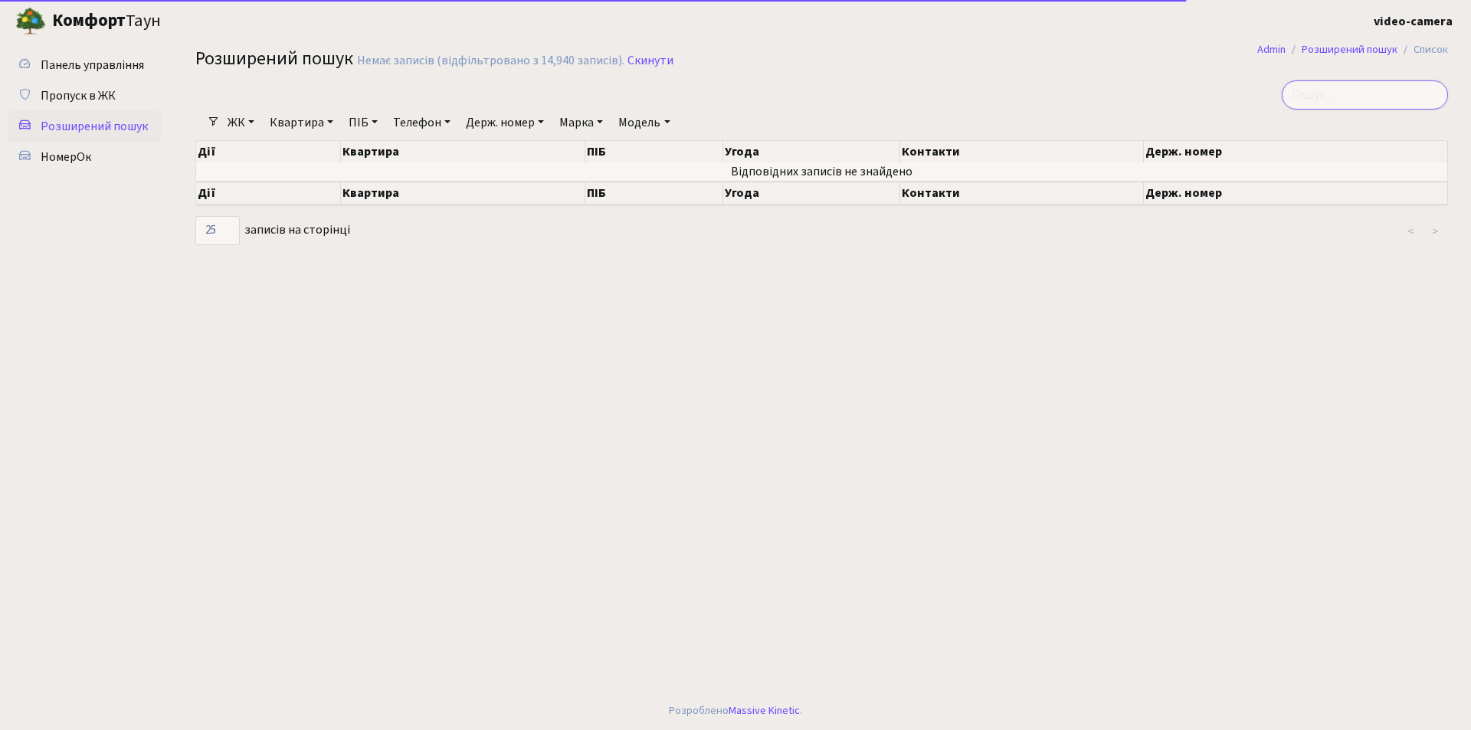
click at [1326, 87] on input "search" at bounding box center [1365, 94] width 166 height 29
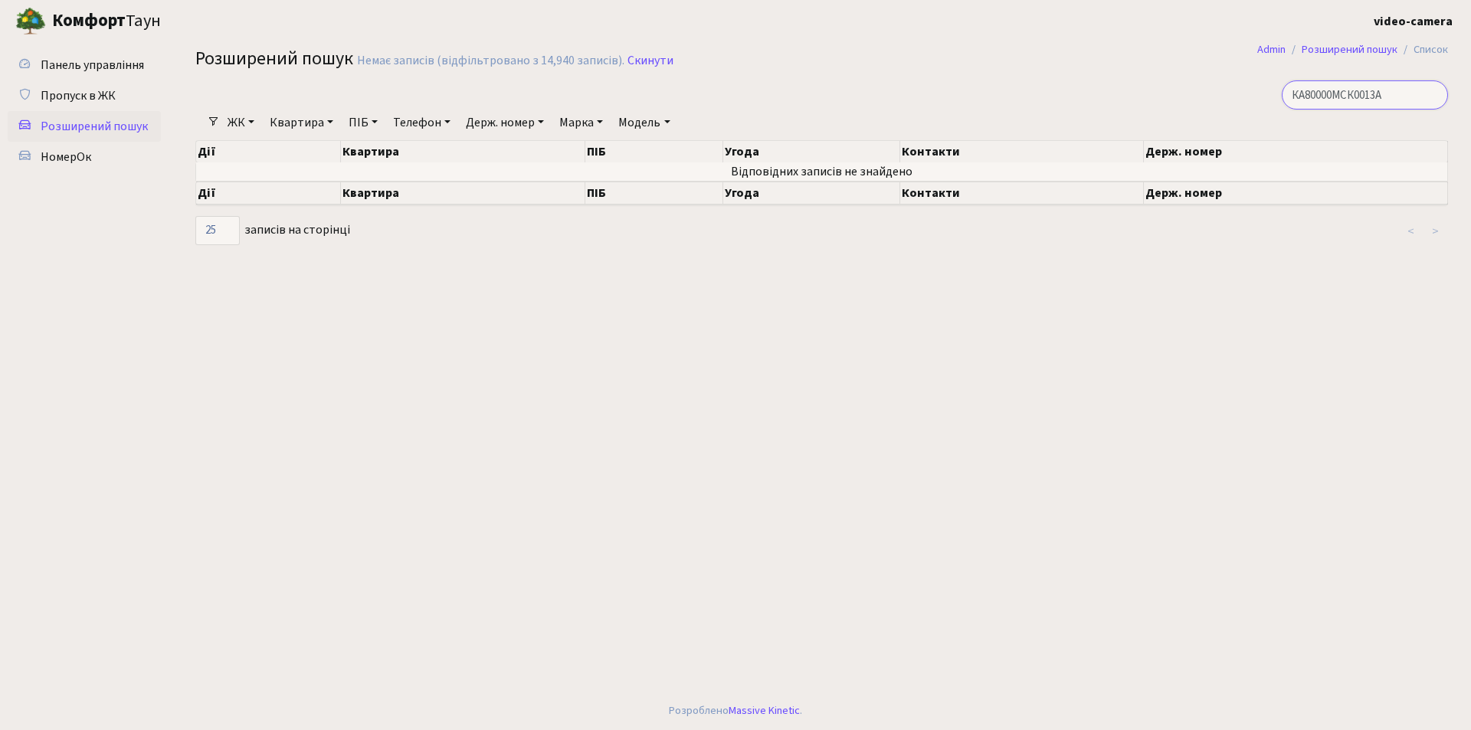
click at [1363, 96] on input "КА80000МСК0013А" at bounding box center [1365, 94] width 166 height 29
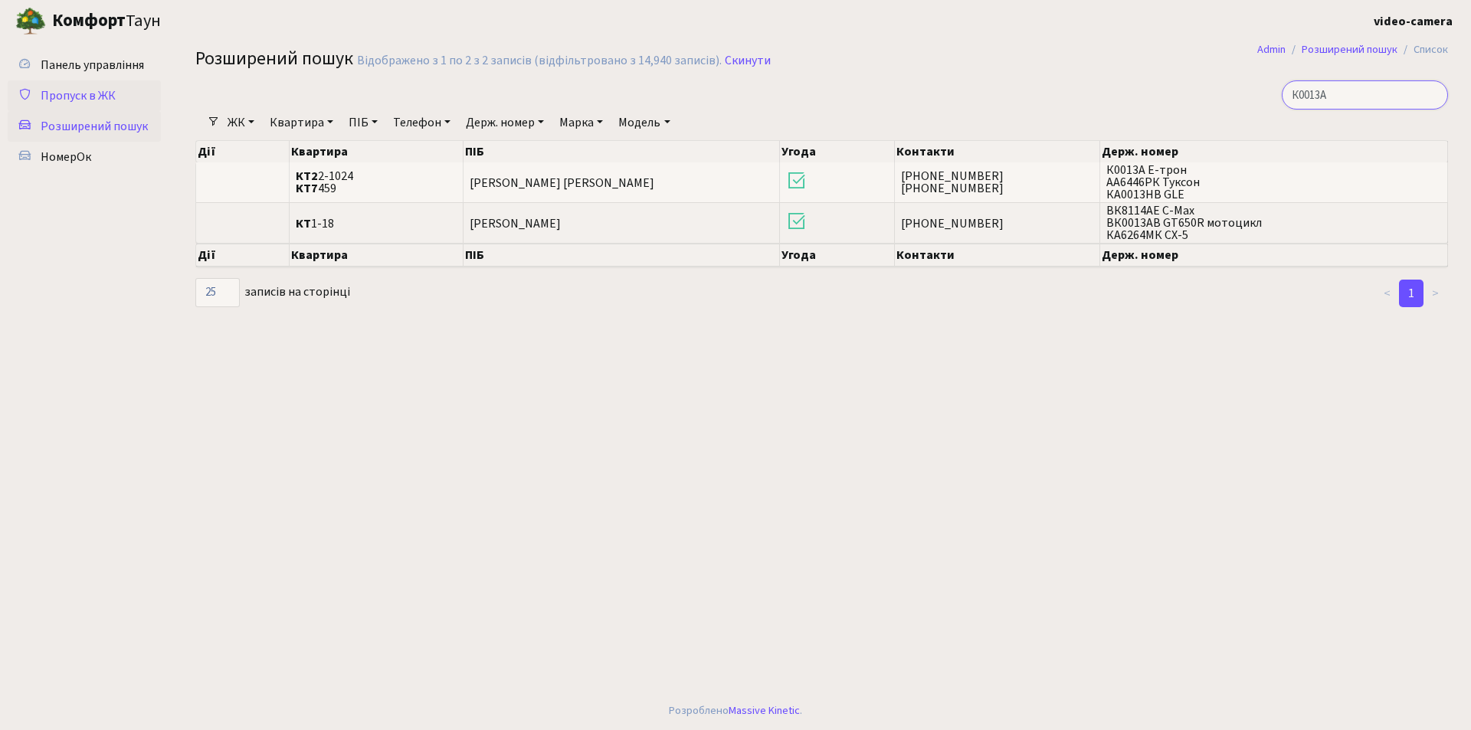
type input "К0013А"
click at [102, 87] on span "Пропуск в ЖК" at bounding box center [78, 95] width 75 height 17
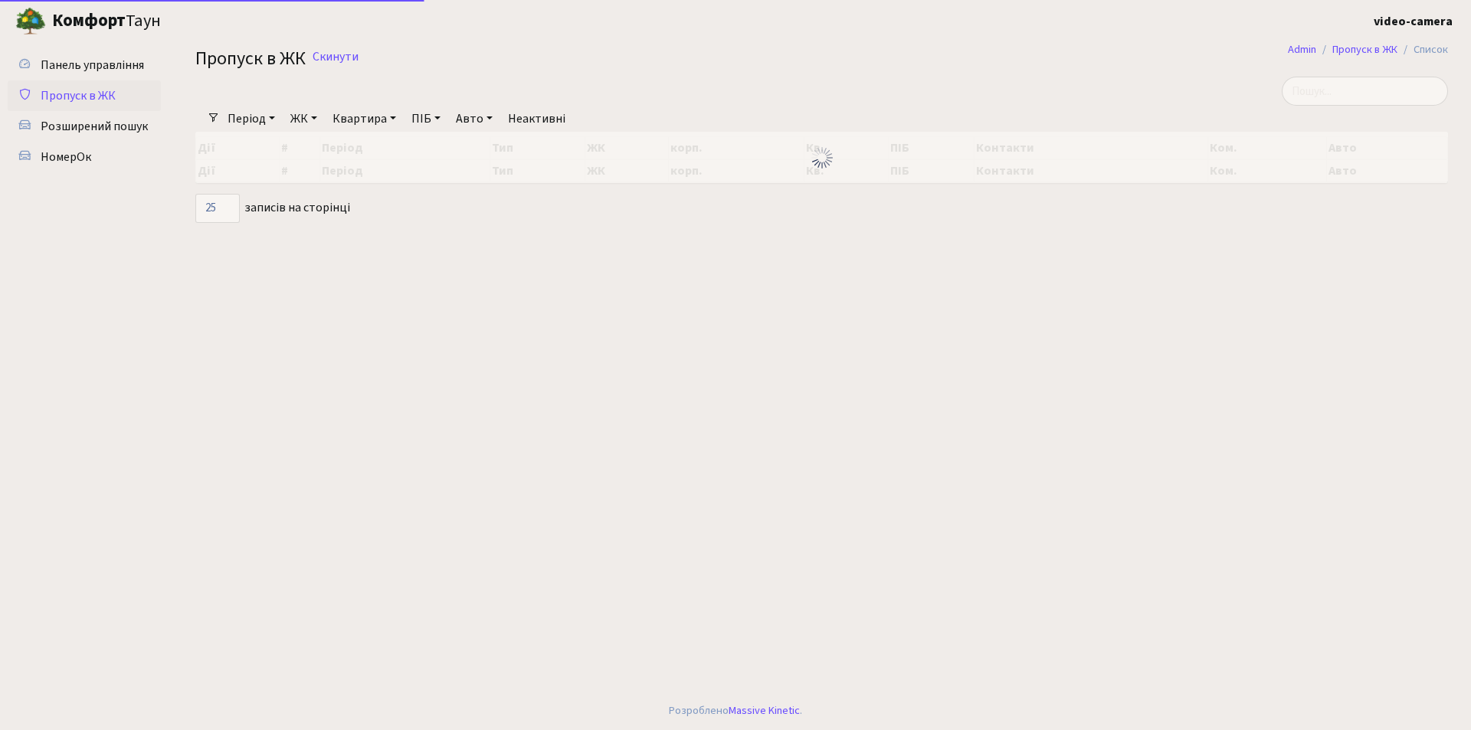
select select "25"
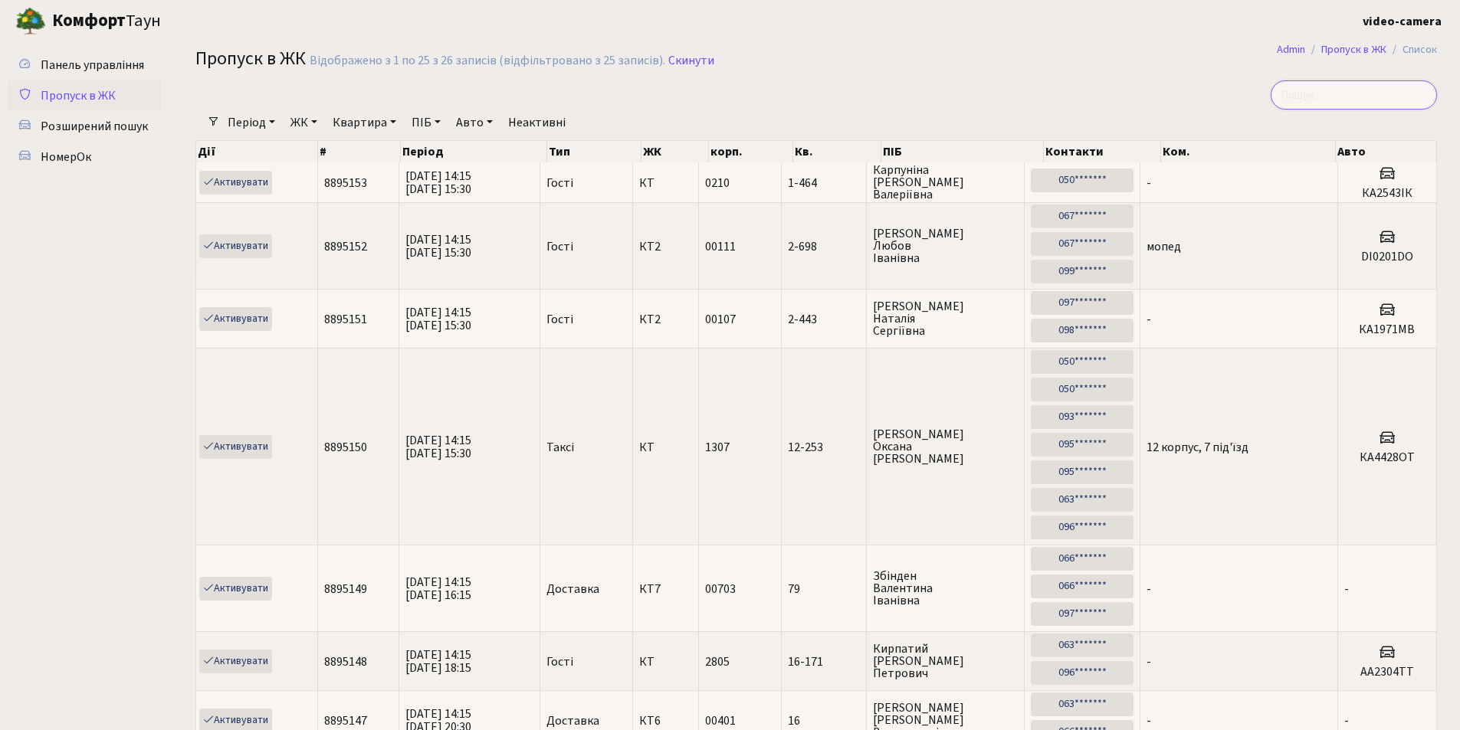
click at [1353, 89] on input "search" at bounding box center [1354, 94] width 166 height 29
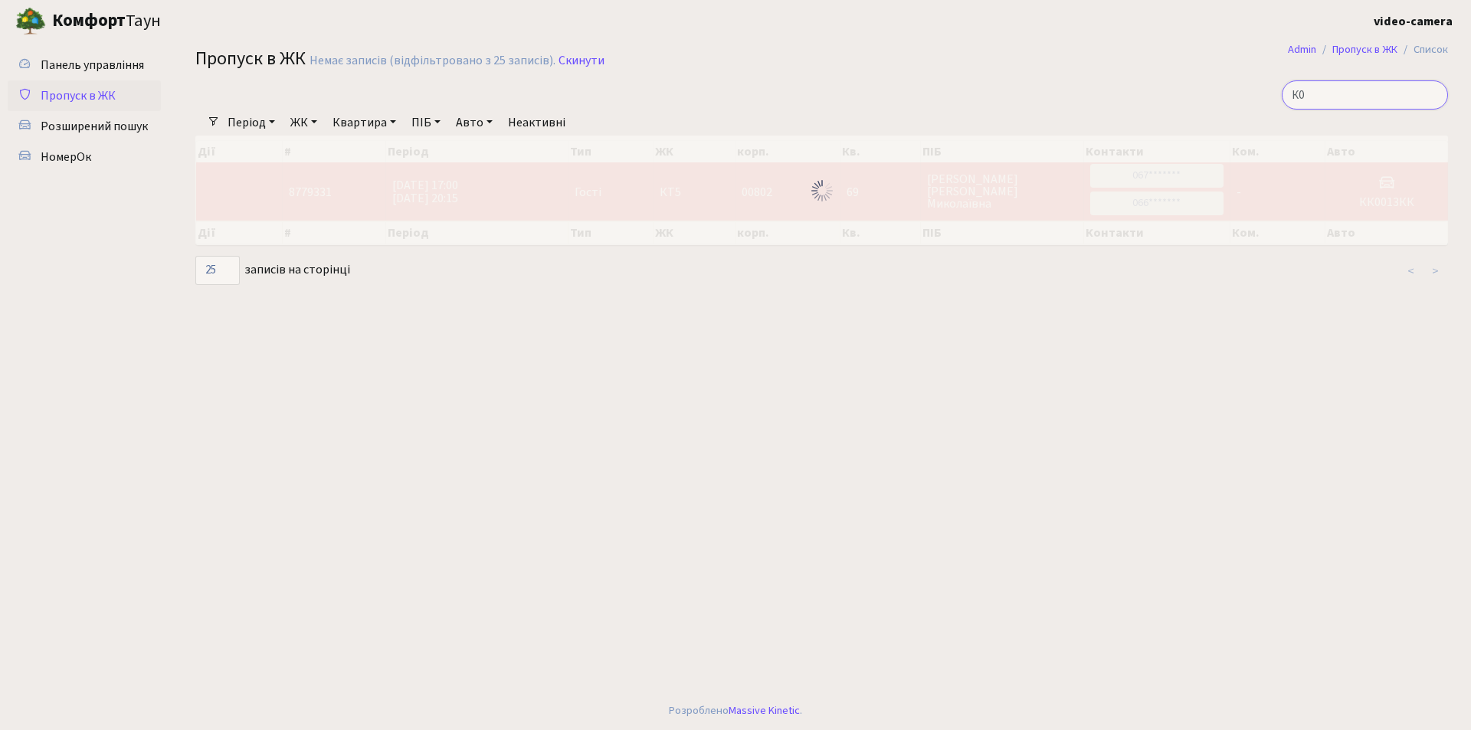
type input "[PERSON_NAME]"
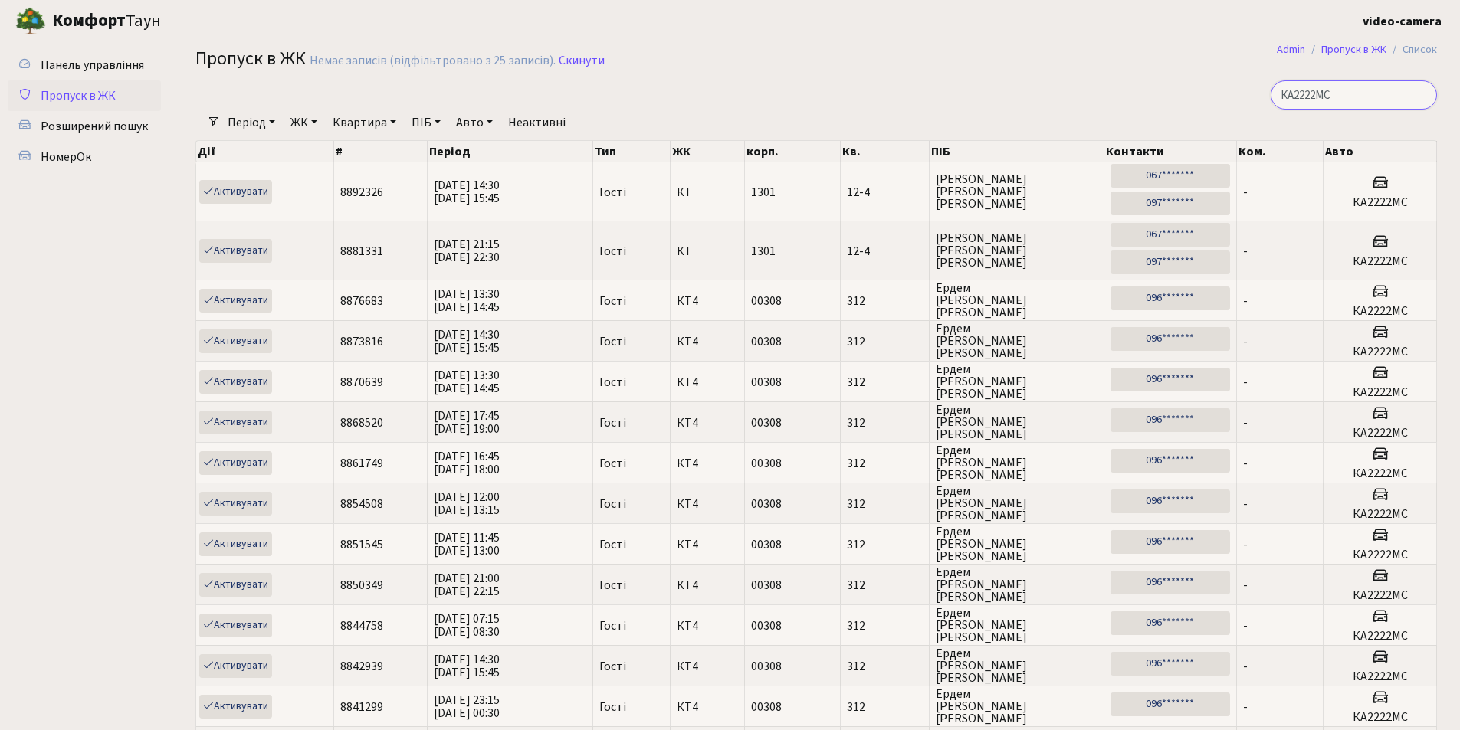
drag, startPoint x: 1354, startPoint y: 97, endPoint x: 975, endPoint y: 48, distance: 382.4
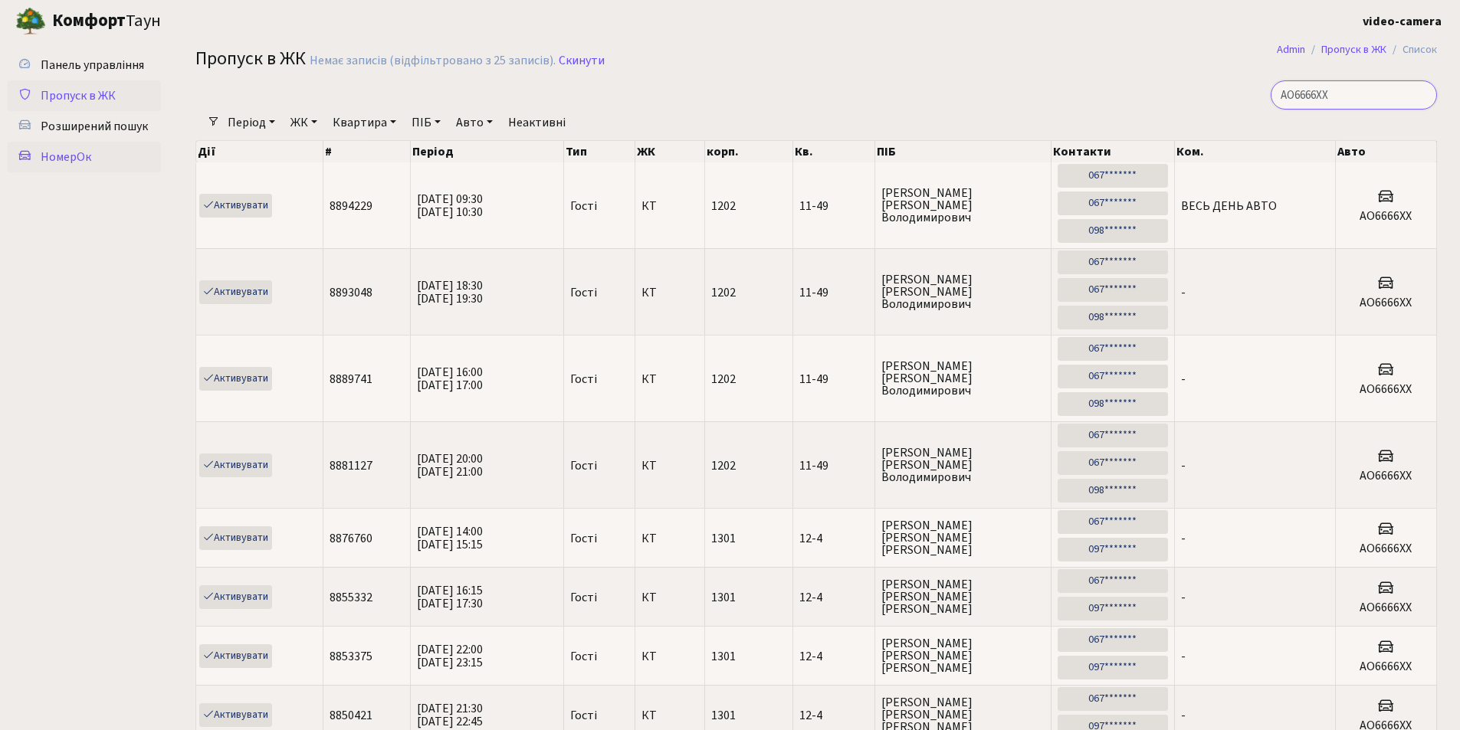
type input "АО6666ХХ"
click at [79, 157] on span "НомерОк" at bounding box center [66, 157] width 51 height 17
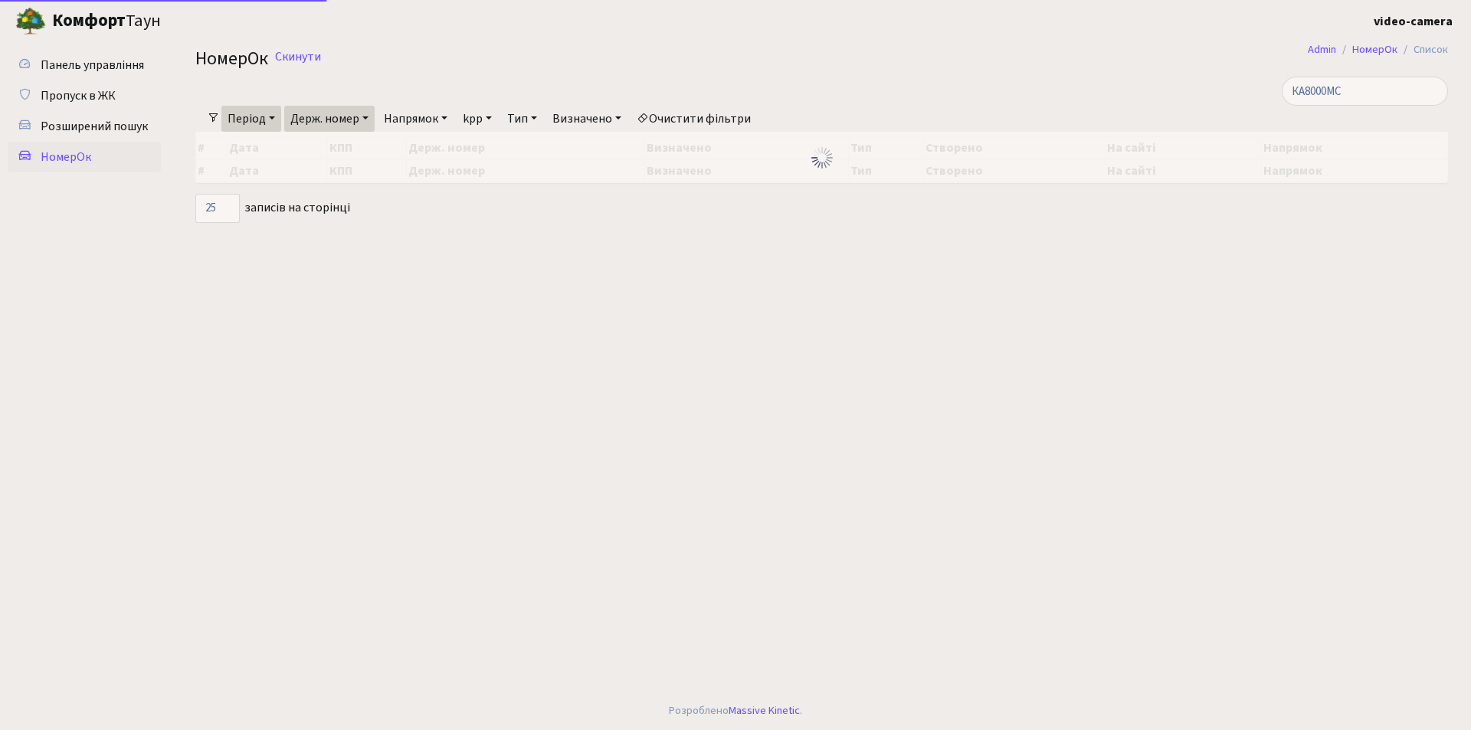
select select "25"
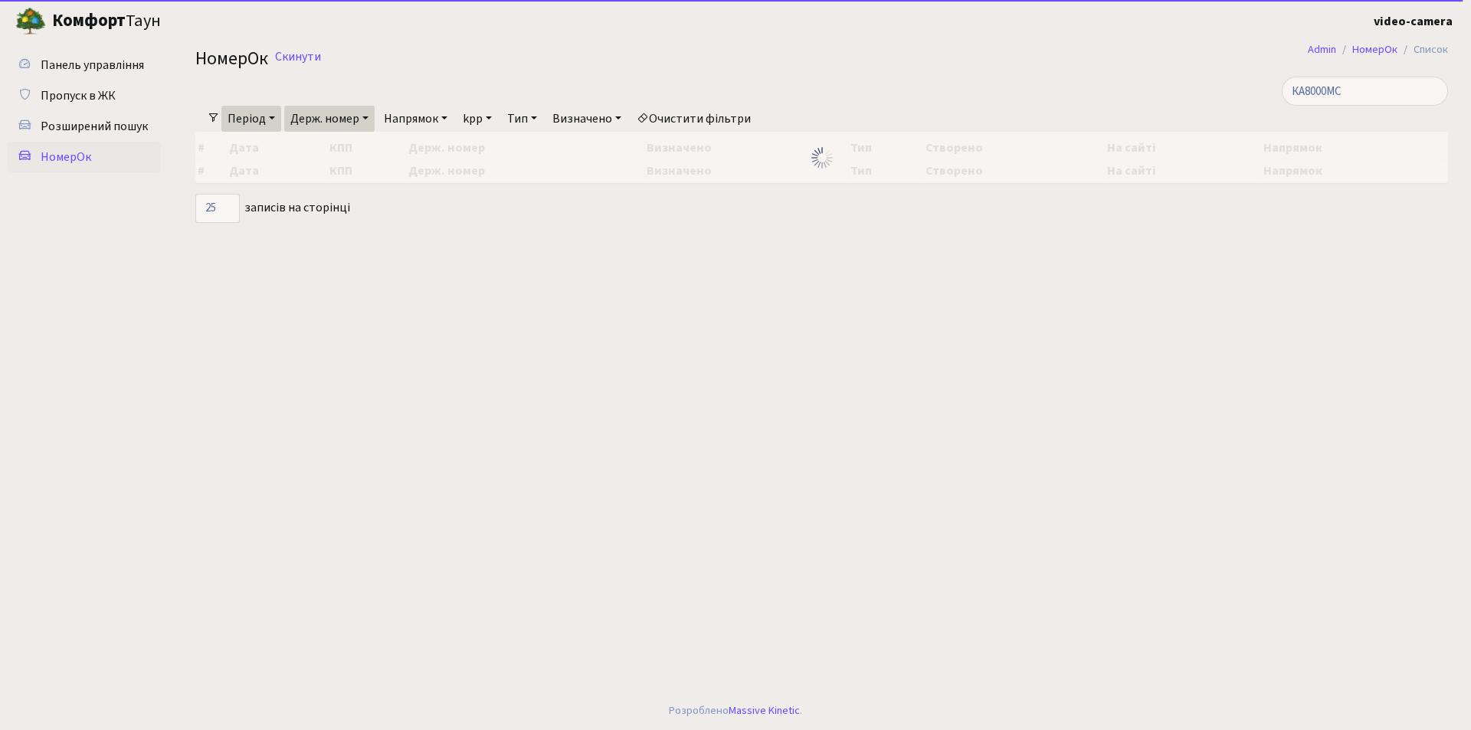
click at [356, 116] on link "Держ. номер" at bounding box center [329, 119] width 90 height 26
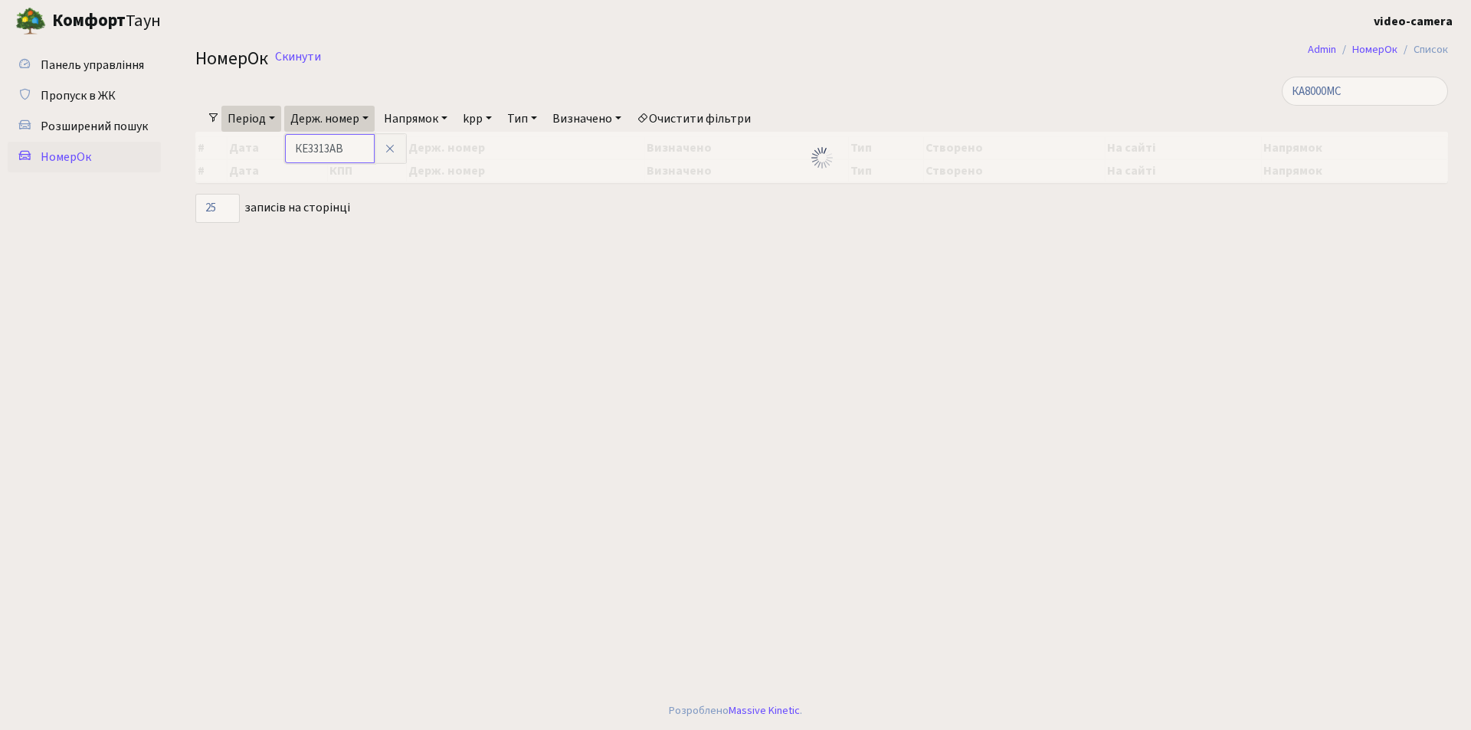
drag, startPoint x: 351, startPoint y: 141, endPoint x: 280, endPoint y: 136, distance: 70.7
click at [280, 136] on div "КА8000MC Фільтри Період 01.07.2025 - 18.08.2025 Держ. номер КЕ3313АВ Напрямок -…" at bounding box center [822, 150] width 1276 height 146
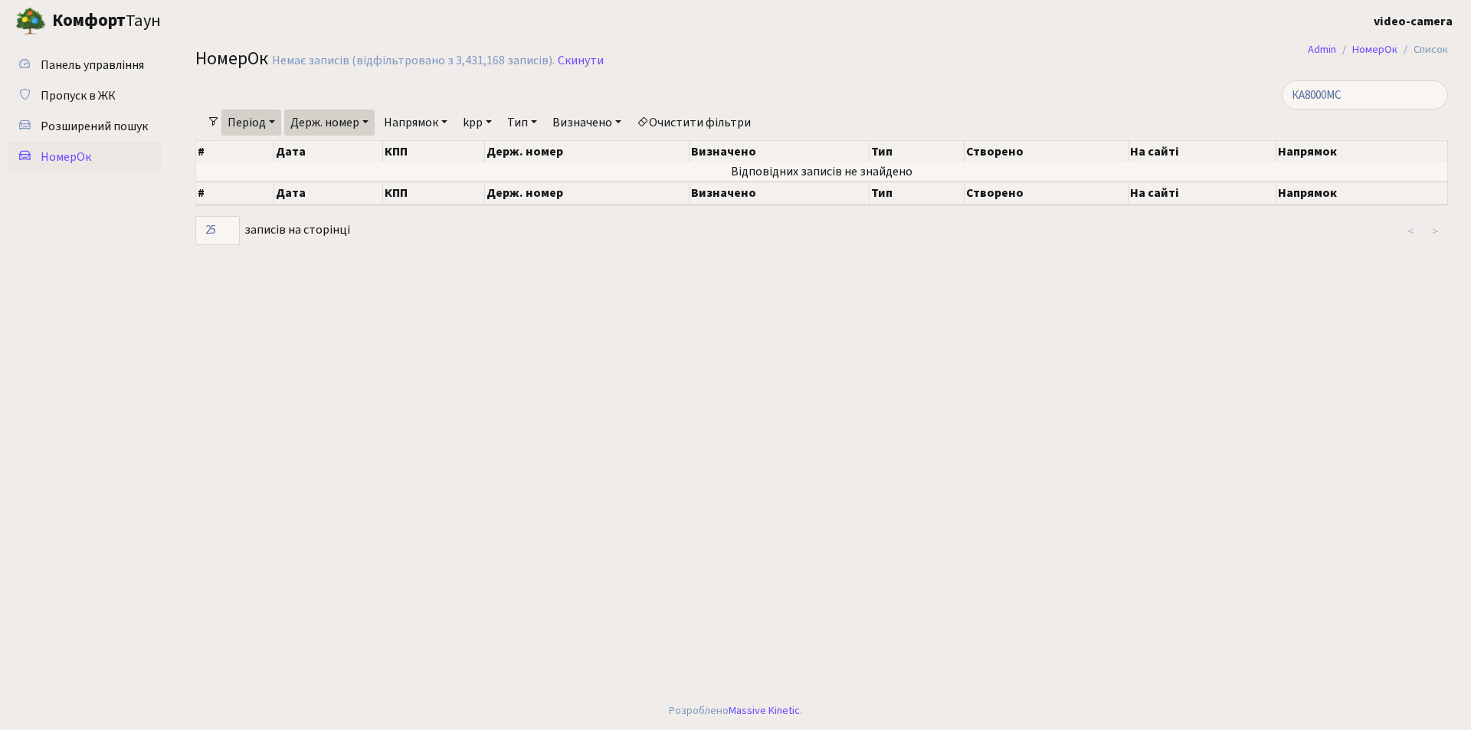
click at [329, 130] on link "Держ. номер" at bounding box center [329, 123] width 90 height 26
type input "Е"
type input "КА8000АТ"
click at [440, 126] on link "Напрямок" at bounding box center [416, 123] width 76 height 26
click at [430, 192] on link "В'їзд" at bounding box center [439, 193] width 121 height 24
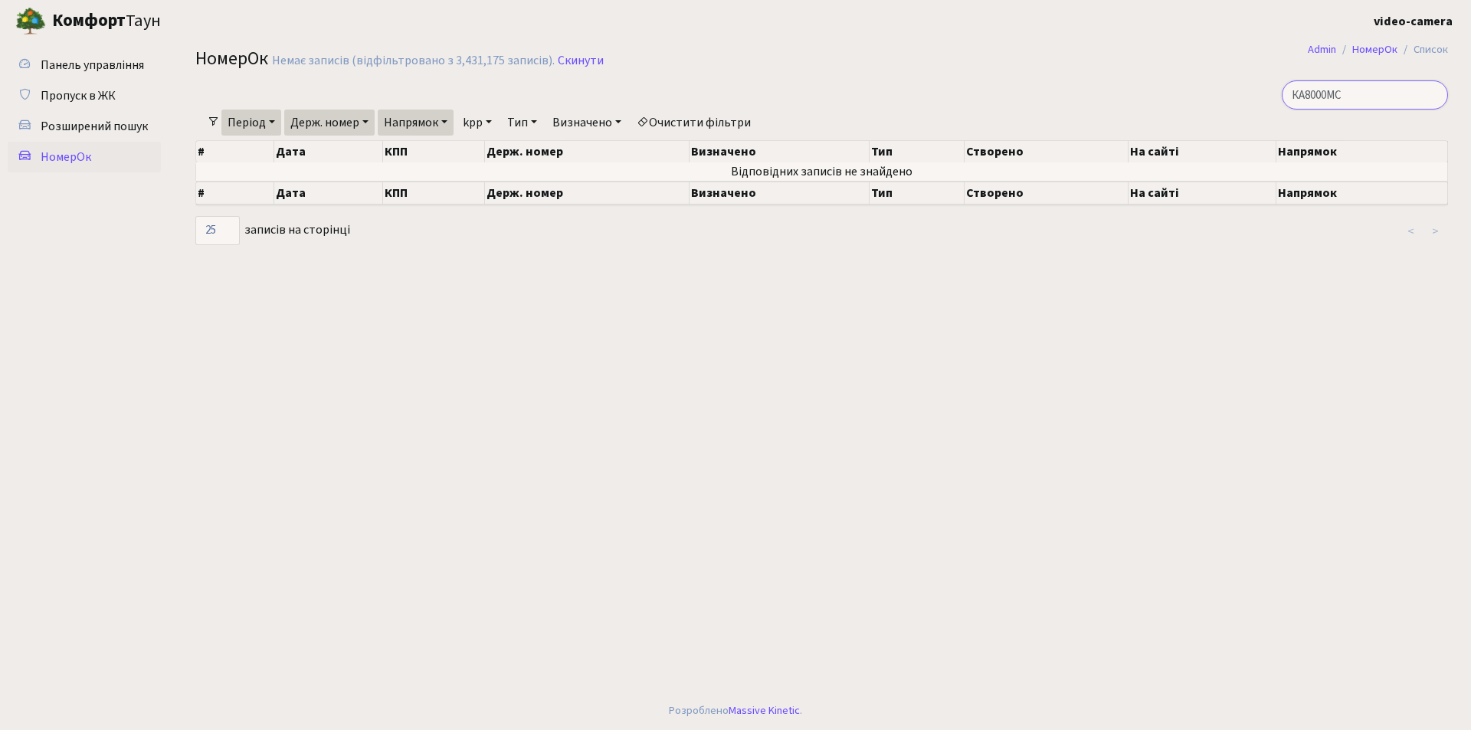
drag, startPoint x: 1359, startPoint y: 92, endPoint x: 1342, endPoint y: 95, distance: 17.1
click at [1342, 95] on input "КА8000MC" at bounding box center [1365, 94] width 166 height 29
type input "КА8000АТ"
click at [99, 101] on span "Пропуск в ЖК" at bounding box center [78, 95] width 75 height 17
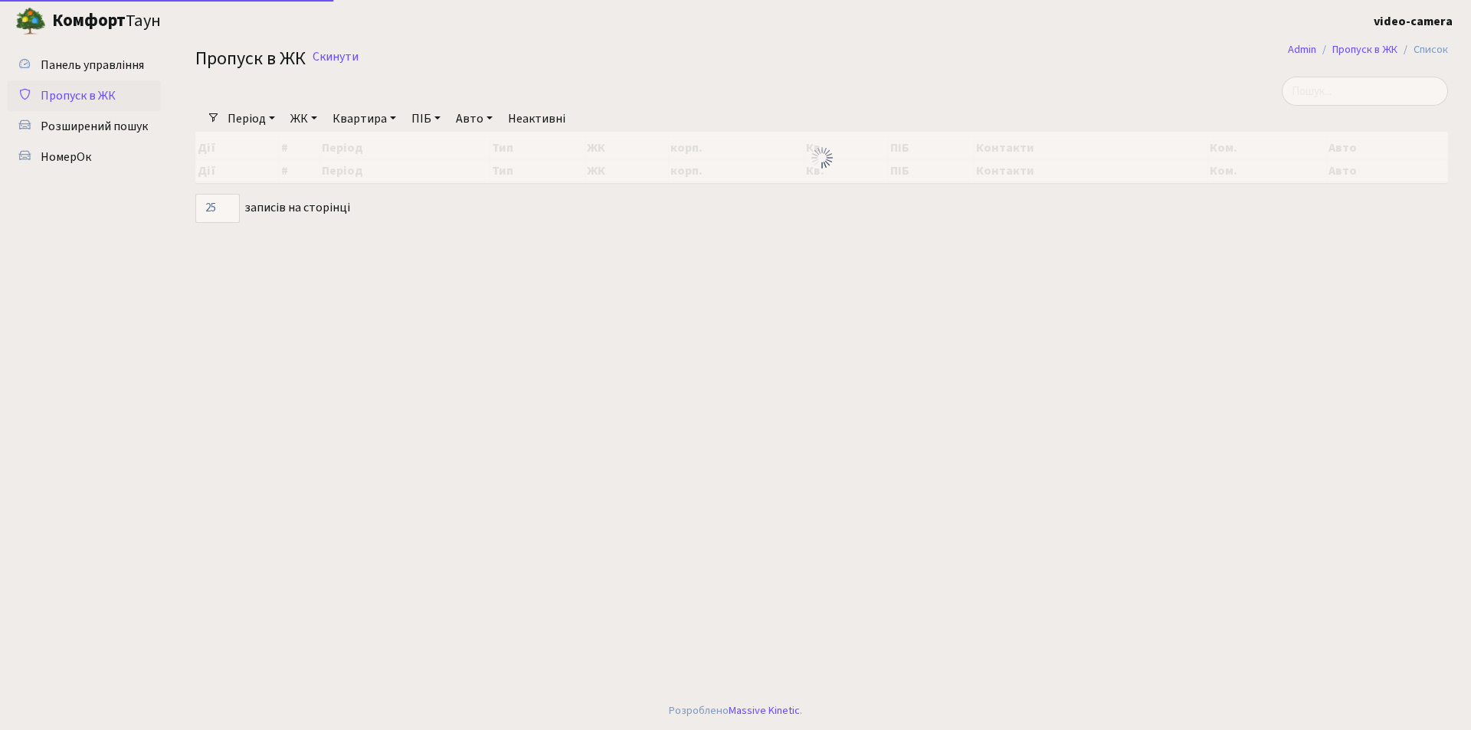
select select "25"
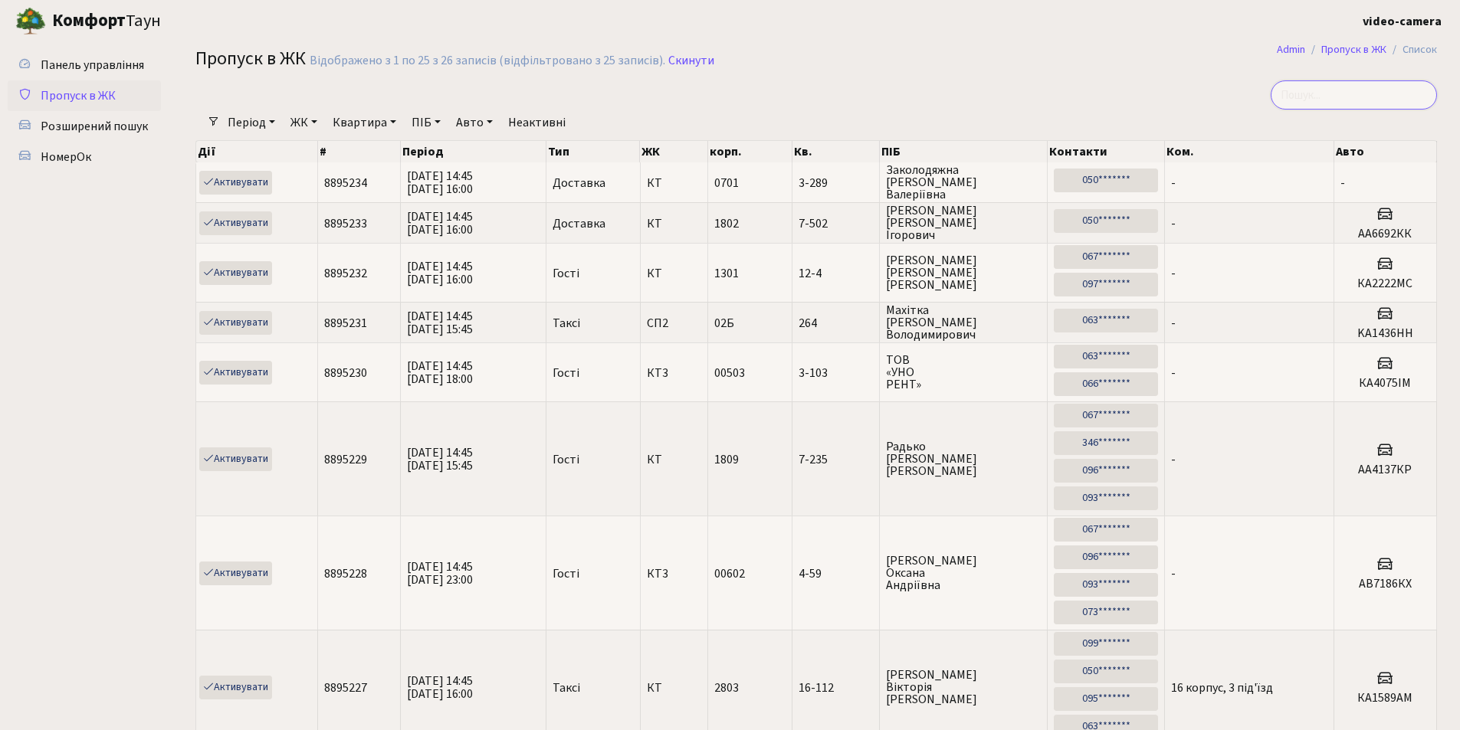
click at [1322, 95] on input "search" at bounding box center [1354, 94] width 166 height 29
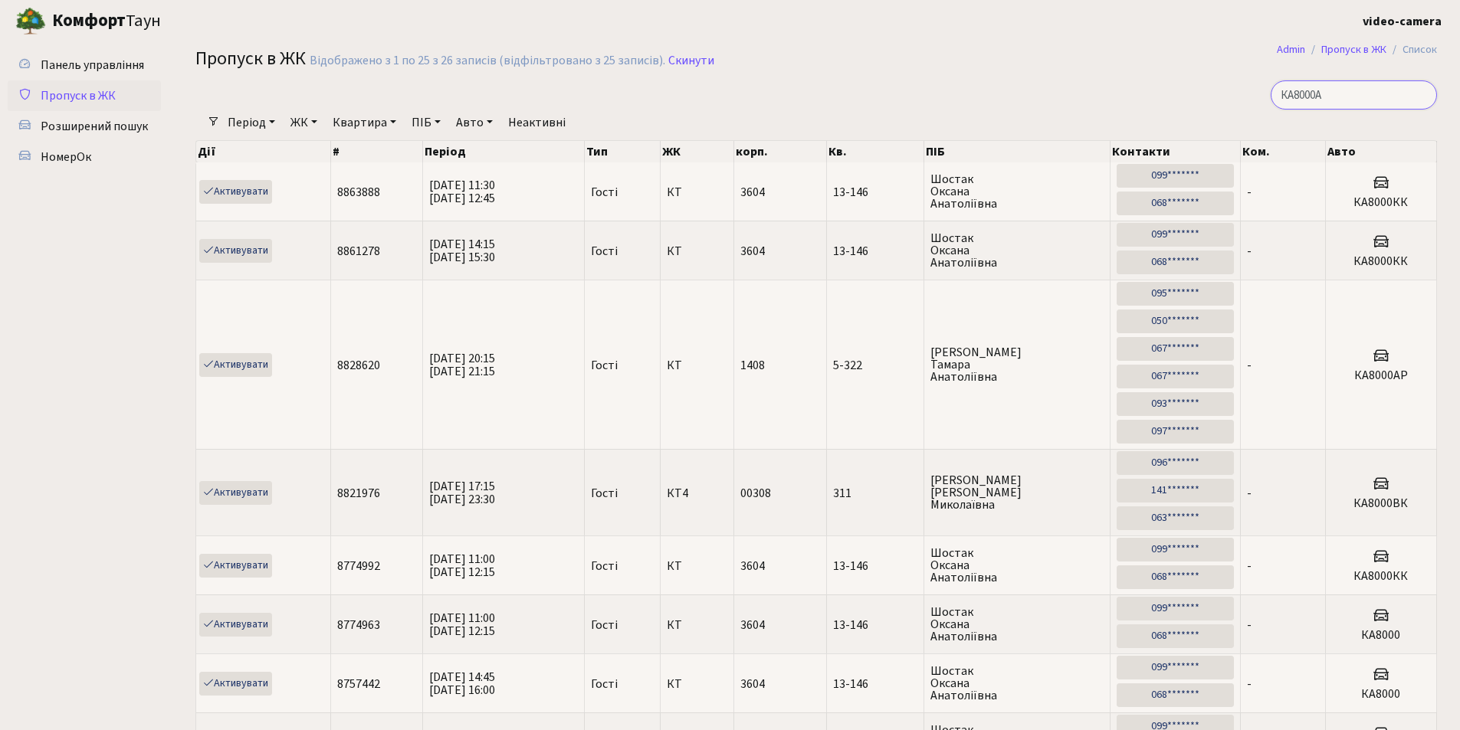
type input "КА8000АТ"
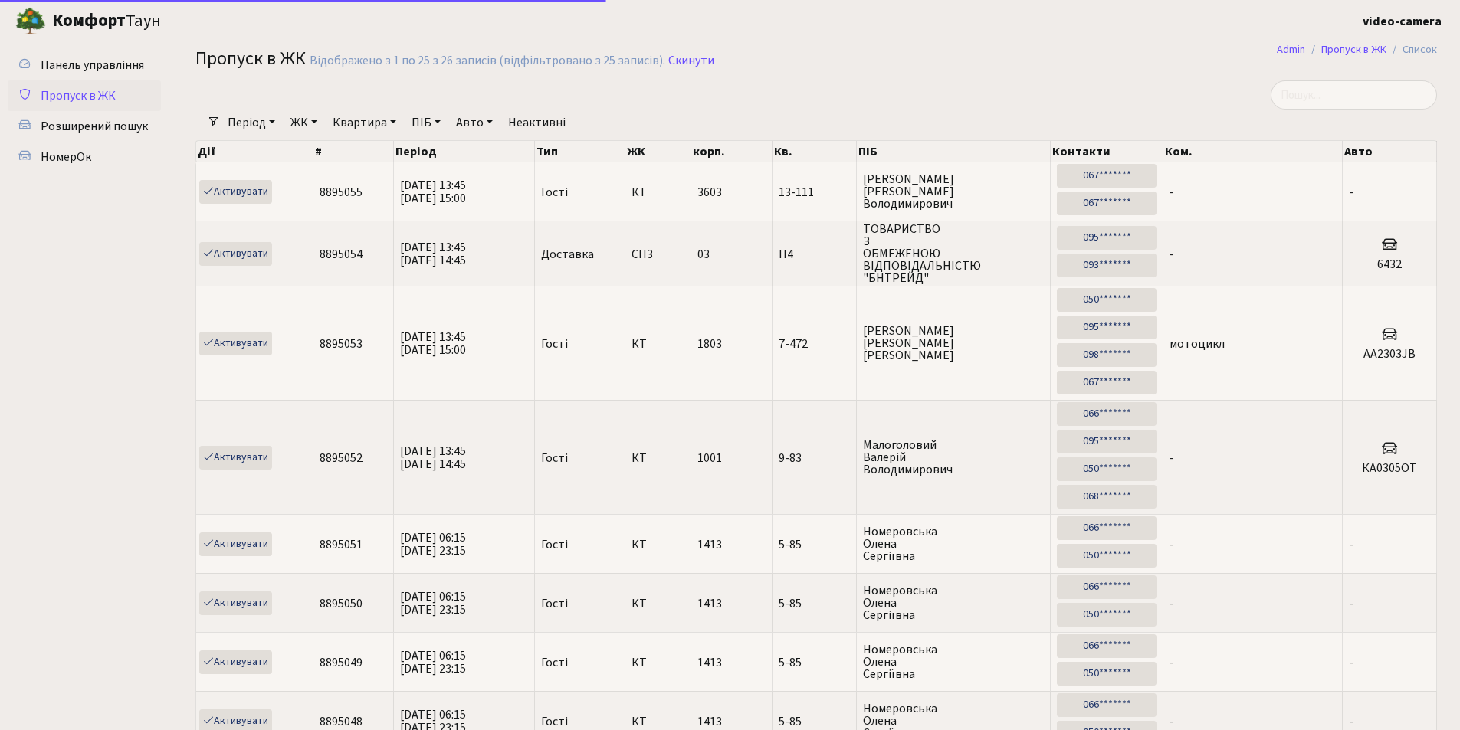
select select "25"
